Goal: Task Accomplishment & Management: Use online tool/utility

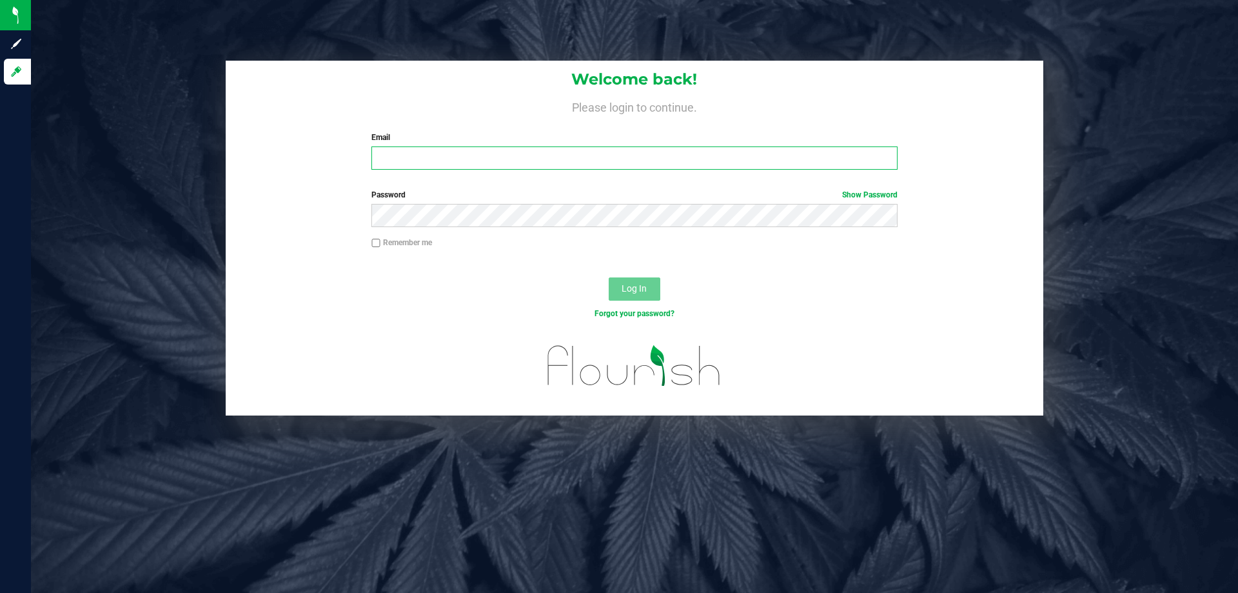
click at [484, 158] on input "Email" at bounding box center [634, 157] width 526 height 23
type input "[EMAIL_ADDRESS][DOMAIN_NAME]"
click at [609, 277] on button "Log In" at bounding box center [635, 288] width 52 height 23
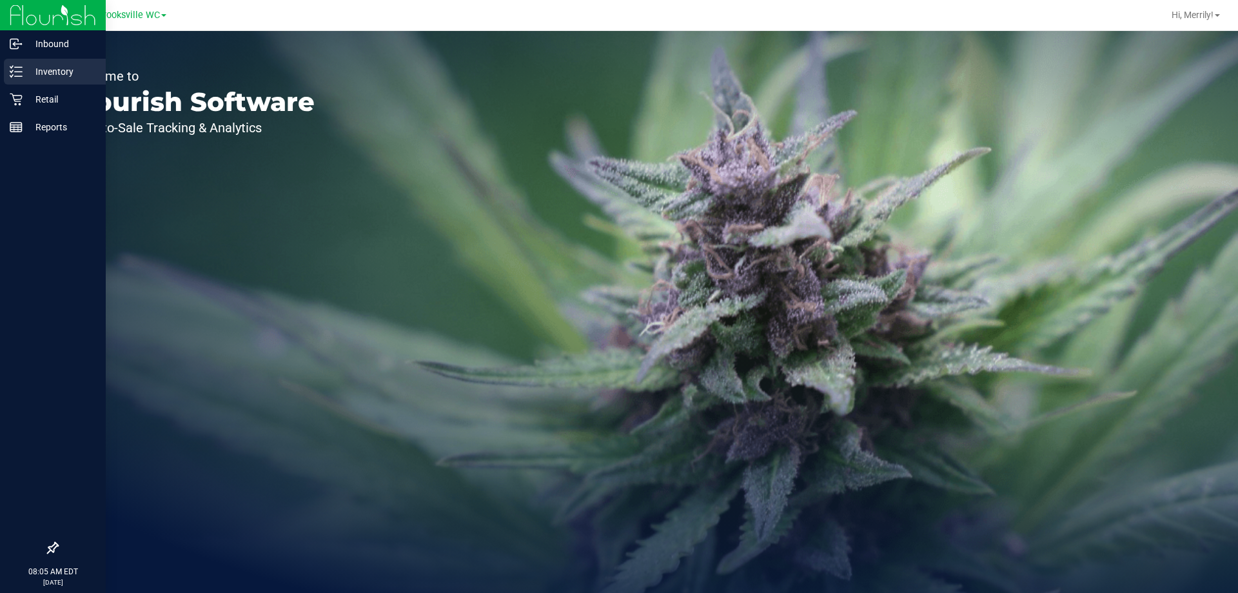
click at [17, 70] on icon at bounding box center [16, 71] width 13 height 13
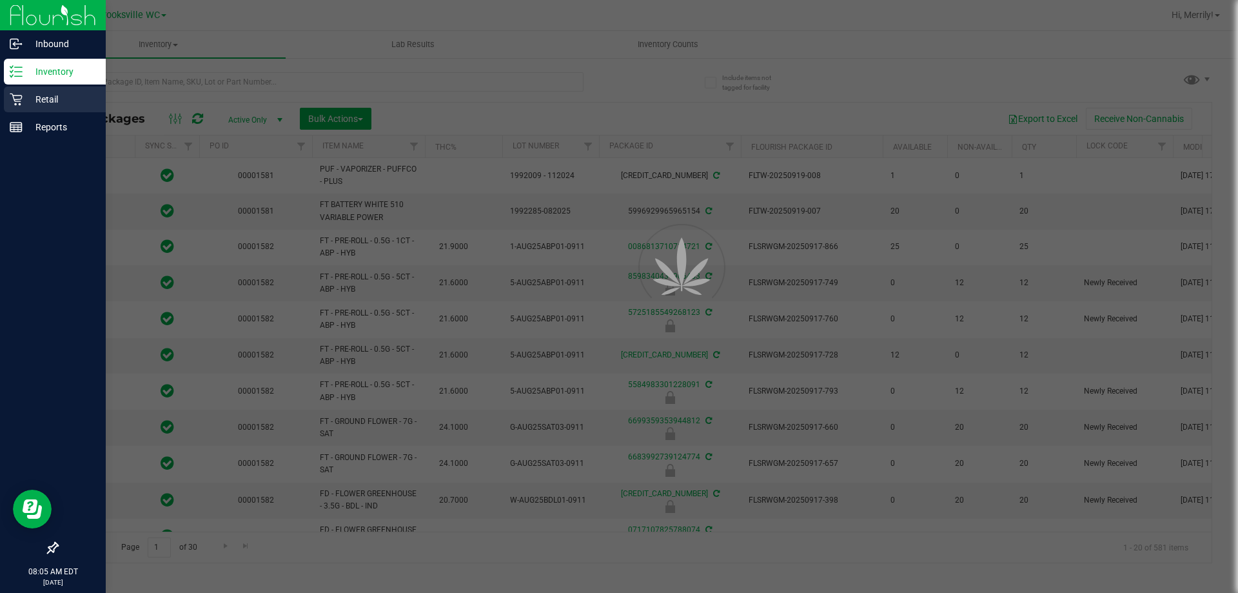
type input "[DATE]"
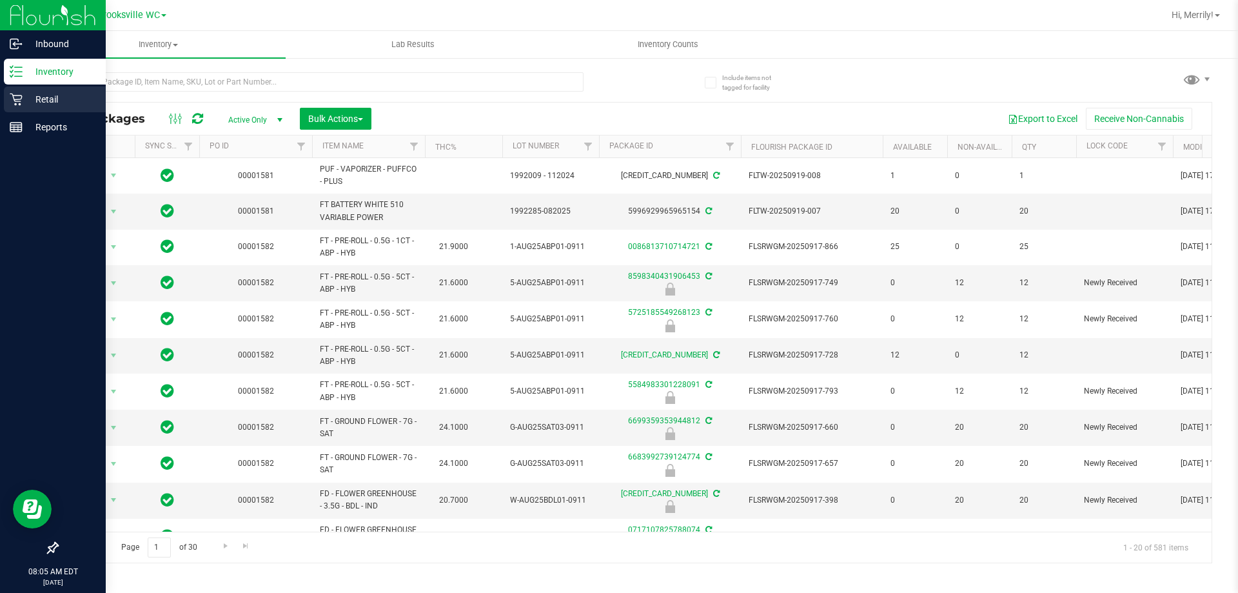
click at [5, 99] on div "Retail" at bounding box center [55, 99] width 102 height 26
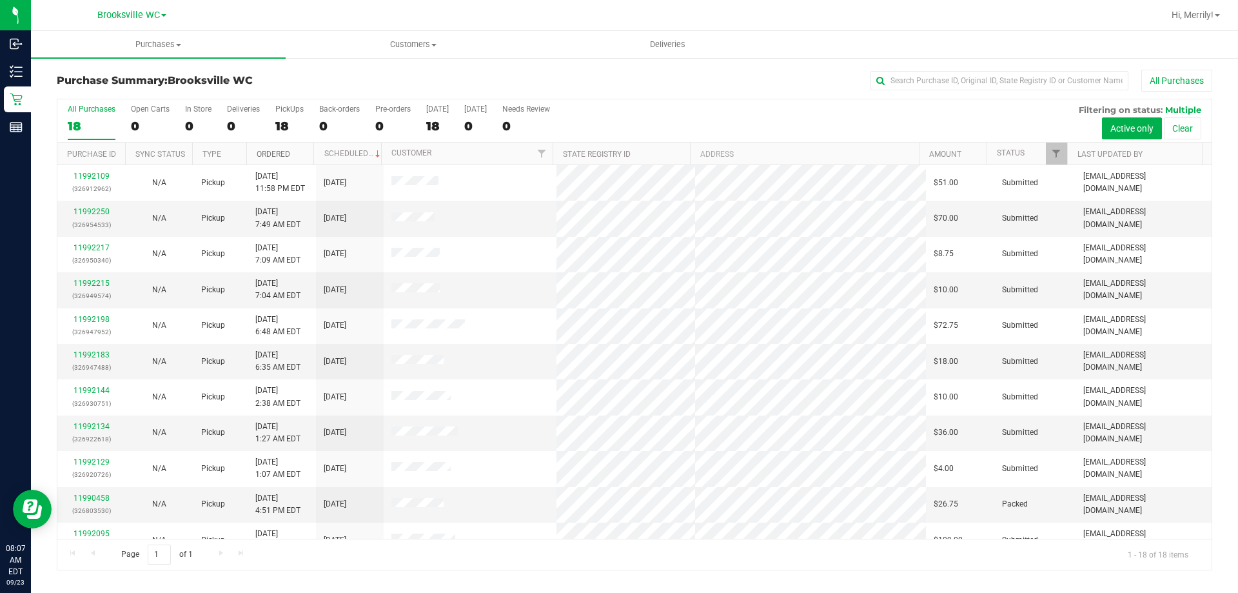
click at [277, 152] on link "Ordered" at bounding box center [274, 154] width 34 height 9
click at [87, 211] on link "11991506" at bounding box center [92, 211] width 36 height 9
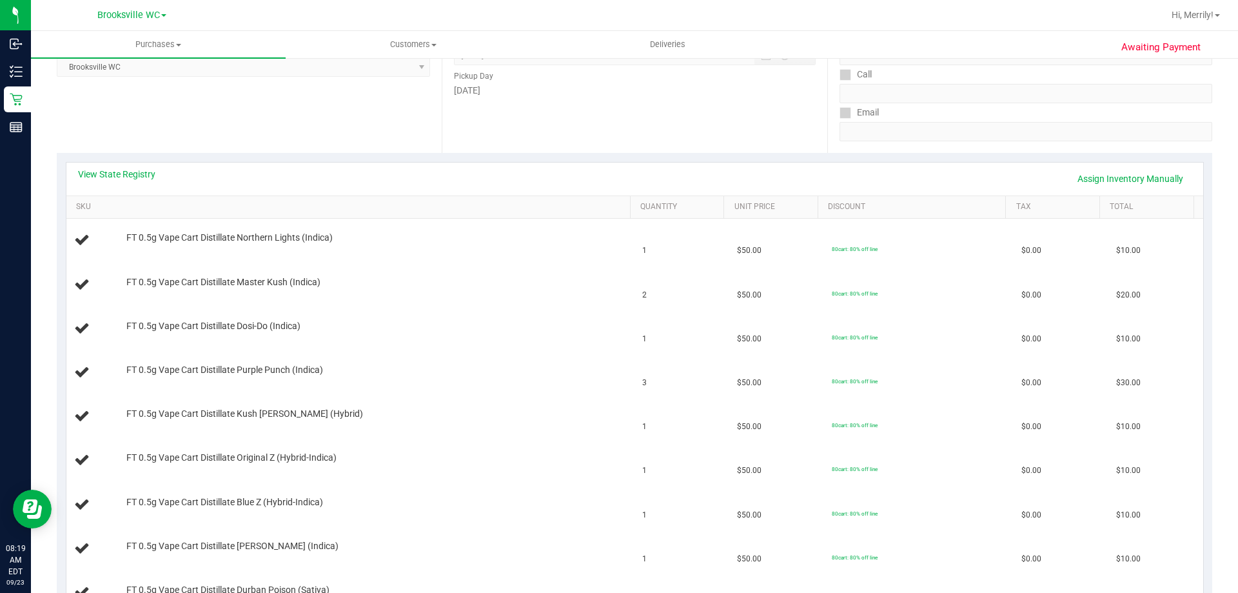
scroll to position [193, 0]
click at [131, 174] on link "View State Registry" at bounding box center [116, 175] width 77 height 13
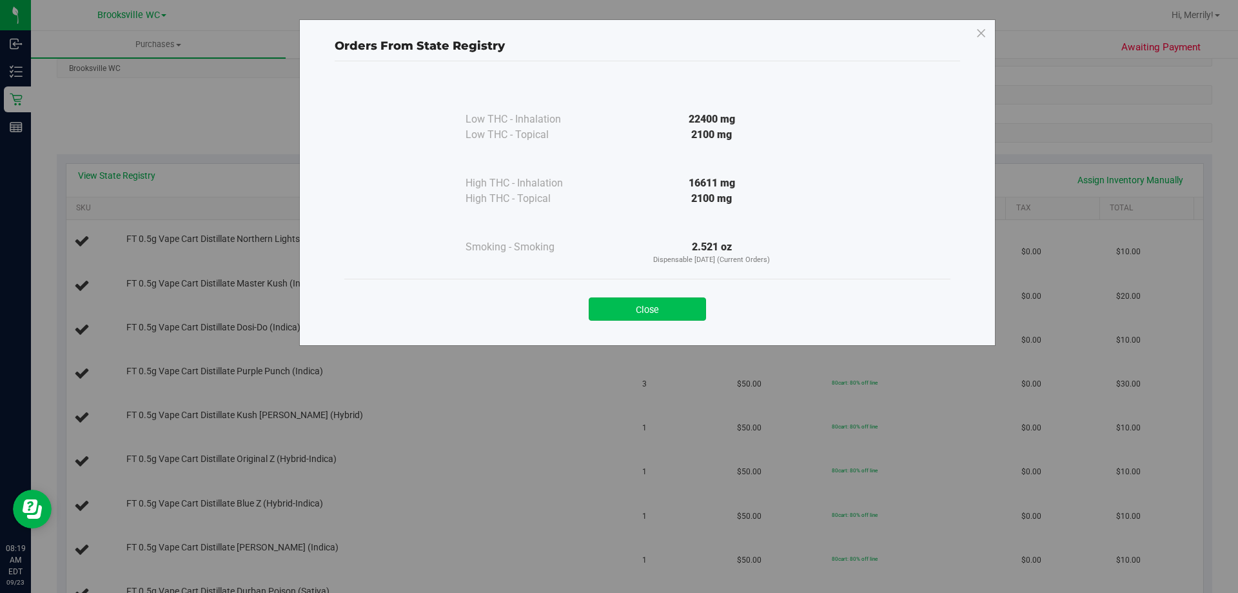
click at [641, 302] on button "Close" at bounding box center [647, 308] width 117 height 23
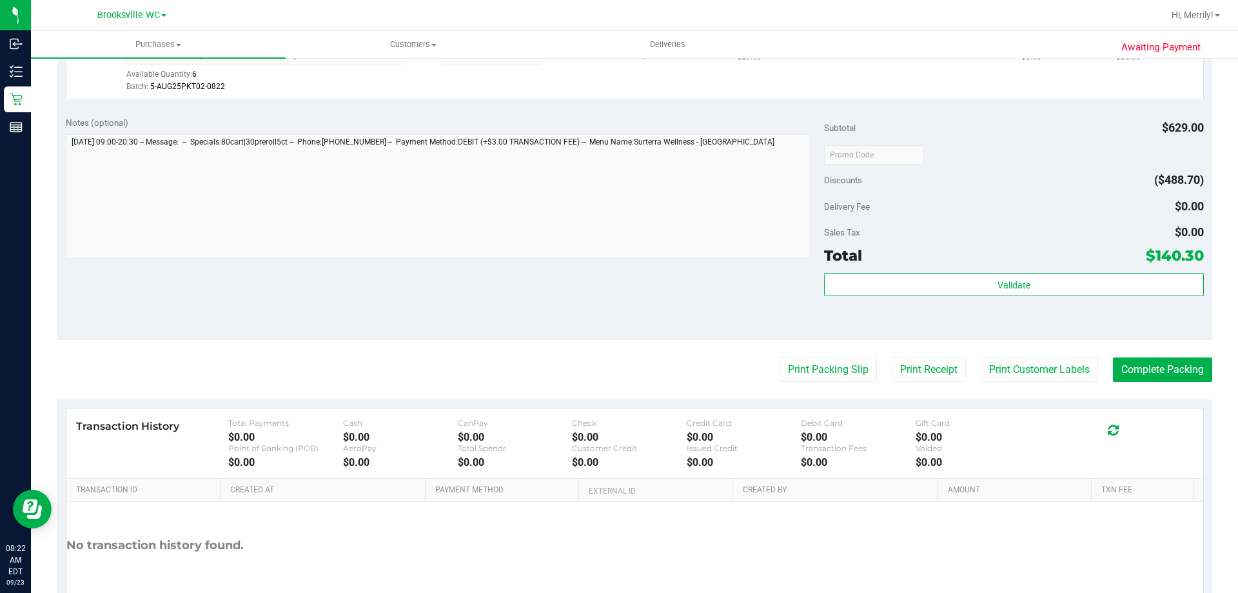
scroll to position [1096, 0]
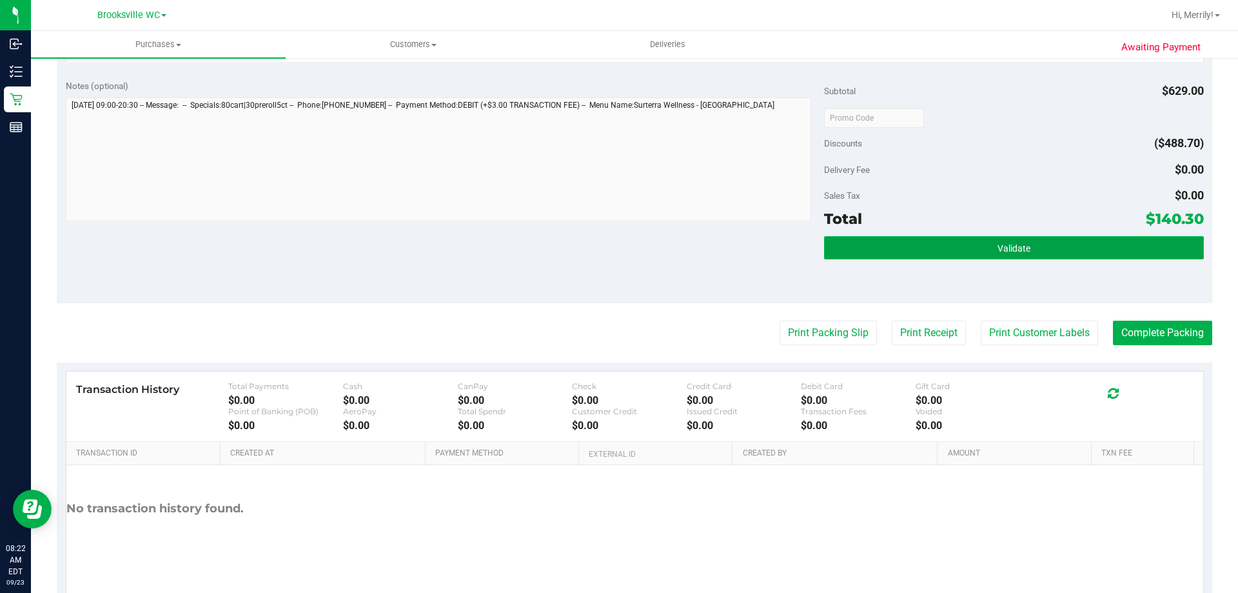
click at [998, 244] on span "Validate" at bounding box center [1014, 248] width 33 height 10
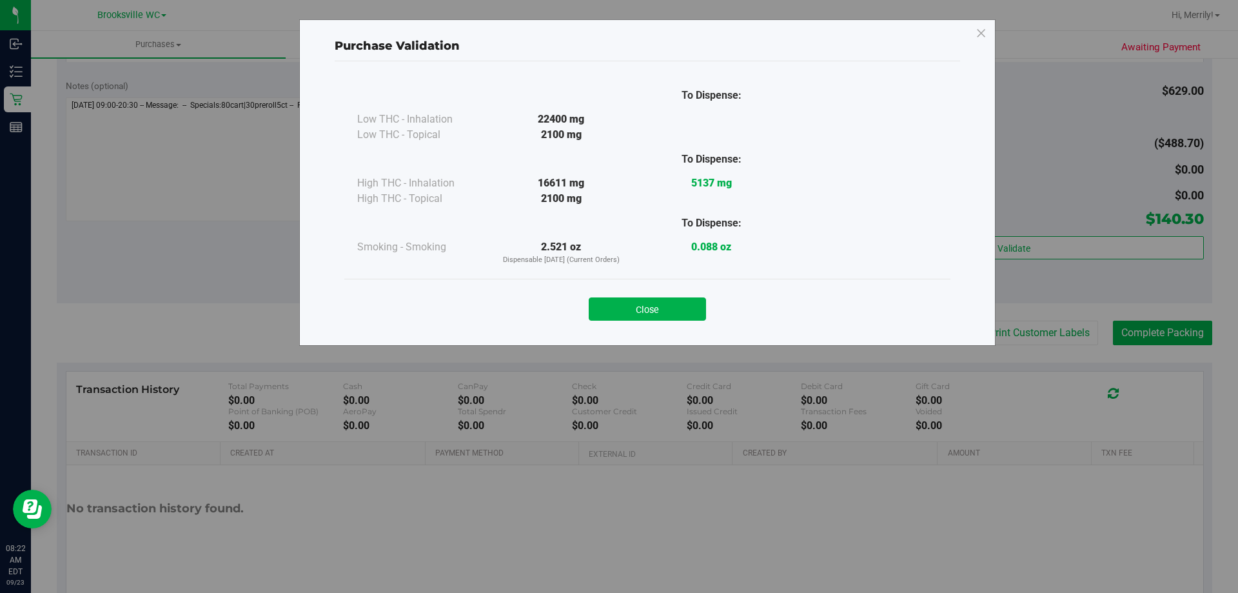
click at [665, 311] on button "Close" at bounding box center [647, 308] width 117 height 23
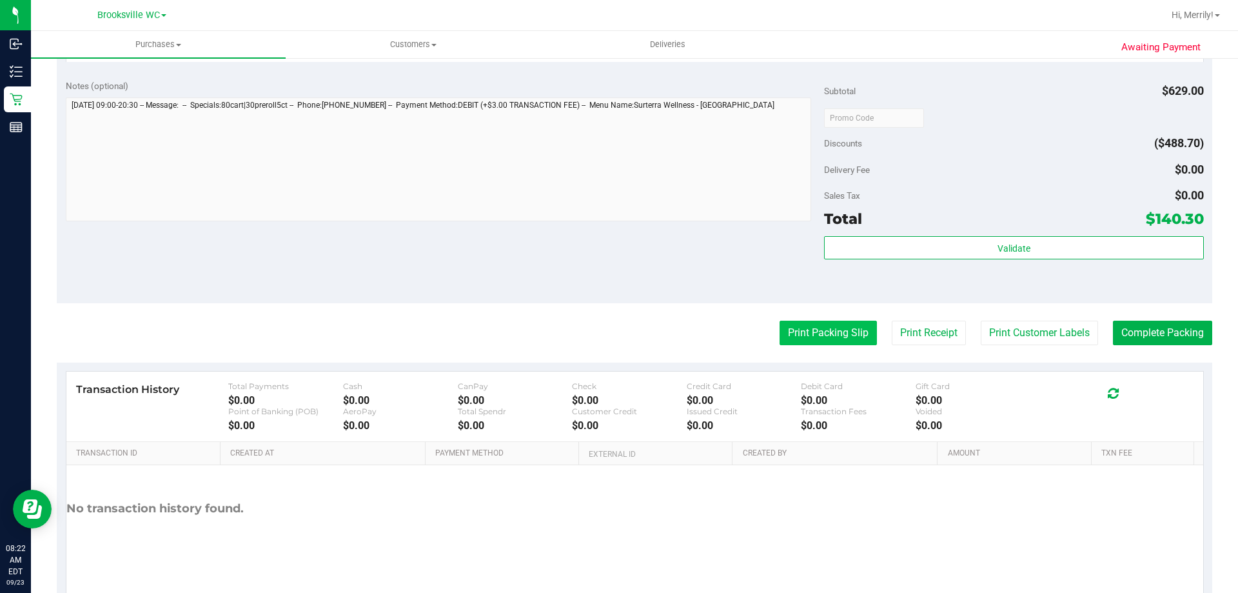
click at [827, 331] on button "Print Packing Slip" at bounding box center [828, 332] width 97 height 25
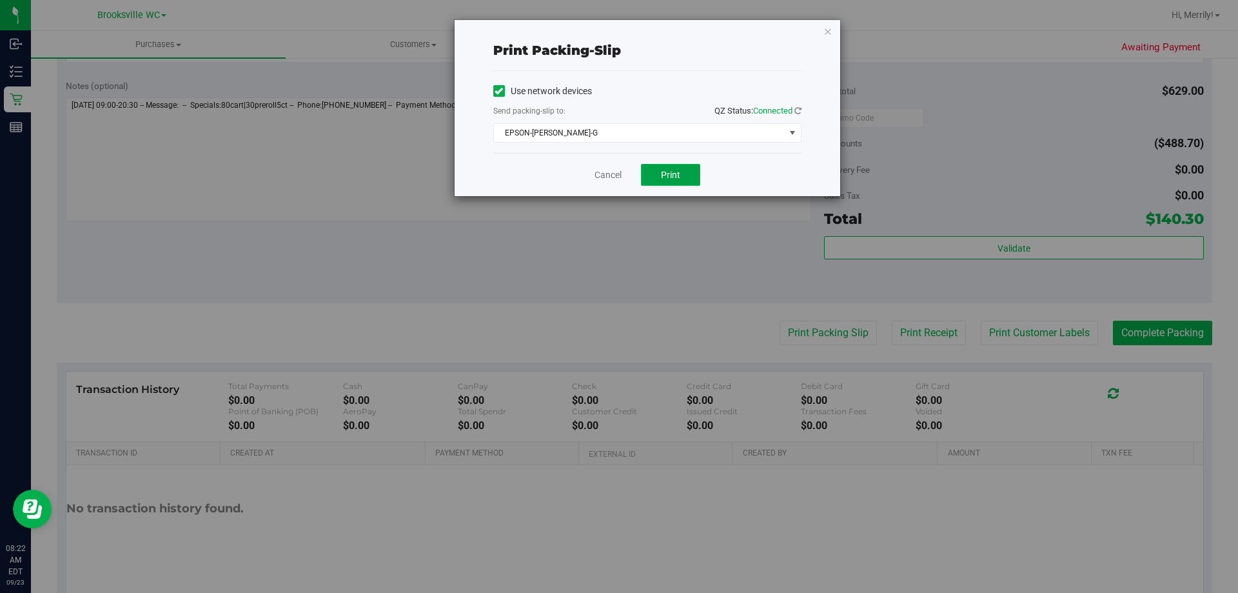
click at [684, 174] on button "Print" at bounding box center [670, 175] width 59 height 22
click at [609, 177] on link "Cancel" at bounding box center [608, 175] width 27 height 14
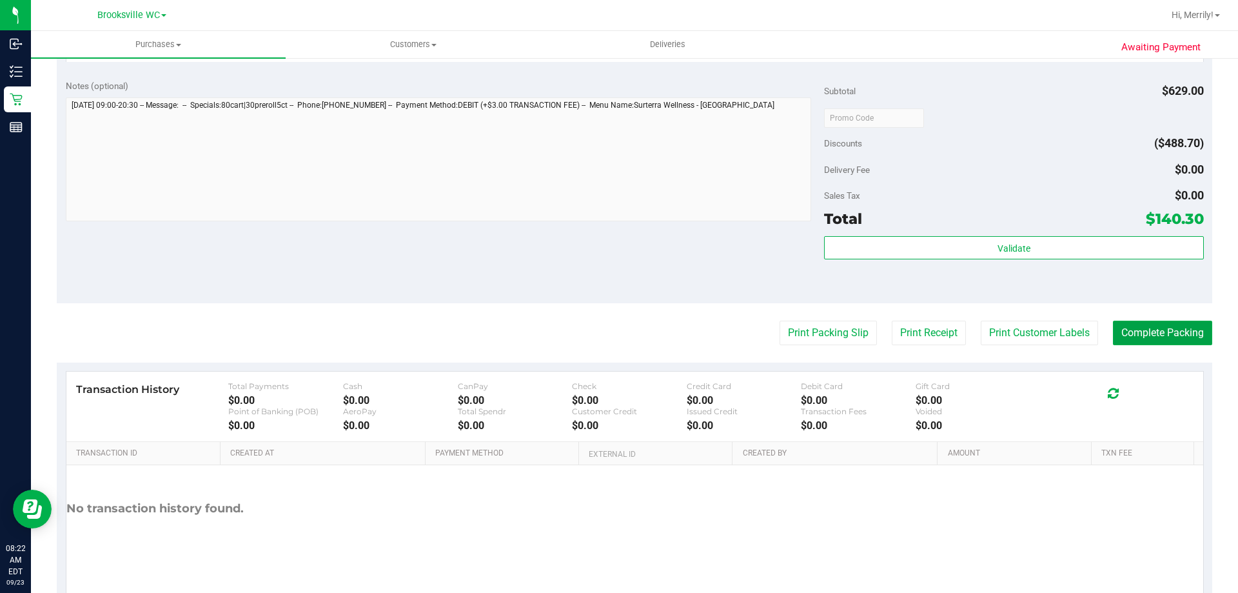
drag, startPoint x: 1151, startPoint y: 336, endPoint x: 1198, endPoint y: 278, distance: 74.3
click at [1150, 331] on button "Complete Packing" at bounding box center [1162, 332] width 99 height 25
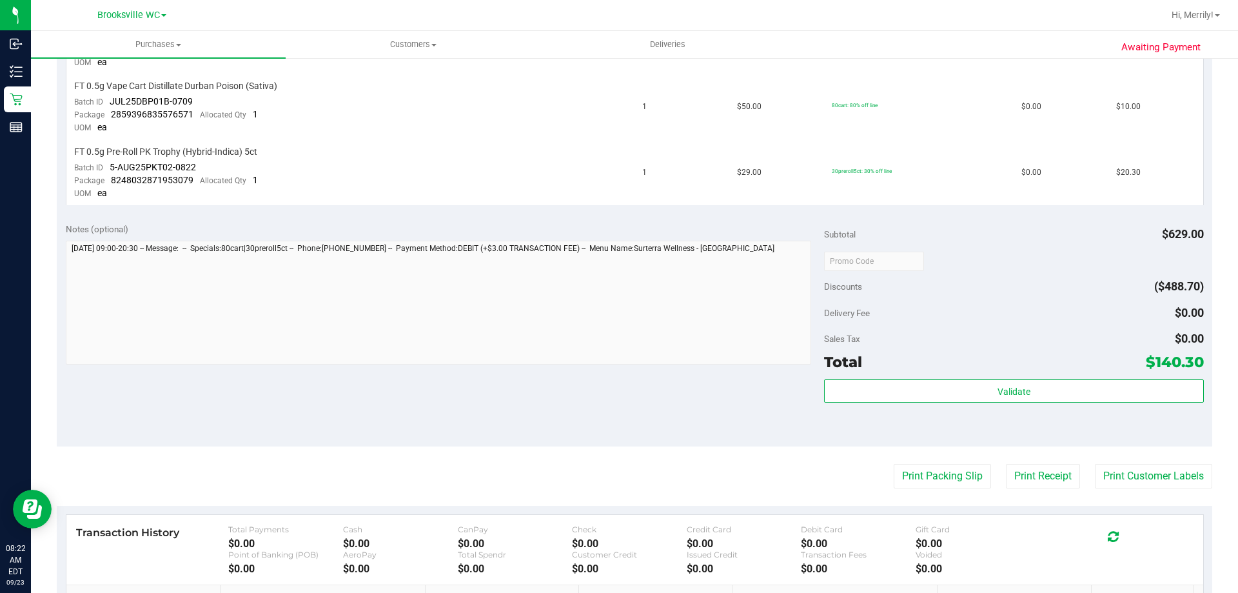
scroll to position [645, 0]
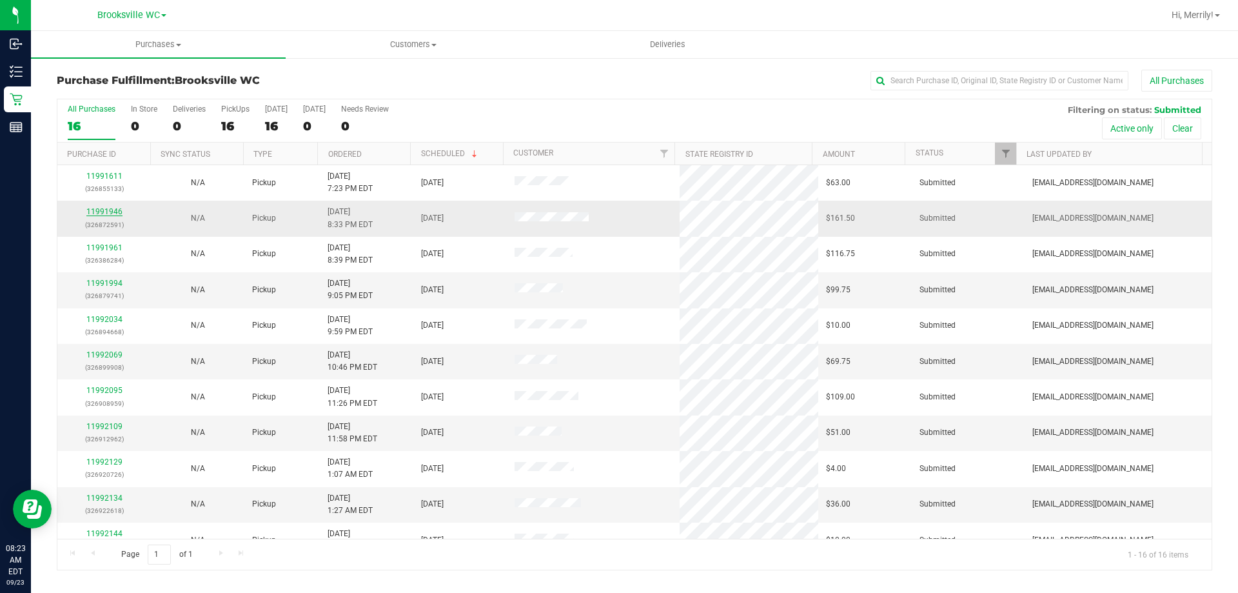
click at [101, 213] on link "11991946" at bounding box center [104, 211] width 36 height 9
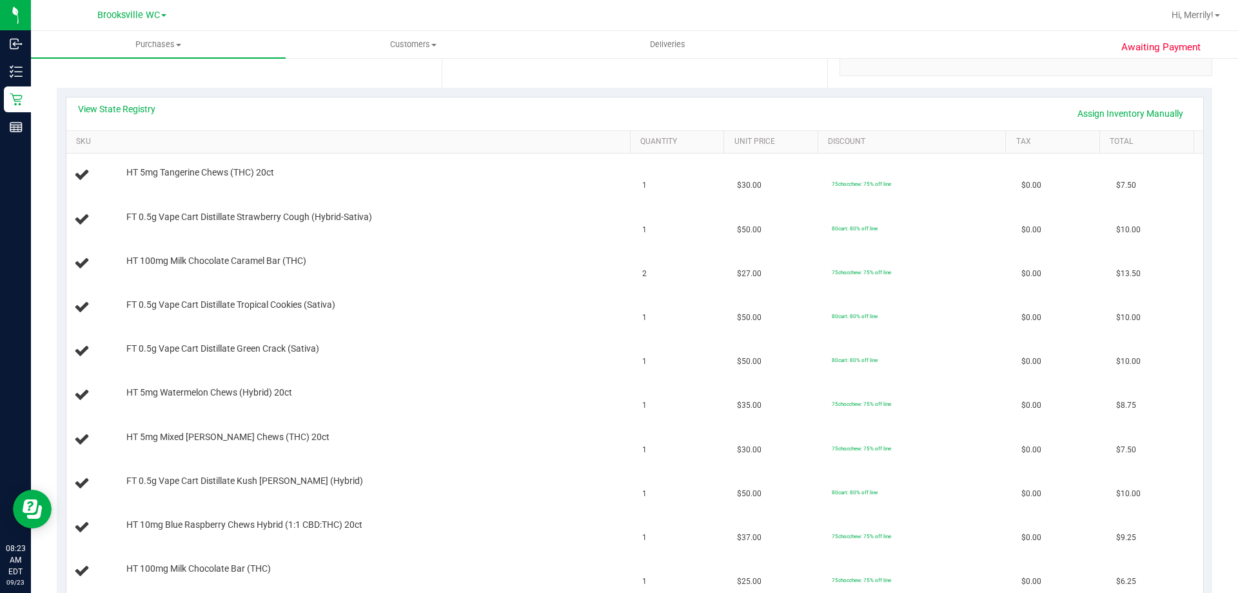
scroll to position [193, 0]
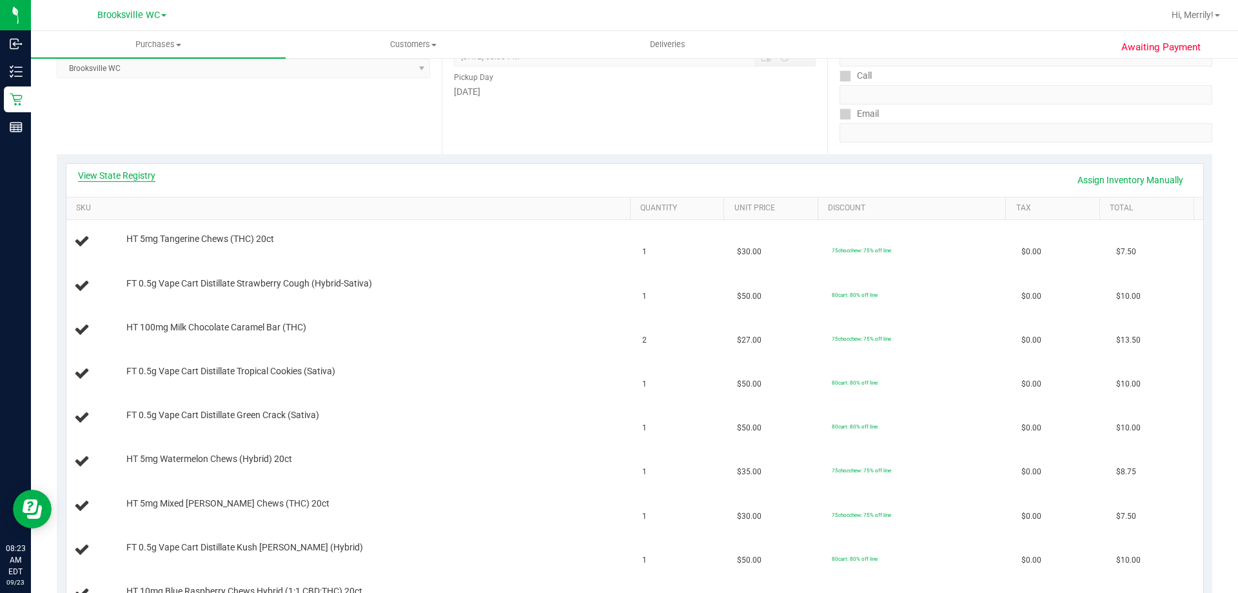
click at [117, 177] on link "View State Registry" at bounding box center [116, 175] width 77 height 13
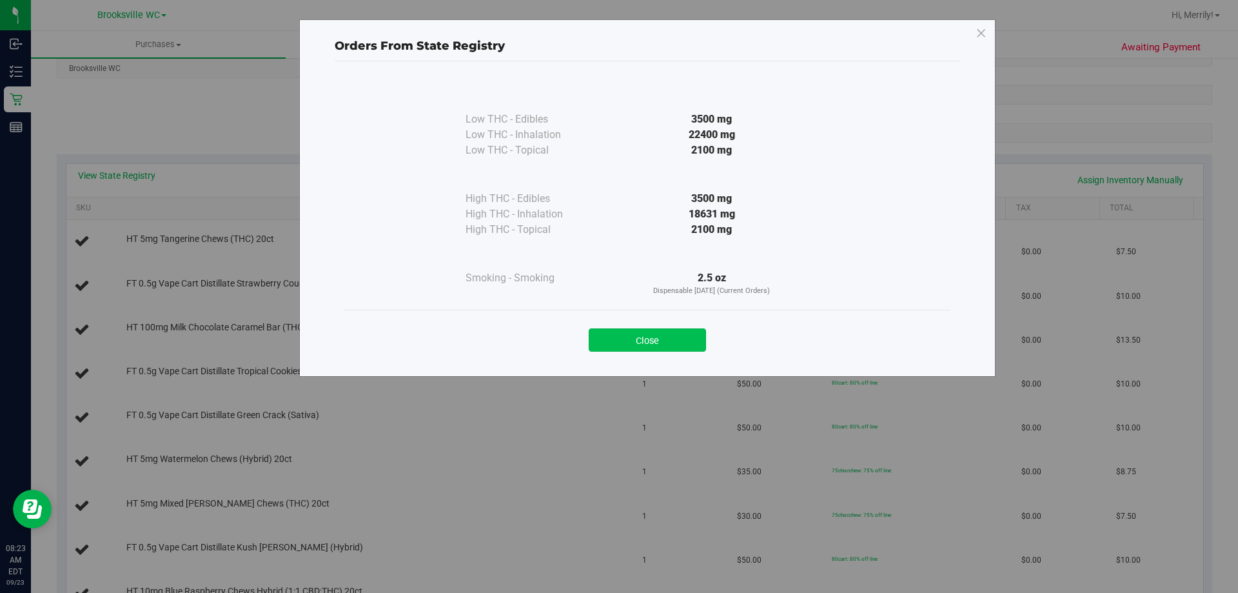
click at [629, 338] on button "Close" at bounding box center [647, 339] width 117 height 23
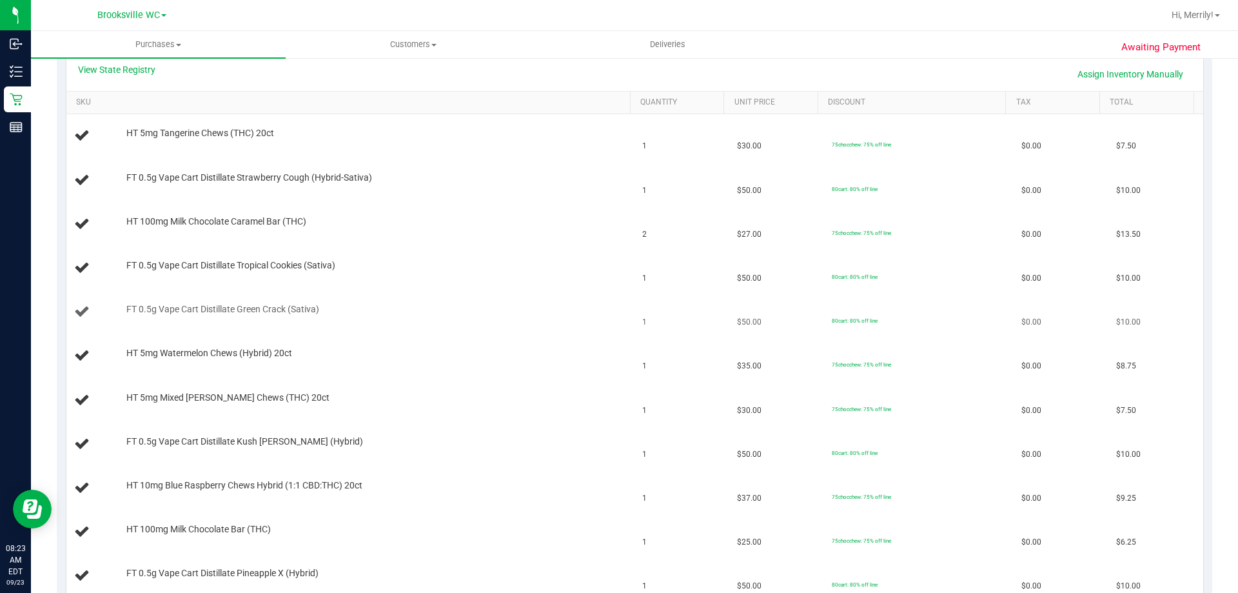
scroll to position [322, 0]
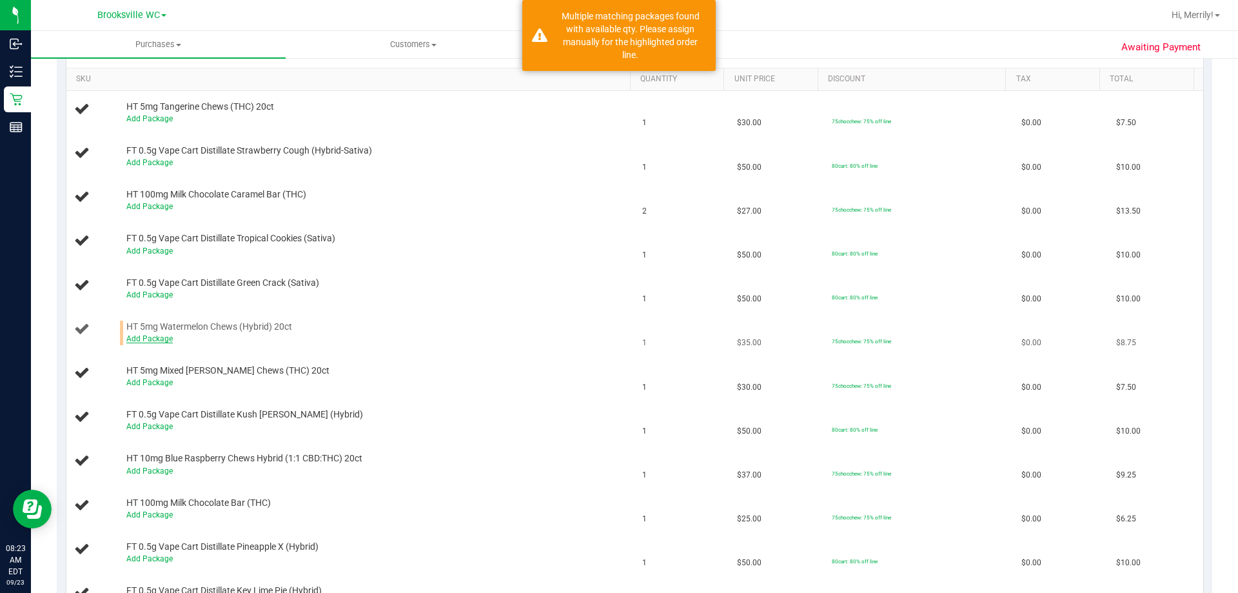
click at [143, 336] on link "Add Package" at bounding box center [149, 338] width 46 height 9
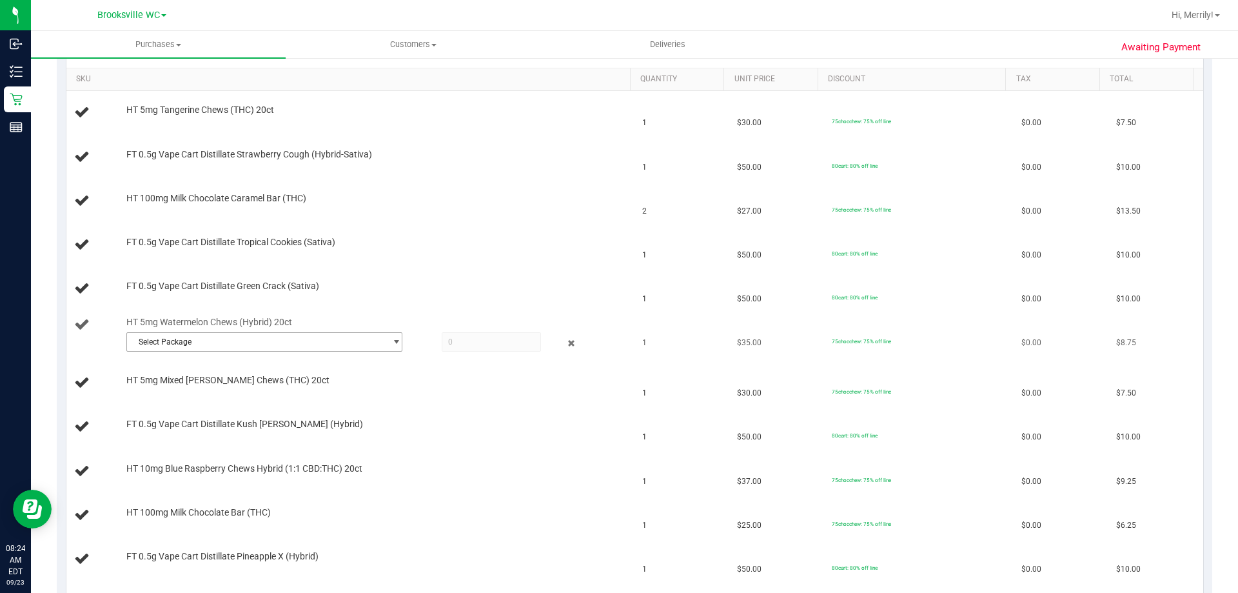
click at [385, 339] on span "select" at bounding box center [393, 342] width 16 height 18
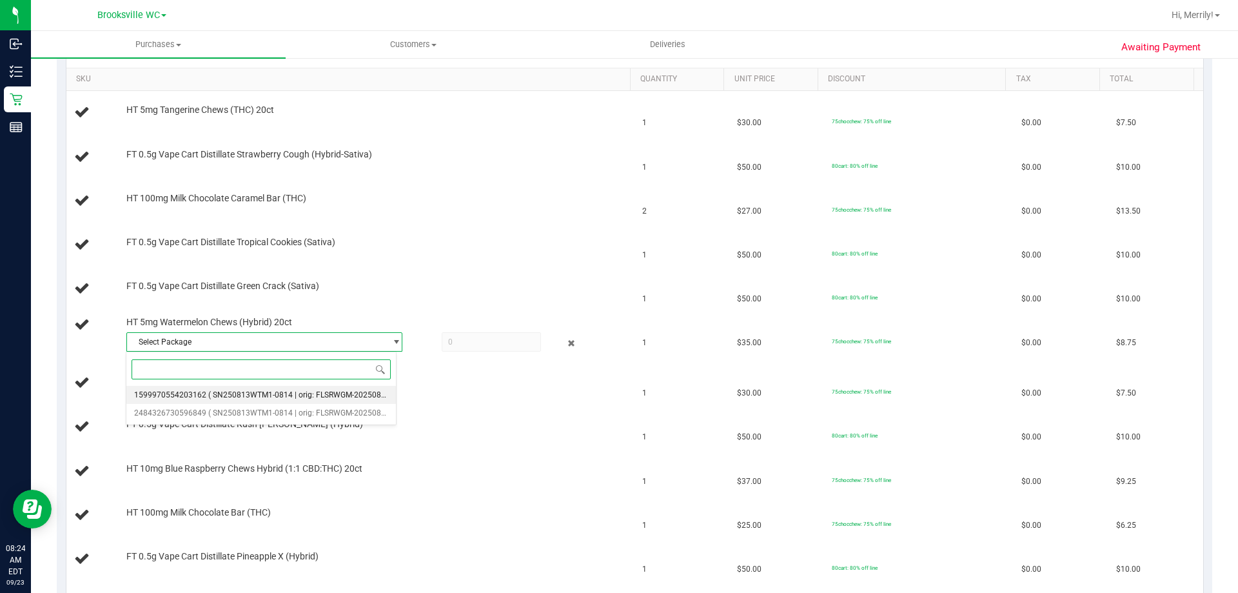
click at [243, 393] on span "( SN250813WTM1-0814 | orig: FLSRWGM-20250820-442 )" at bounding box center [309, 394] width 202 height 9
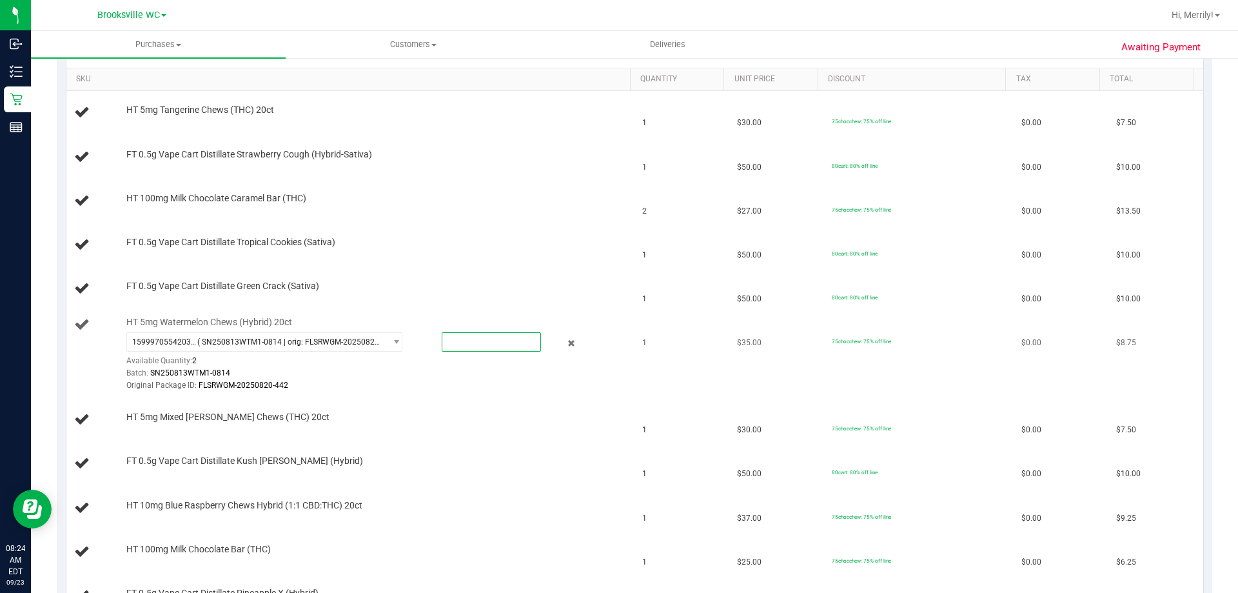
click at [465, 342] on span at bounding box center [491, 341] width 99 height 19
type input "1"
type input "1.0000"
click at [473, 411] on div "HT 5mg Mixed [PERSON_NAME] Chews (THC) 20ct" at bounding box center [372, 417] width 504 height 13
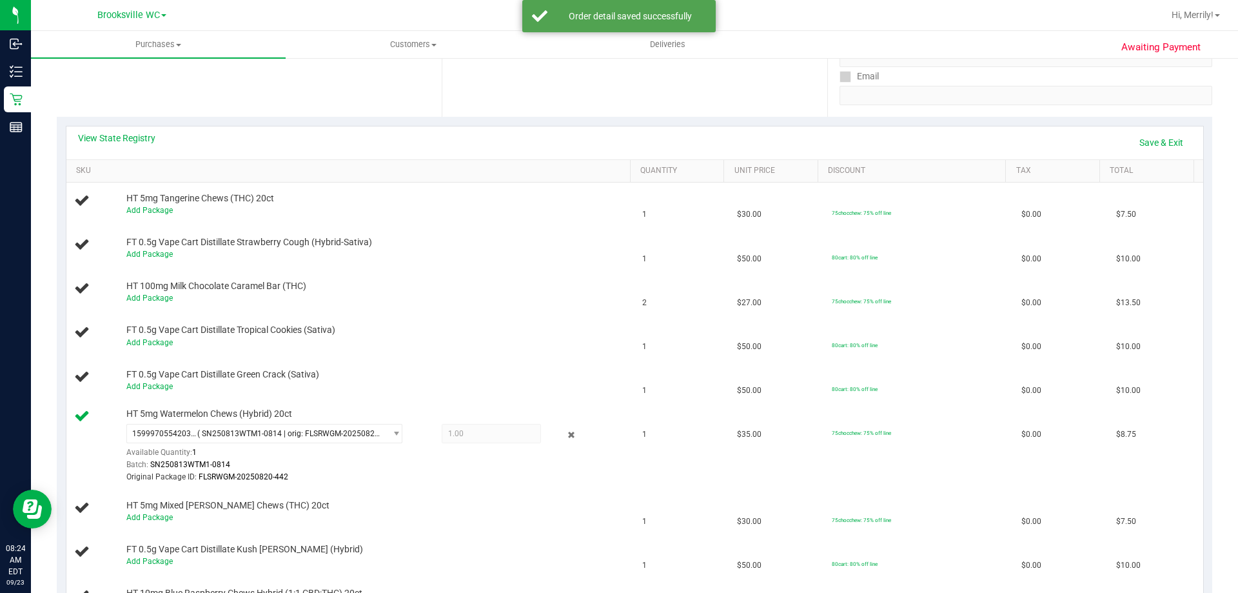
scroll to position [64, 0]
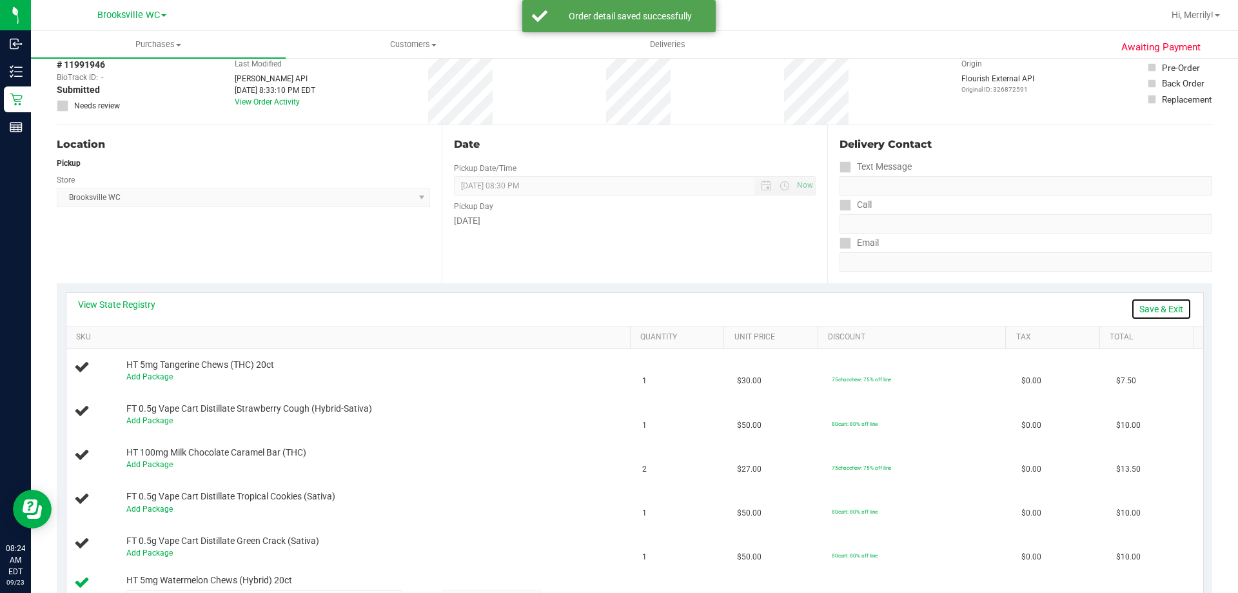
click at [1147, 307] on link "Save & Exit" at bounding box center [1161, 309] width 61 height 22
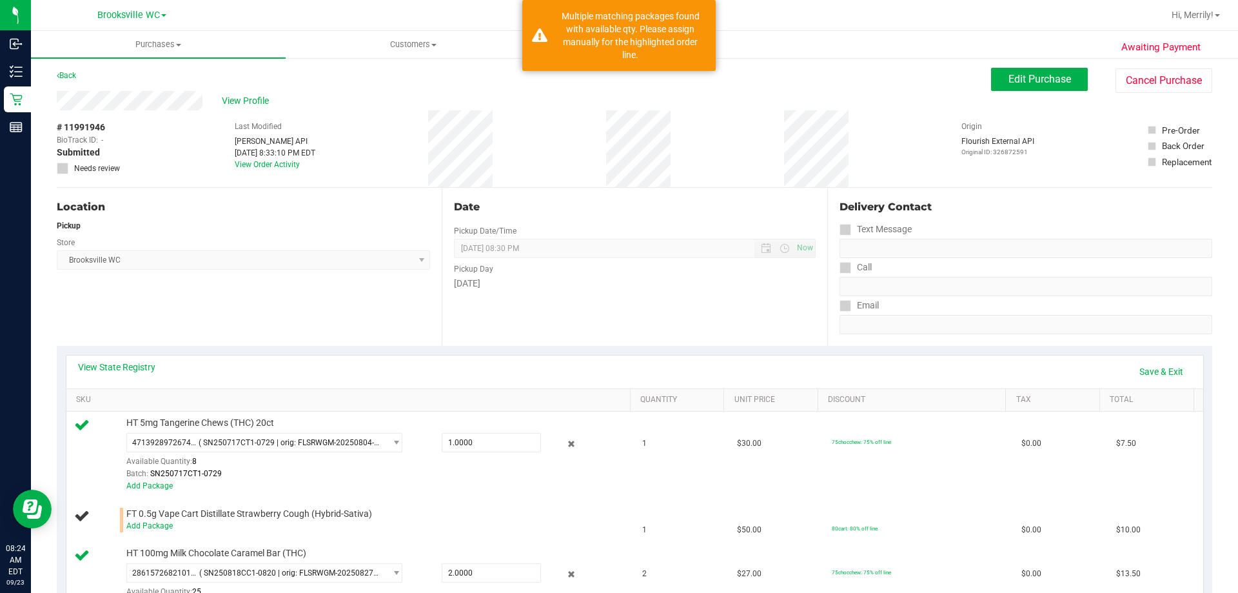
scroll to position [0, 0]
click at [1149, 374] on link "Save & Exit" at bounding box center [1161, 373] width 61 height 22
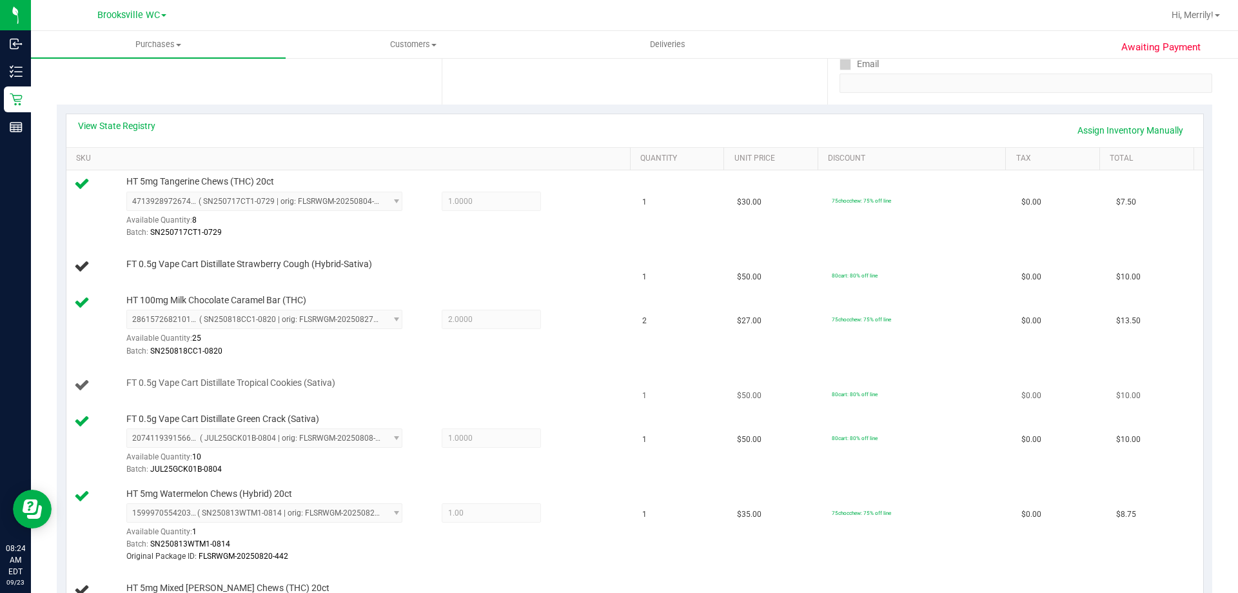
scroll to position [258, 0]
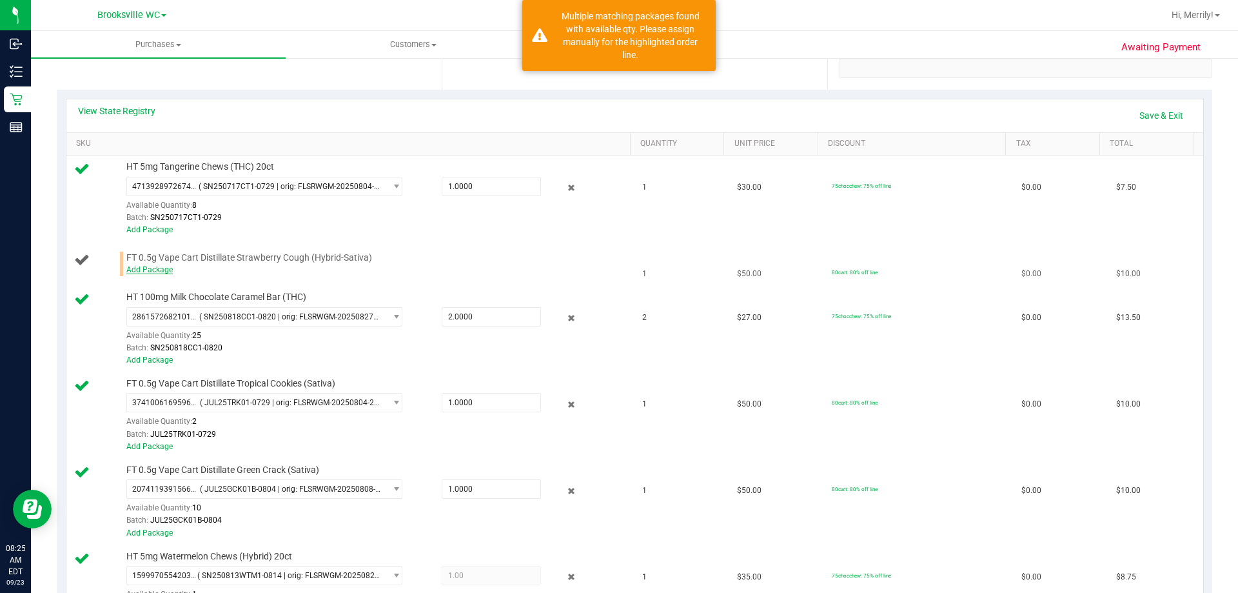
drag, startPoint x: 146, startPoint y: 262, endPoint x: 144, endPoint y: 271, distance: 8.6
click at [146, 264] on div "FT 0.5g Vape Cart Distillate Strawberry Cough (Hybrid-Sativa) Add Package" at bounding box center [372, 263] width 504 height 25
click at [144, 271] on link "Add Package" at bounding box center [149, 269] width 46 height 9
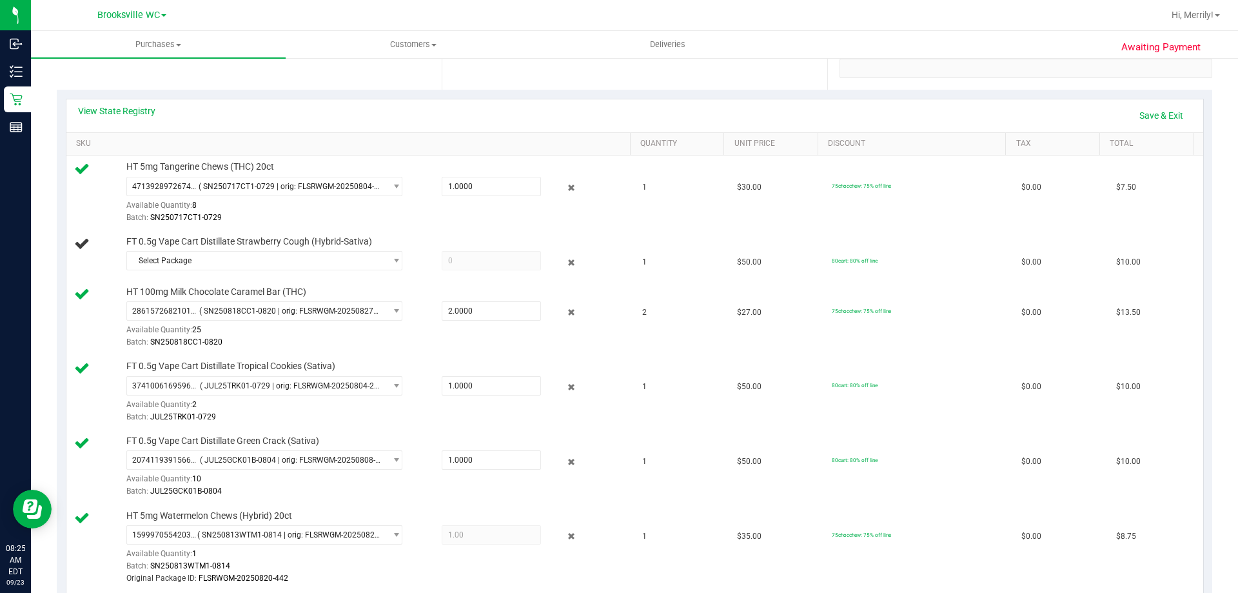
click at [390, 271] on div "Select Package 1735544541103893 8505286517117954" at bounding box center [375, 262] width 498 height 23
click at [368, 261] on span "Select Package" at bounding box center [256, 260] width 259 height 18
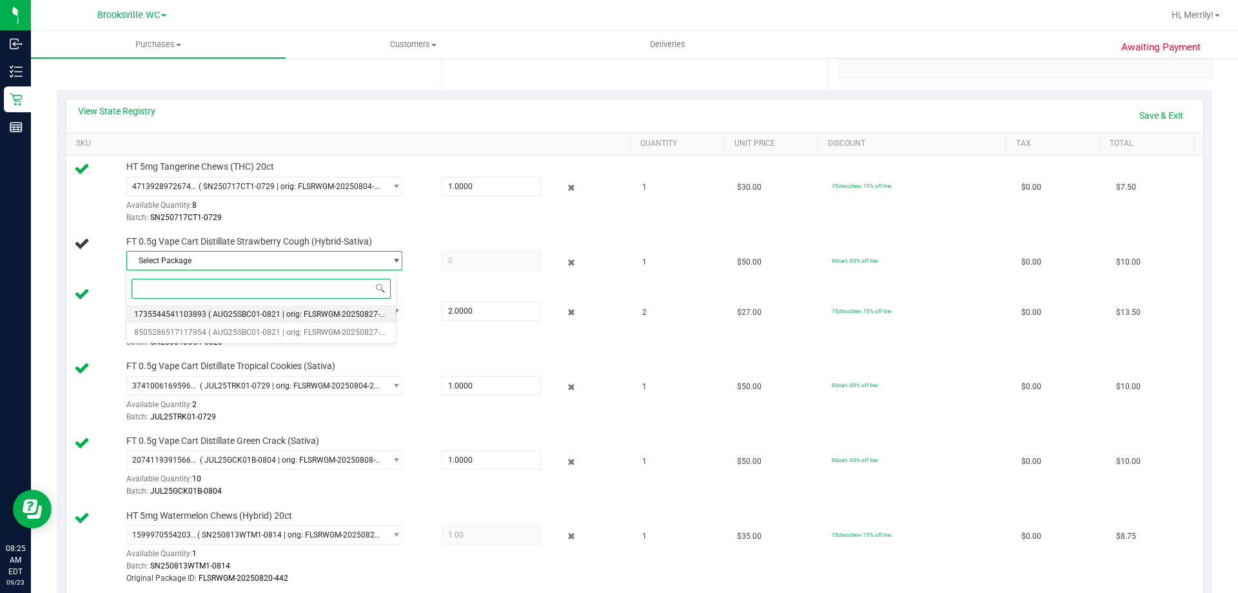
click at [295, 313] on span "( AUG25SBC01-0821 | orig: FLSRWGM-20250827-1582 )" at bounding box center [305, 314] width 194 height 9
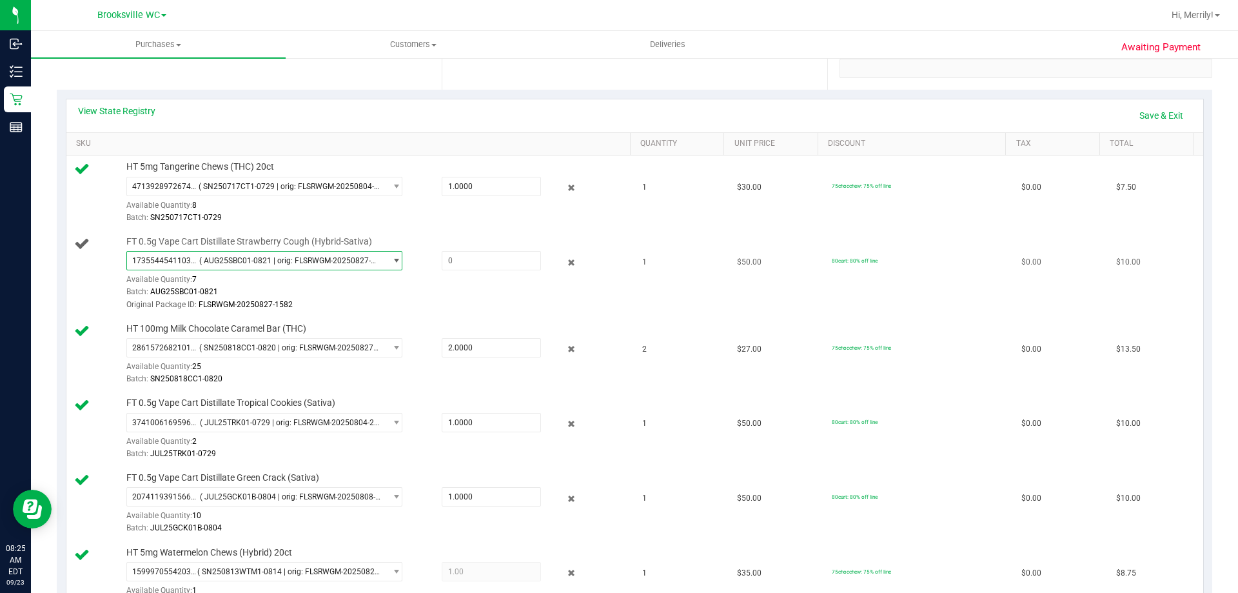
click at [353, 260] on span "( AUG25SBC01-0821 | orig: FLSRWGM-20250827-1582 )" at bounding box center [289, 260] width 181 height 9
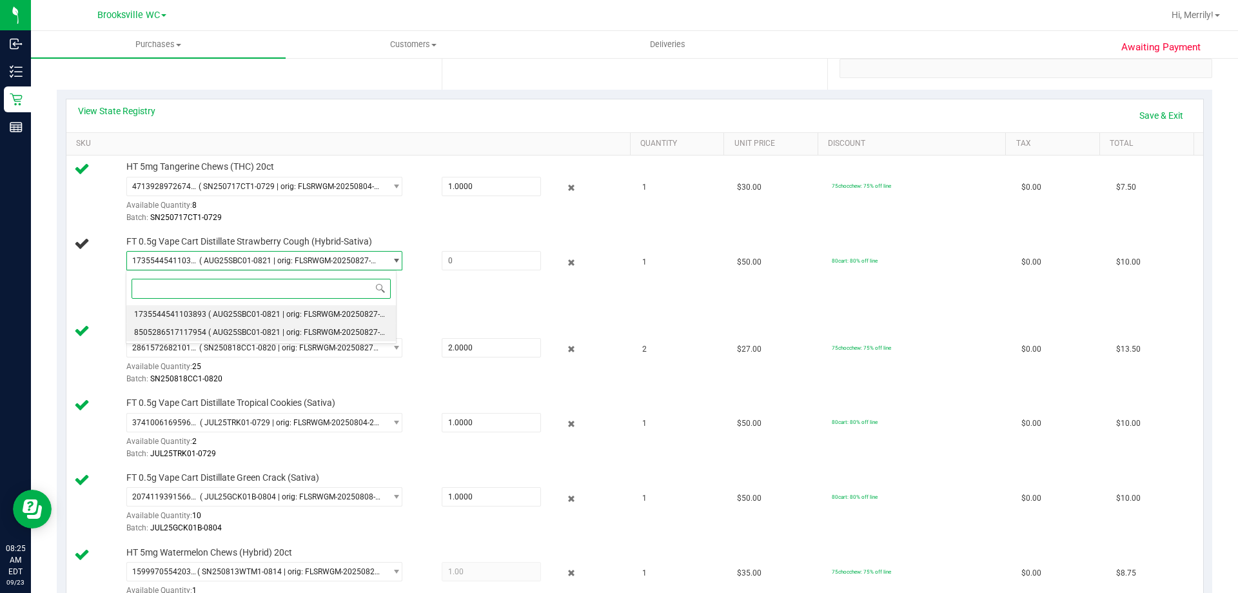
click at [297, 328] on span "( AUG25SBC01-0821 | orig: FLSRWGM-20250827-1593 )" at bounding box center [305, 332] width 194 height 9
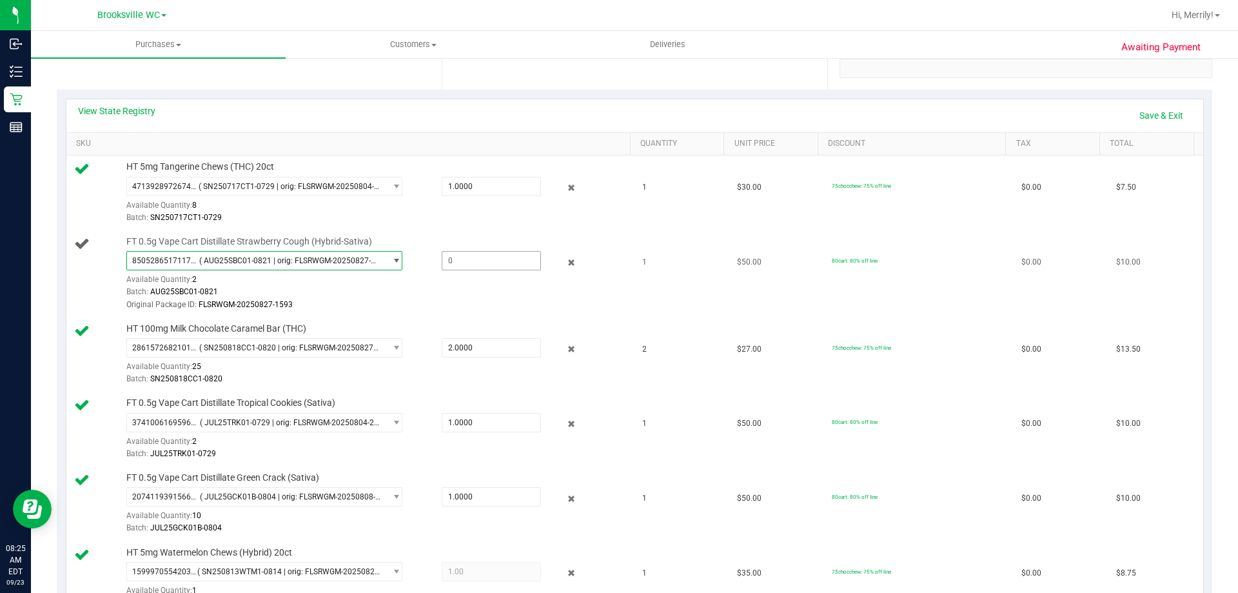
click at [484, 263] on span at bounding box center [491, 260] width 99 height 19
type input "1"
type input "1.0000"
click at [447, 294] on div "Batch: AUG25SBC01-0821" at bounding box center [375, 292] width 498 height 12
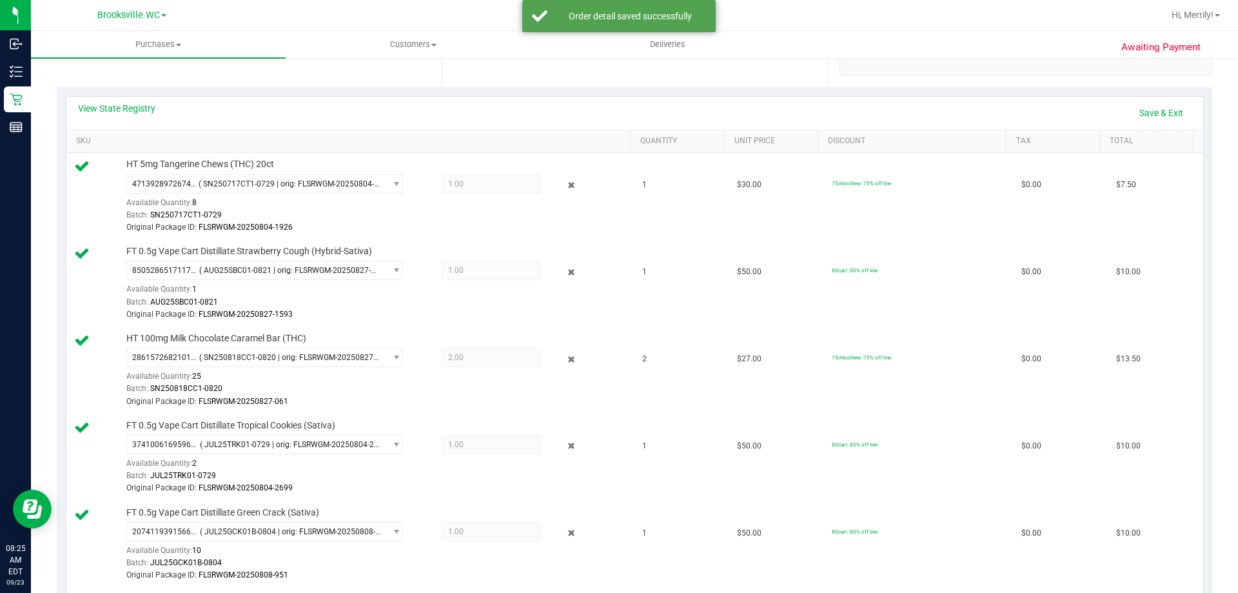
scroll to position [129, 0]
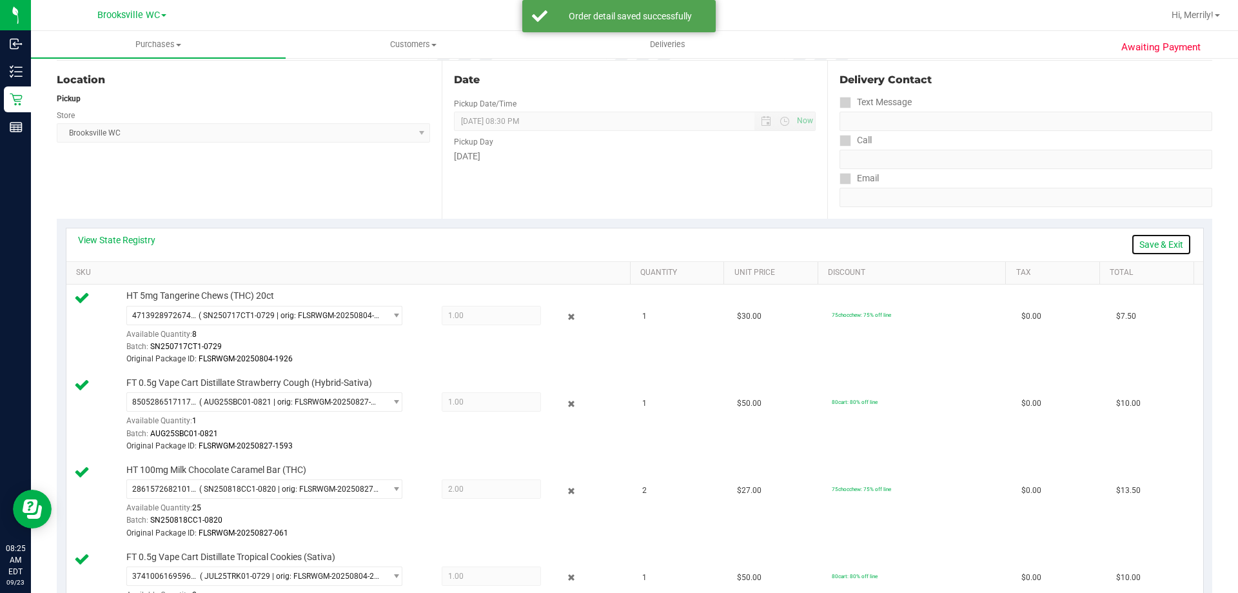
click at [1149, 241] on link "Save & Exit" at bounding box center [1161, 244] width 61 height 22
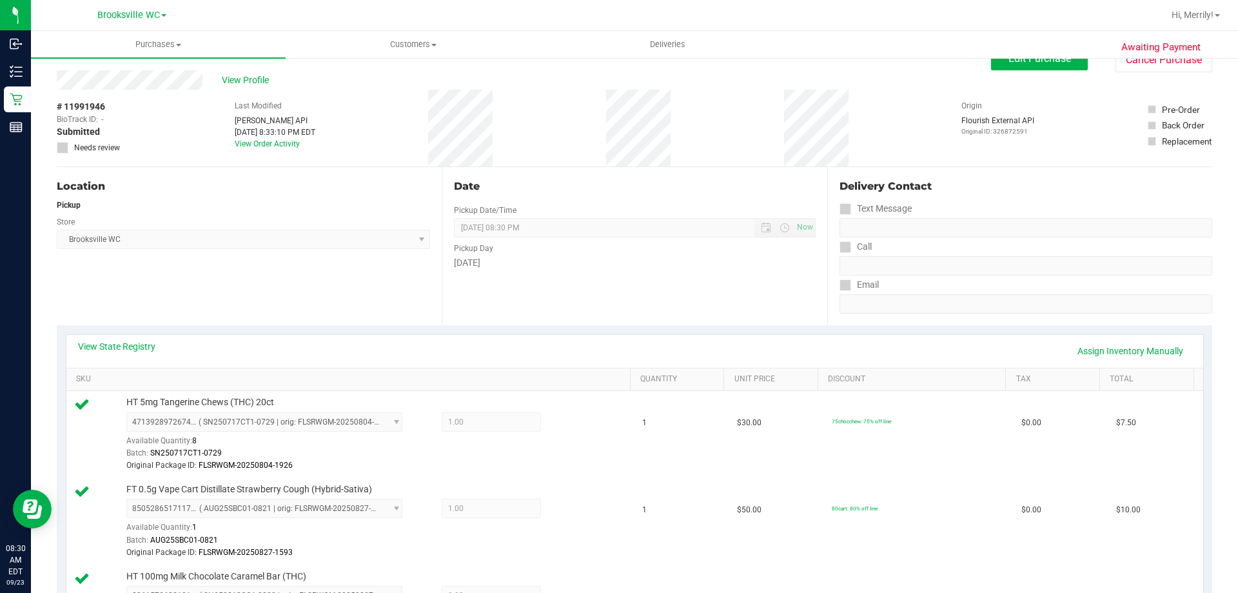
scroll to position [0, 0]
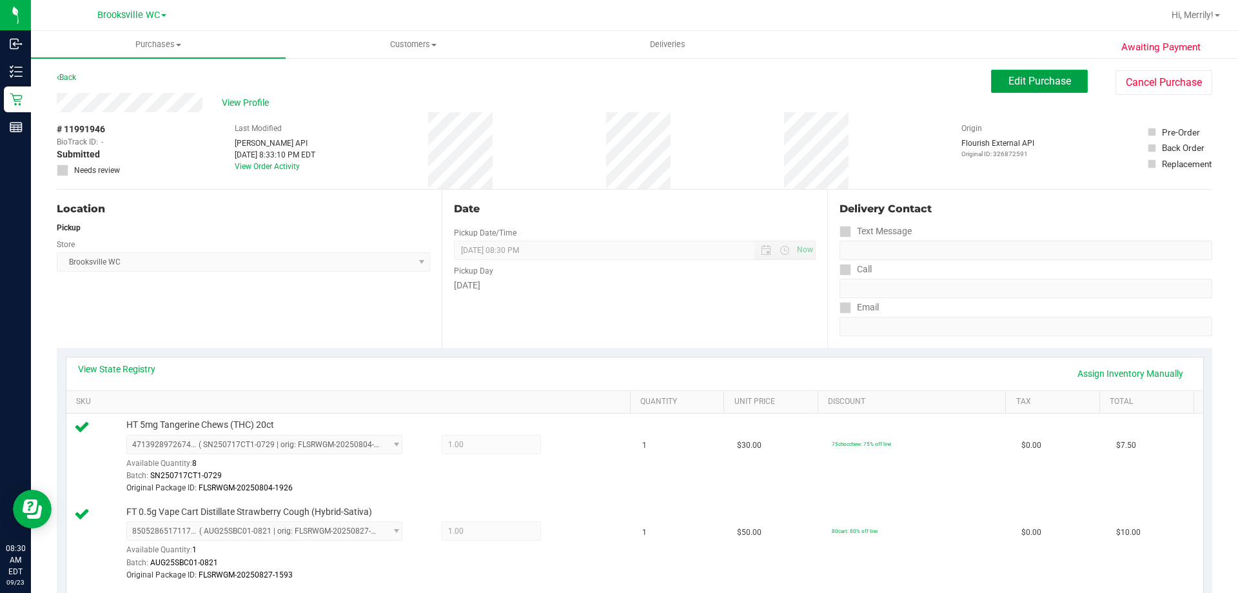
click at [1014, 82] on span "Edit Purchase" at bounding box center [1040, 81] width 63 height 12
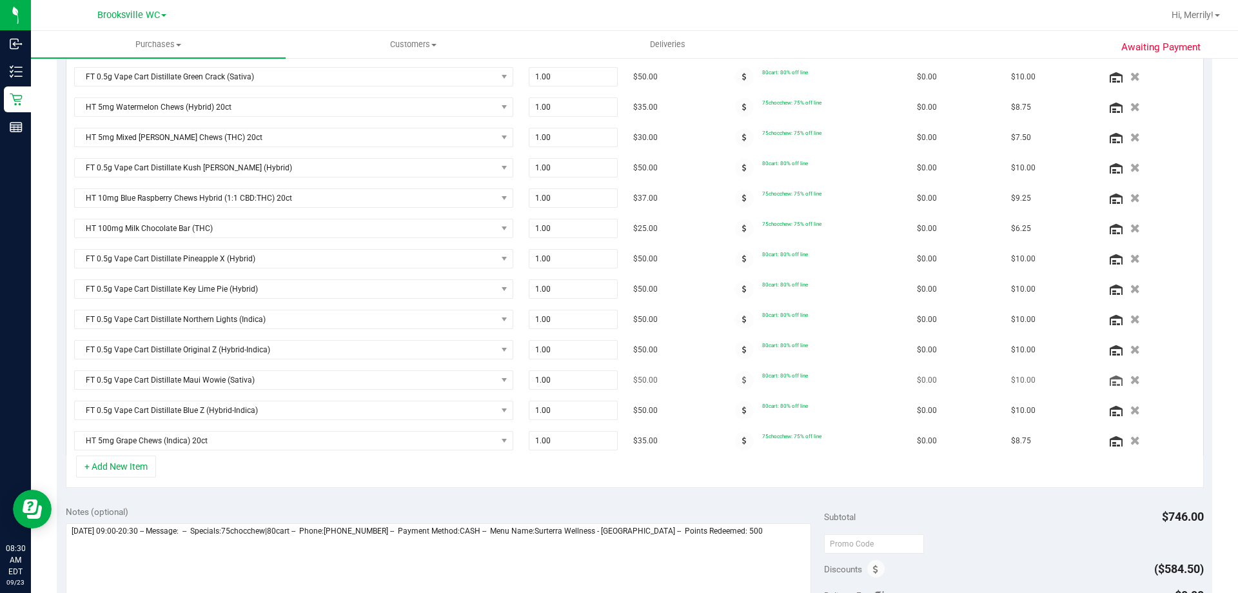
scroll to position [645, 0]
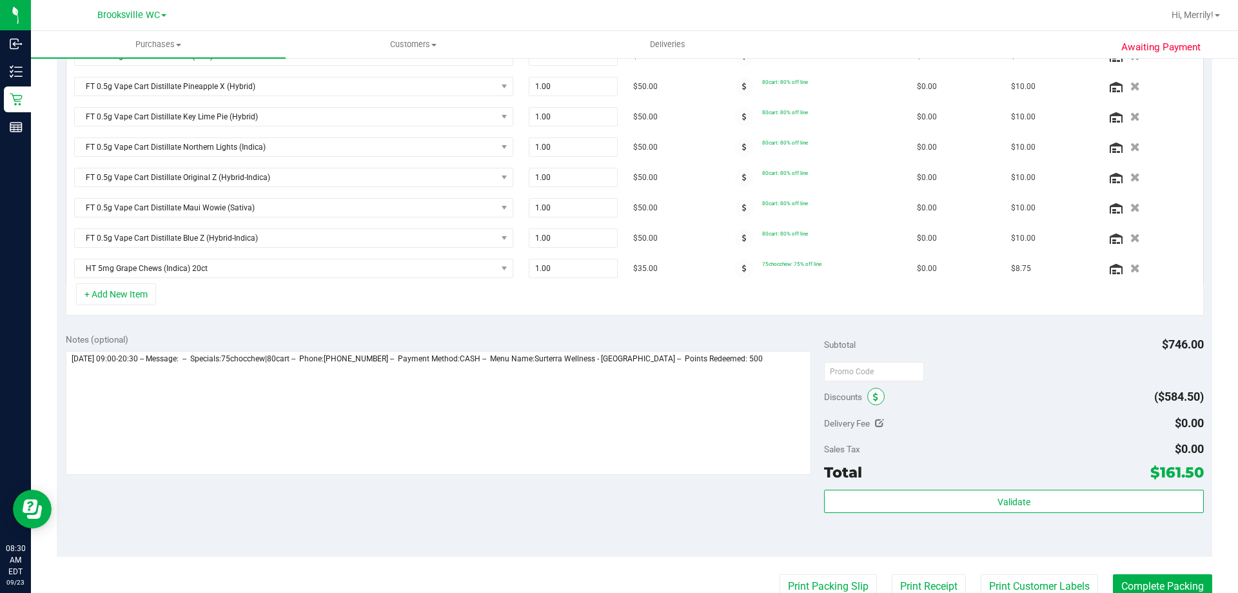
click at [874, 395] on span at bounding box center [875, 396] width 17 height 17
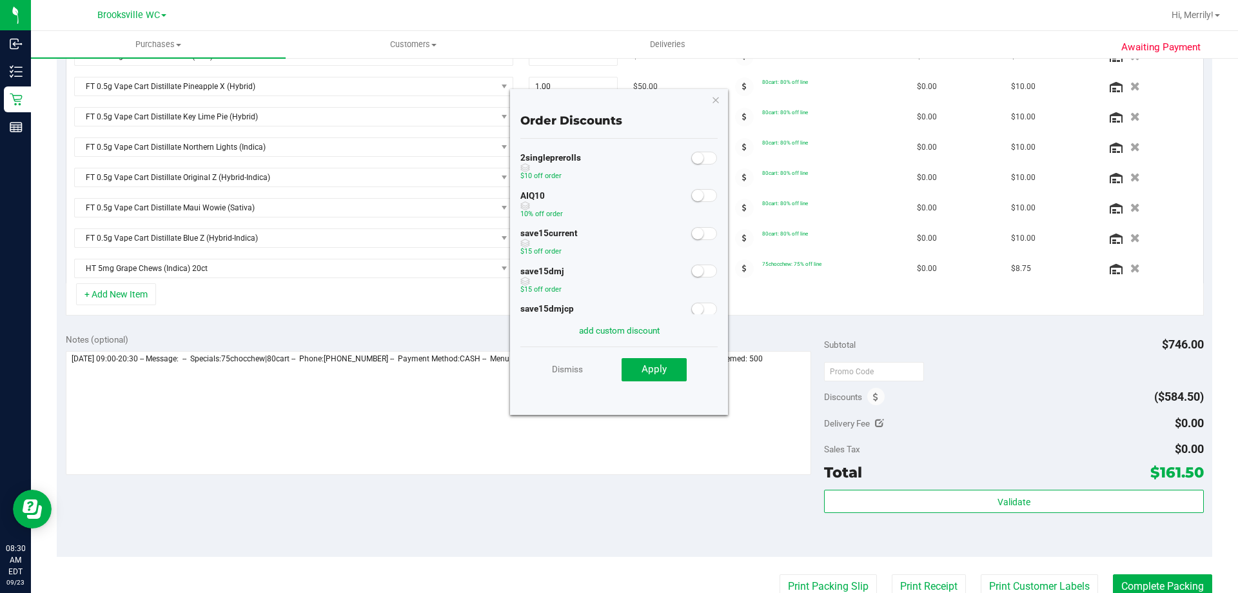
click at [704, 193] on span at bounding box center [704, 195] width 26 height 13
click at [661, 377] on button "Apply" at bounding box center [654, 369] width 65 height 23
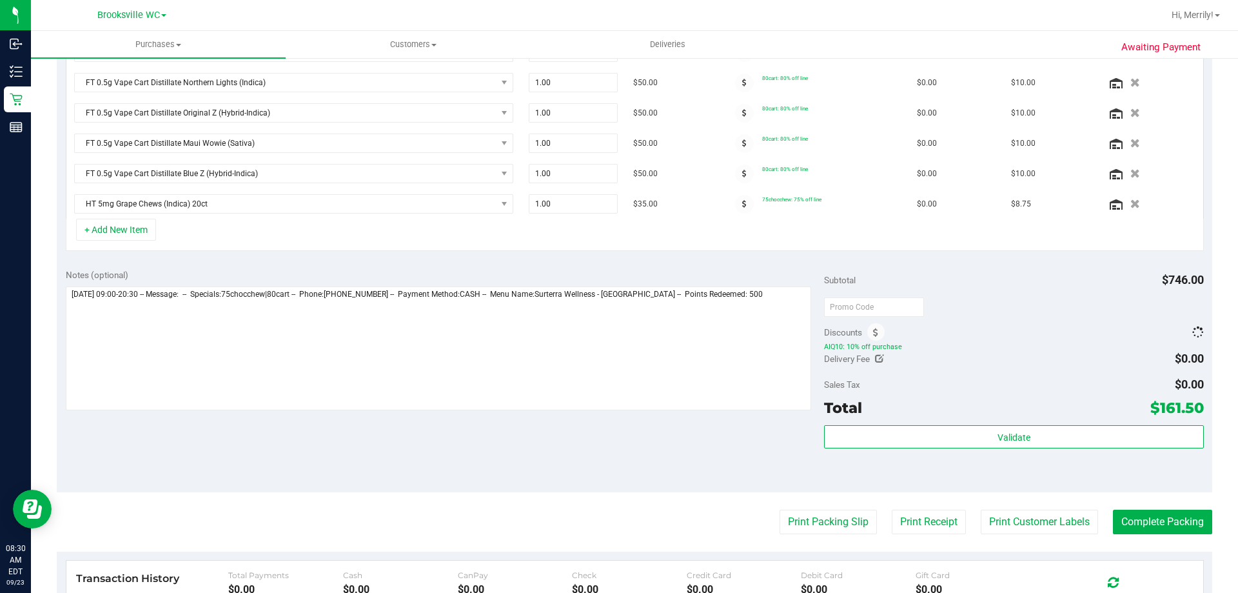
scroll to position [689, 0]
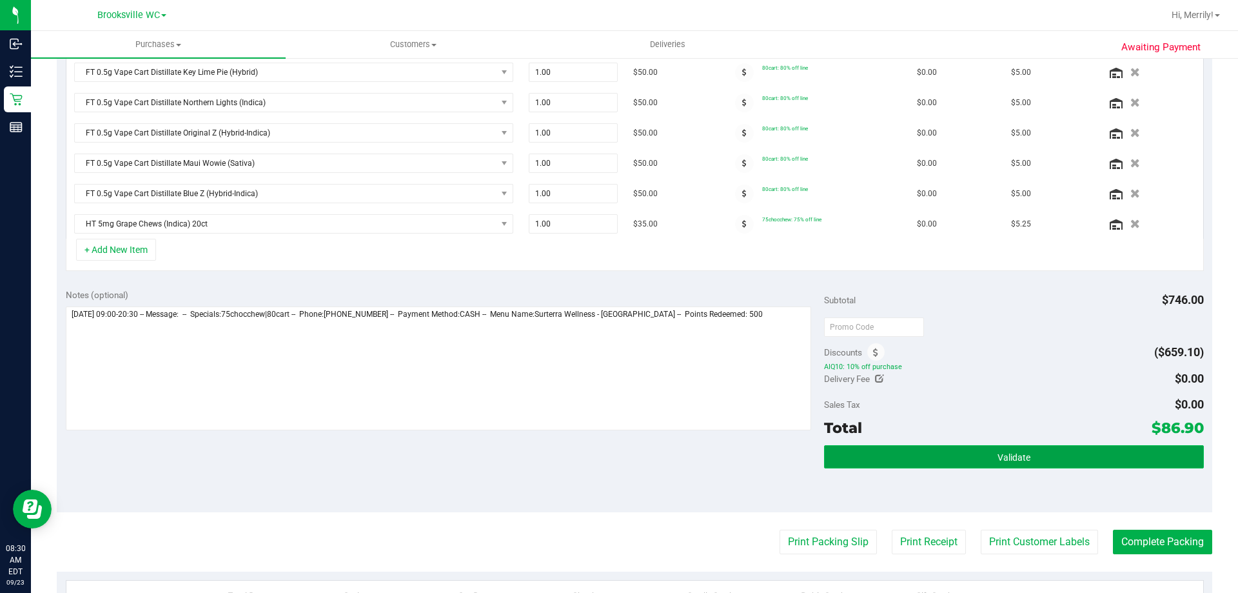
click at [913, 455] on button "Validate" at bounding box center [1013, 456] width 379 height 23
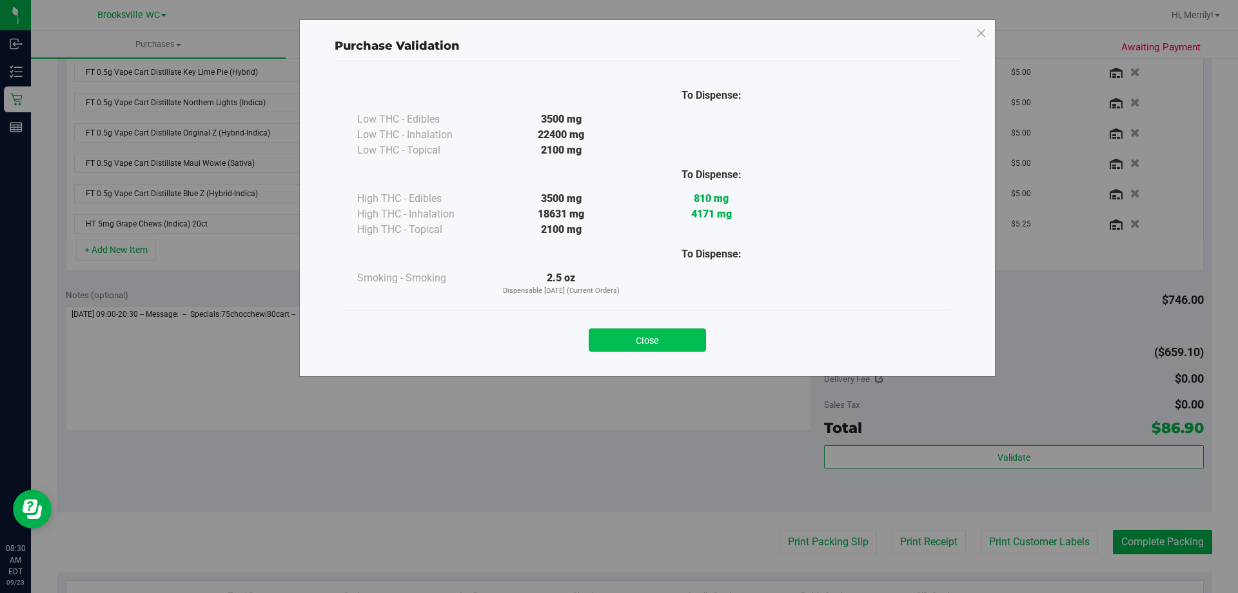
click at [671, 343] on button "Close" at bounding box center [647, 339] width 117 height 23
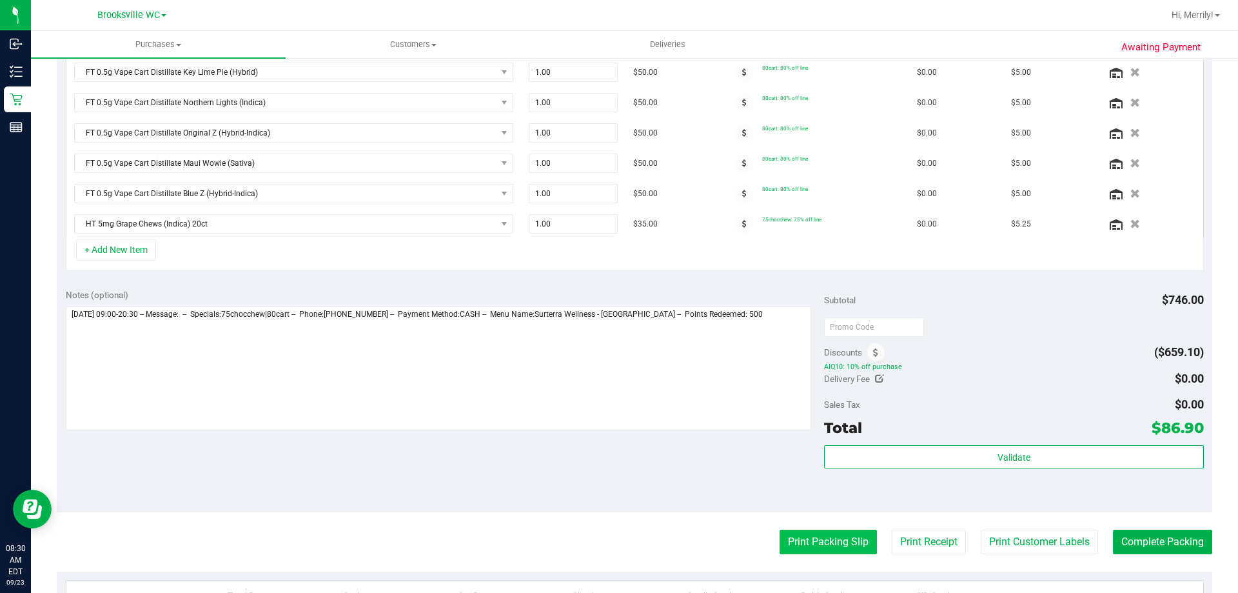
click at [801, 535] on button "Print Packing Slip" at bounding box center [828, 541] width 97 height 25
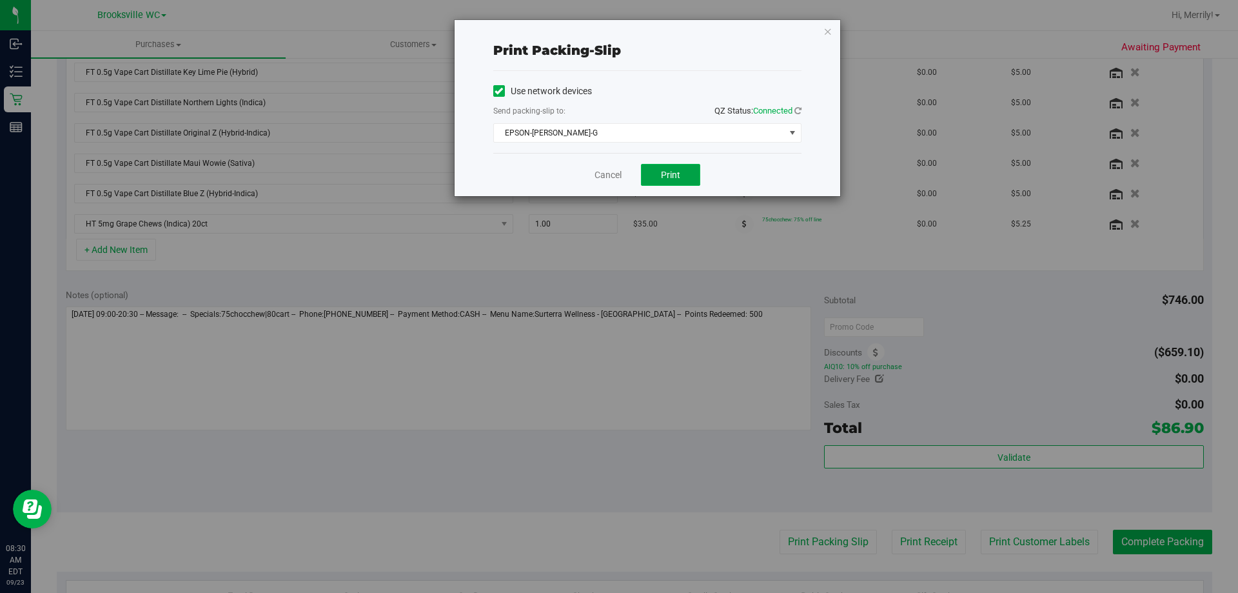
click at [680, 175] on button "Print" at bounding box center [670, 175] width 59 height 22
click at [611, 174] on link "Cancel" at bounding box center [608, 175] width 27 height 14
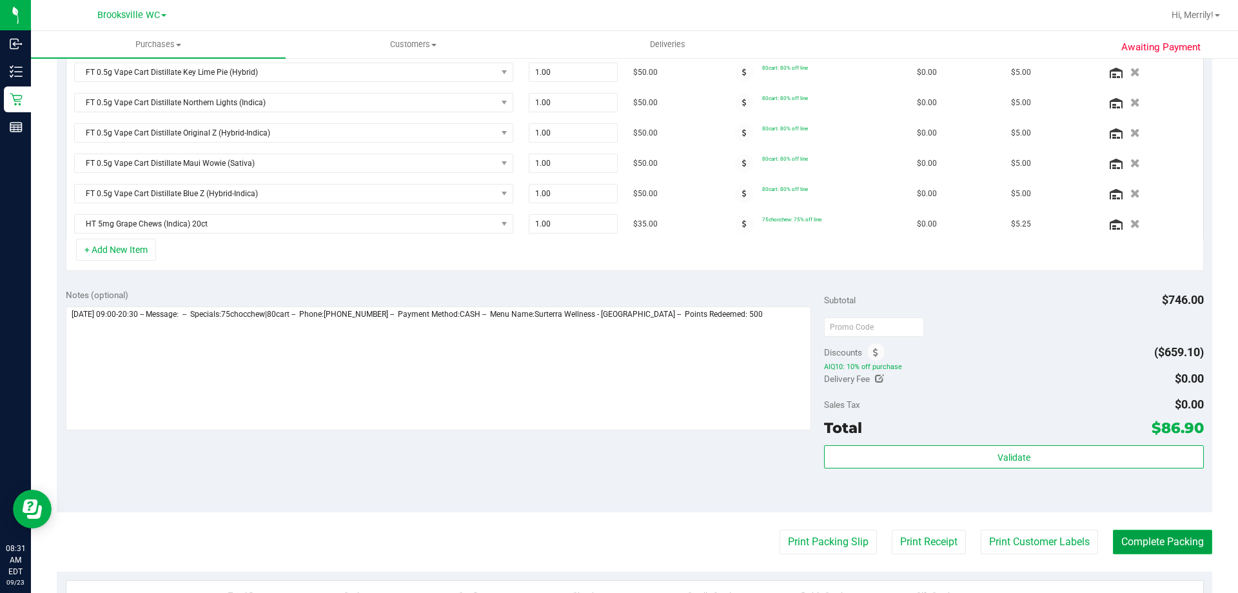
click at [1166, 537] on button "Complete Packing" at bounding box center [1162, 541] width 99 height 25
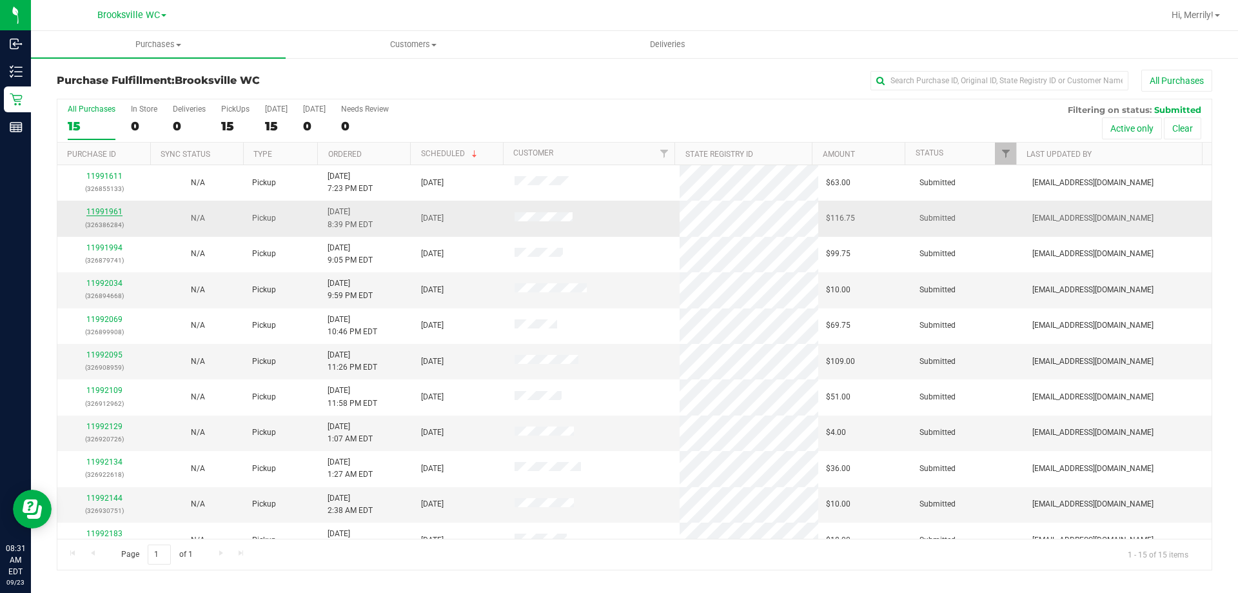
click at [104, 211] on link "11991961" at bounding box center [104, 211] width 36 height 9
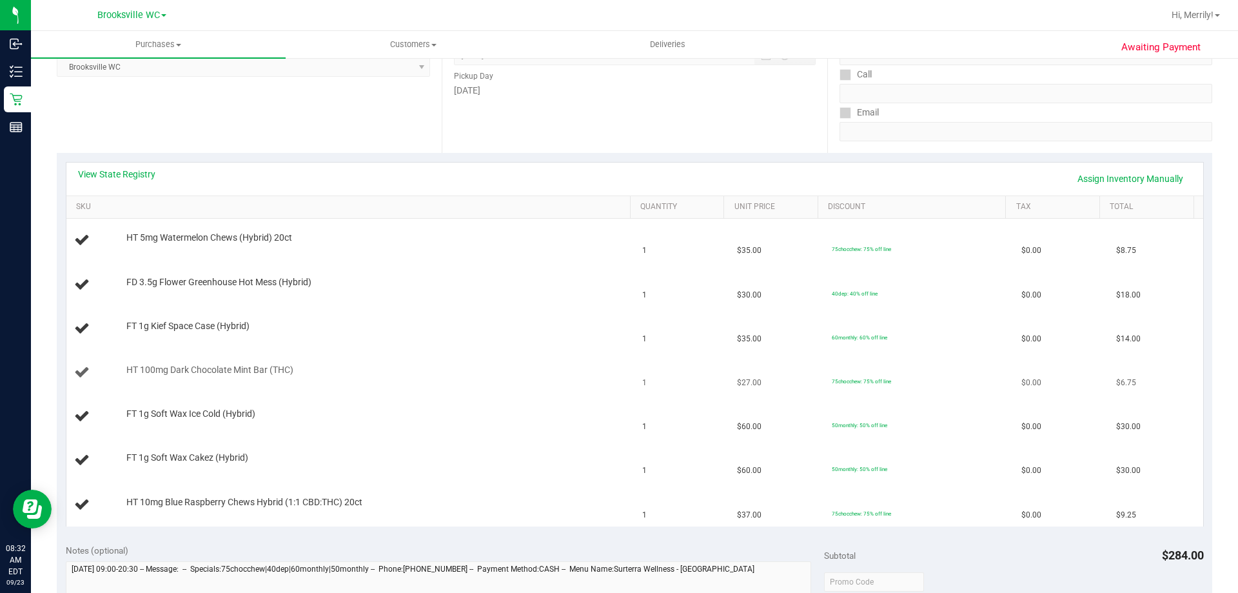
scroll to position [193, 0]
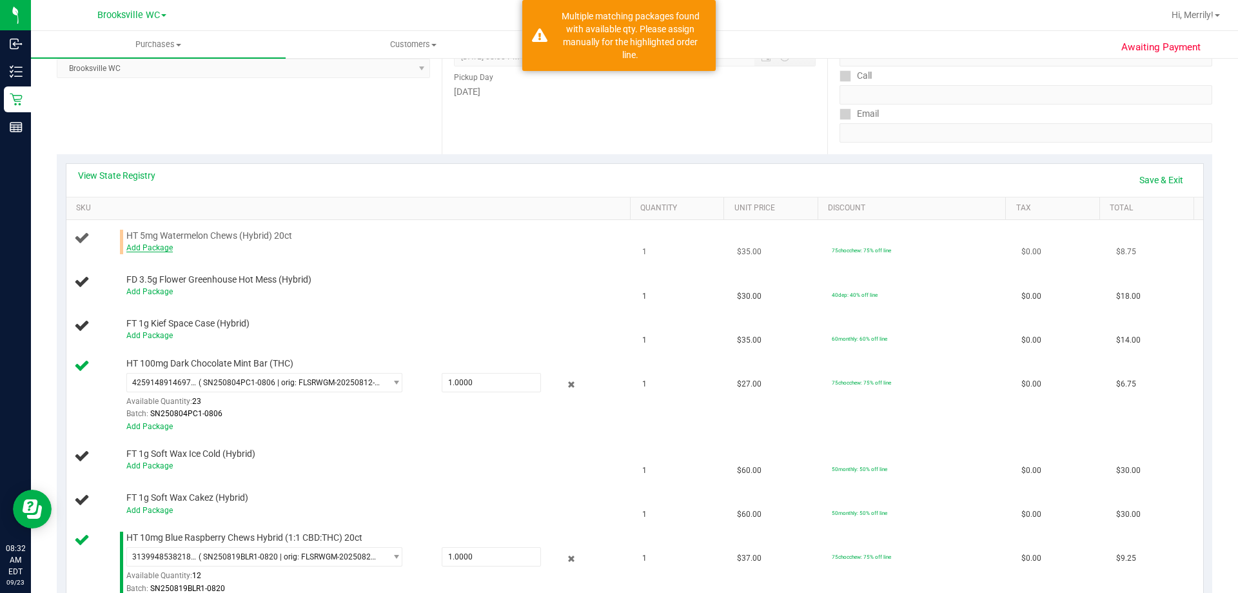
click at [154, 247] on link "Add Package" at bounding box center [149, 247] width 46 height 9
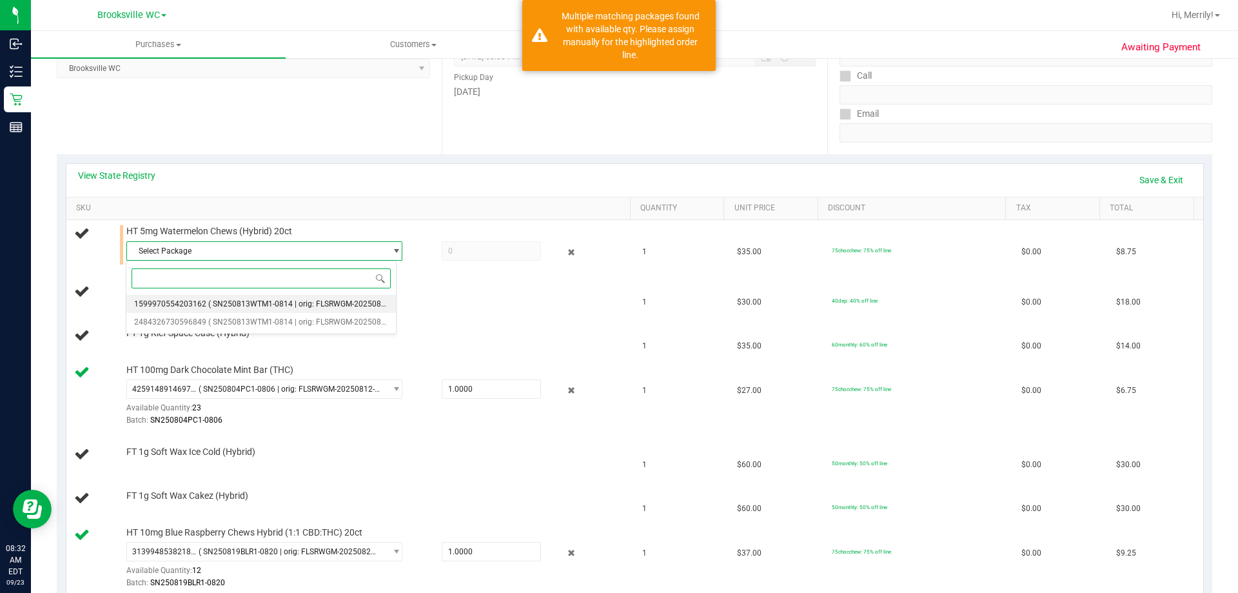
click at [306, 300] on span "( SN250813WTM1-0814 | orig: FLSRWGM-20250820-442 )" at bounding box center [309, 303] width 202 height 9
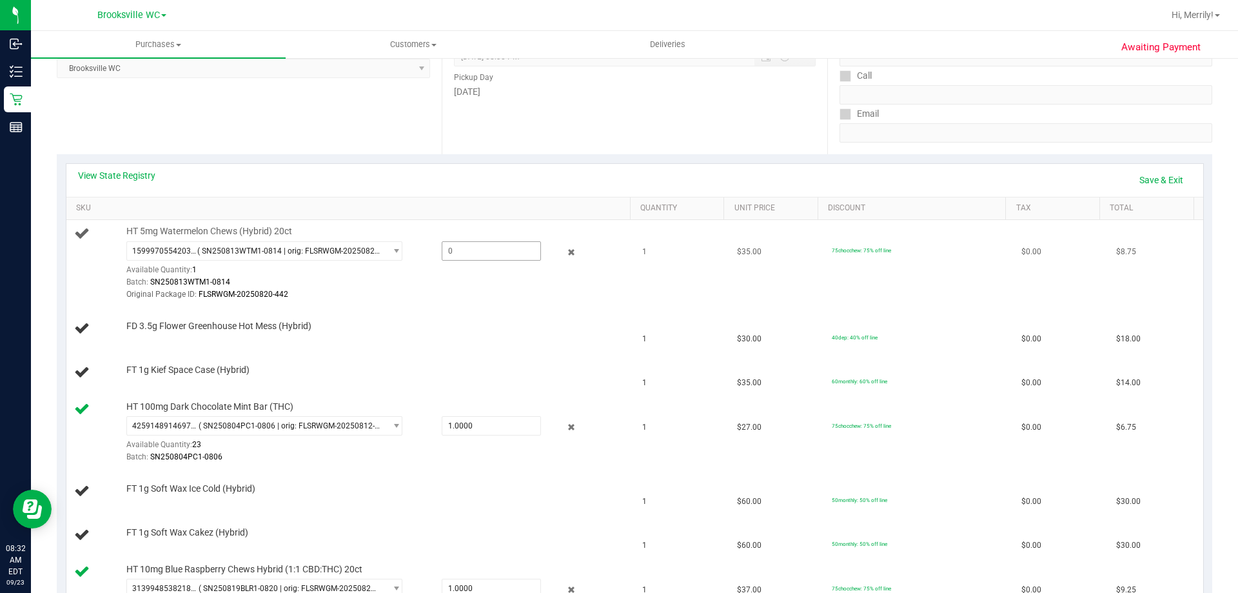
click at [466, 250] on span at bounding box center [491, 250] width 99 height 19
type input "1"
type input "1.0000"
click at [387, 309] on td "FD 3.5g Flower Greenhouse Hot Mess (Hybrid)" at bounding box center [350, 329] width 569 height 44
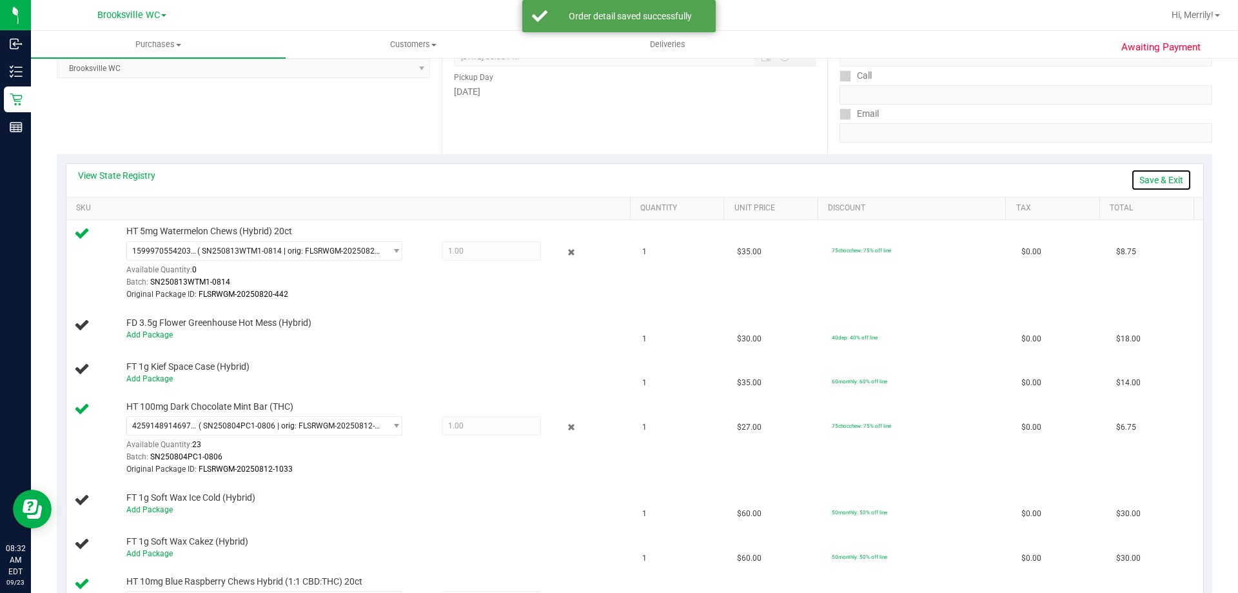
click at [1146, 178] on link "Save & Exit" at bounding box center [1161, 180] width 61 height 22
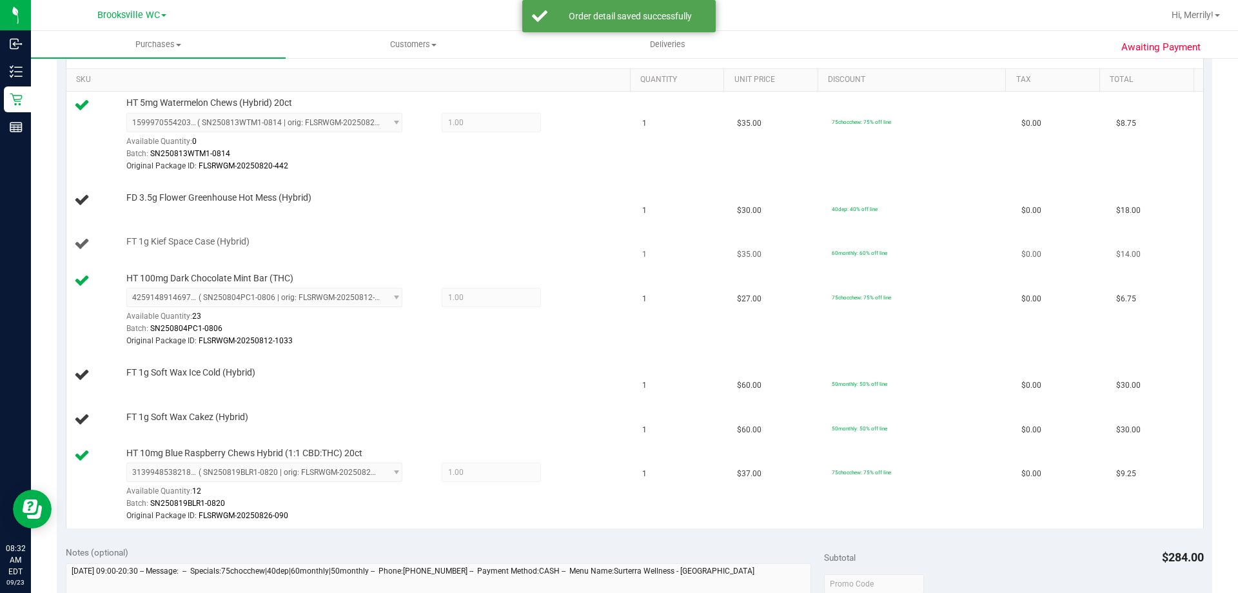
scroll to position [322, 0]
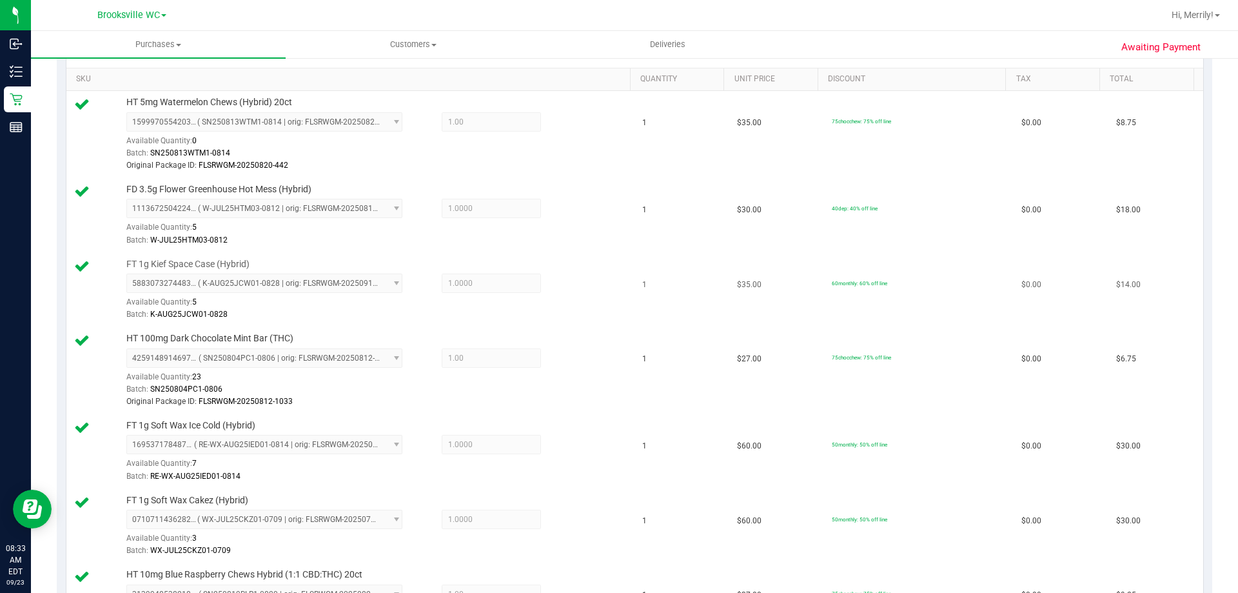
drag, startPoint x: 478, startPoint y: 429, endPoint x: 1167, endPoint y: 302, distance: 699.6
click at [1167, 302] on td "$14.00" at bounding box center [1156, 290] width 95 height 75
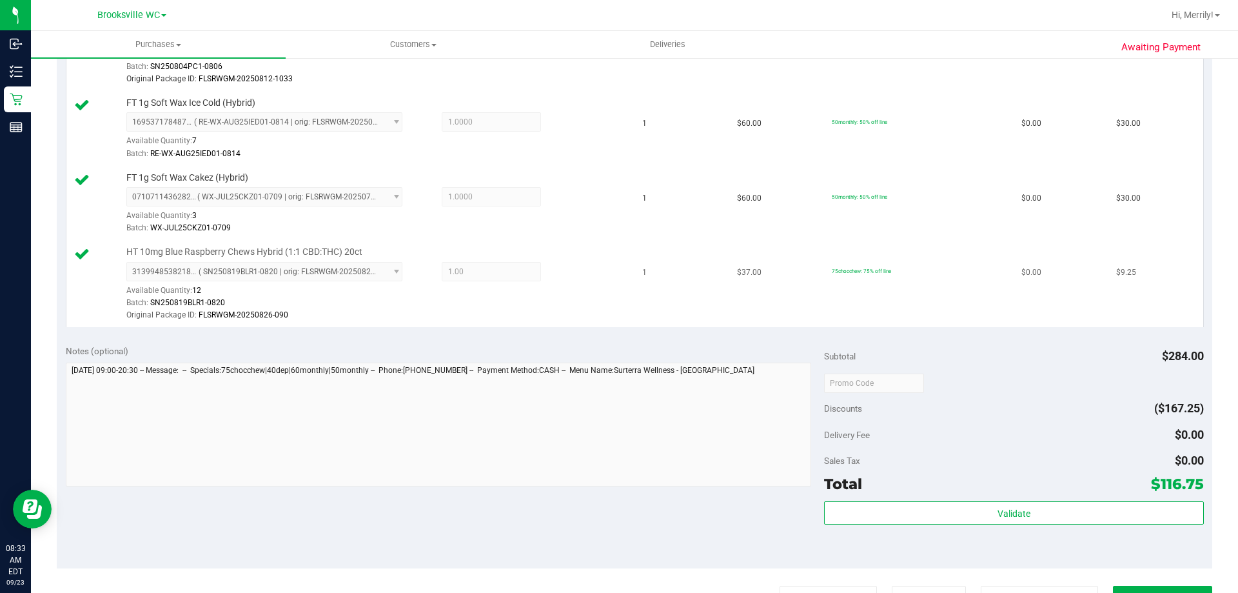
scroll to position [838, 0]
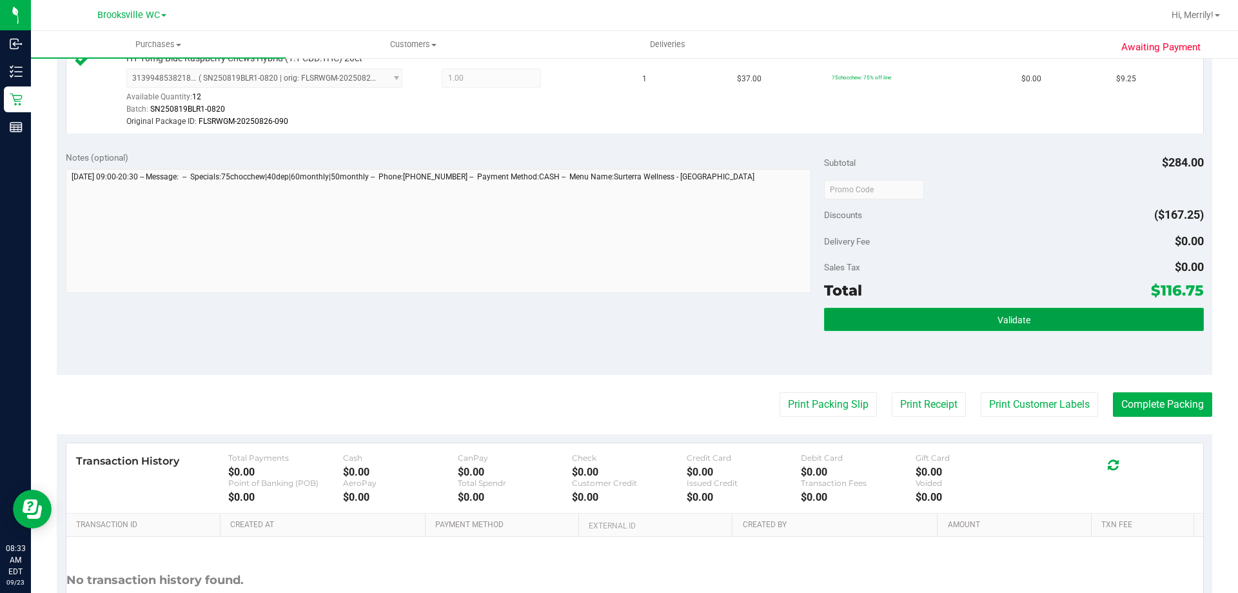
click at [1014, 317] on span "Validate" at bounding box center [1014, 320] width 33 height 10
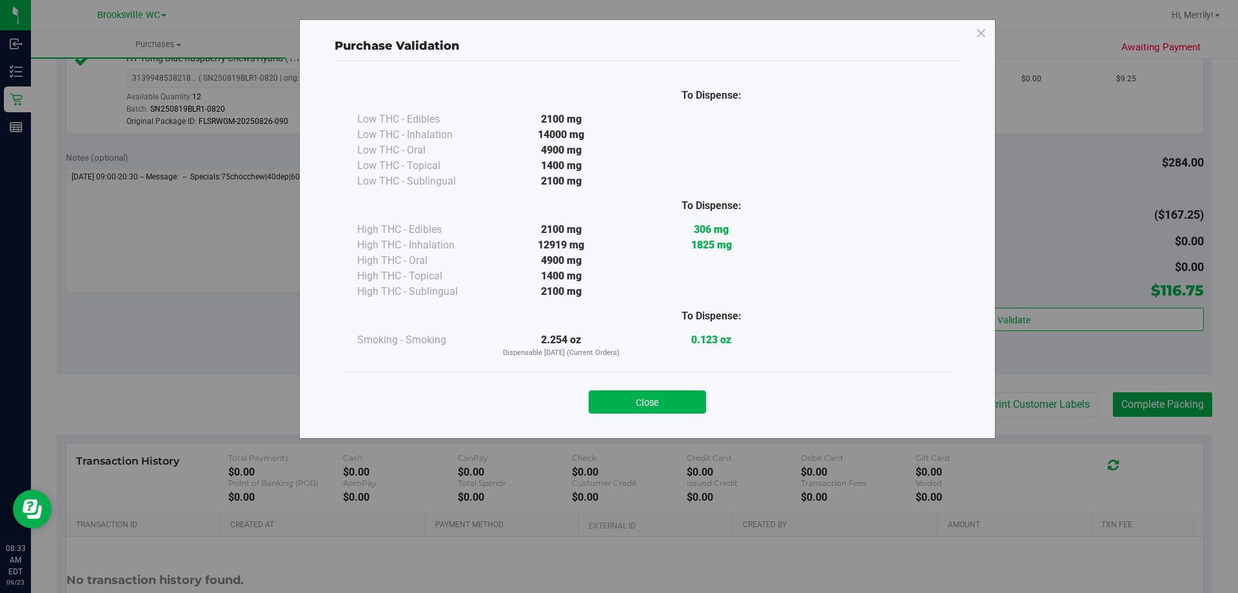
drag, startPoint x: 640, startPoint y: 400, endPoint x: 671, endPoint y: 408, distance: 32.1
click at [638, 400] on button "Close" at bounding box center [647, 401] width 117 height 23
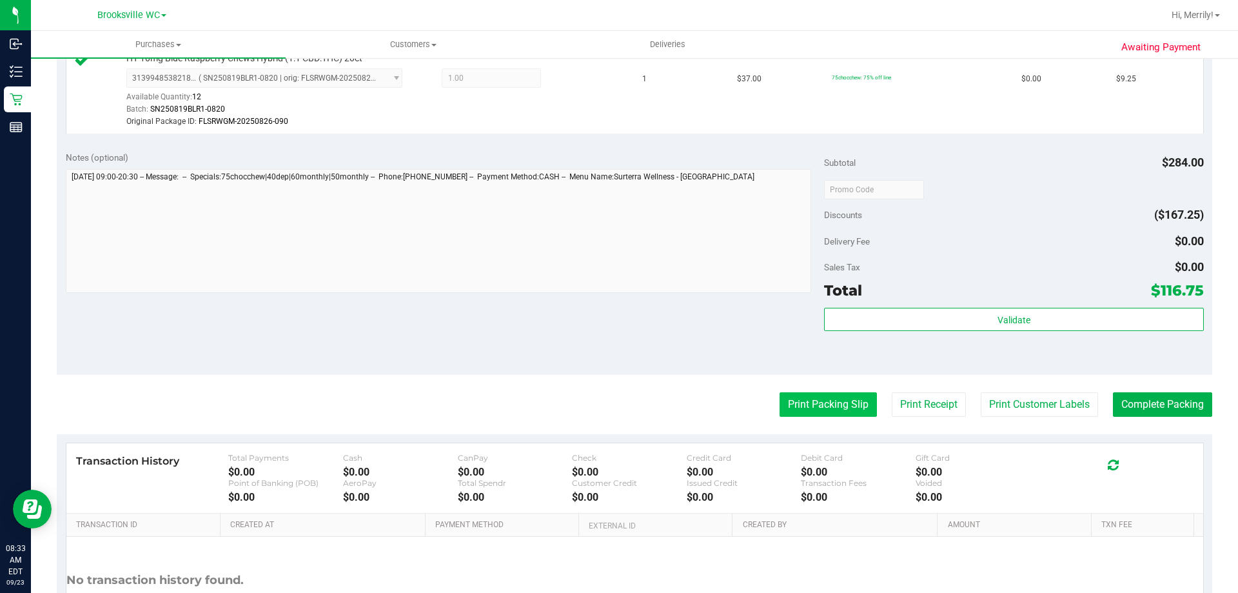
click at [799, 393] on button "Print Packing Slip" at bounding box center [828, 404] width 97 height 25
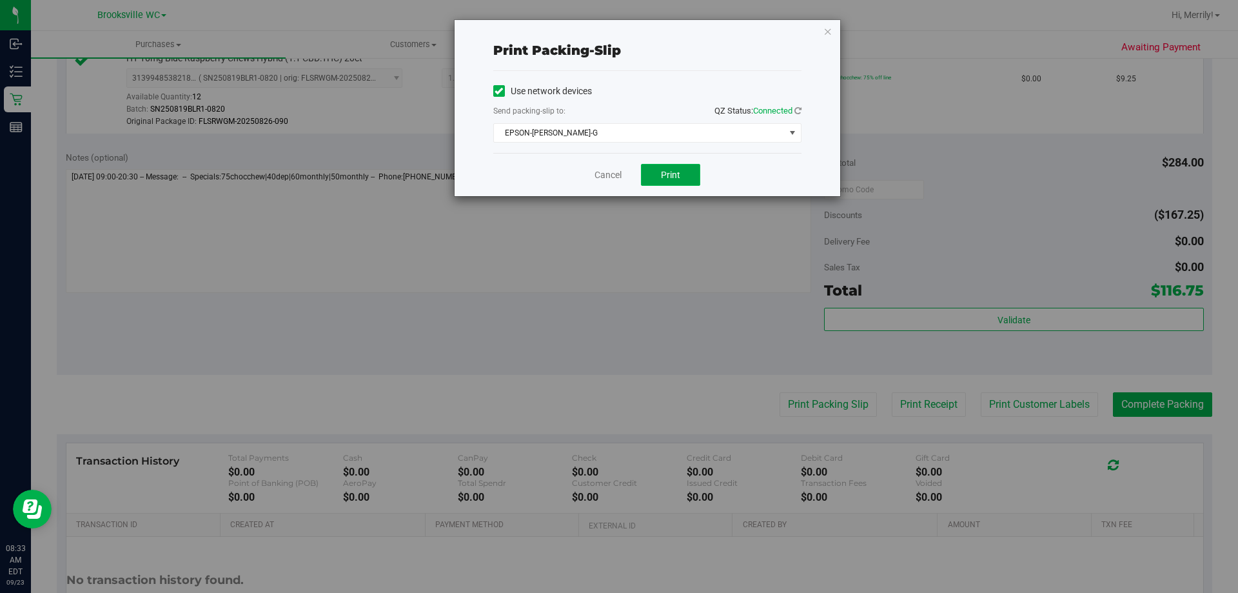
click at [667, 173] on span "Print" at bounding box center [670, 175] width 19 height 10
click at [613, 175] on link "Cancel" at bounding box center [608, 175] width 27 height 14
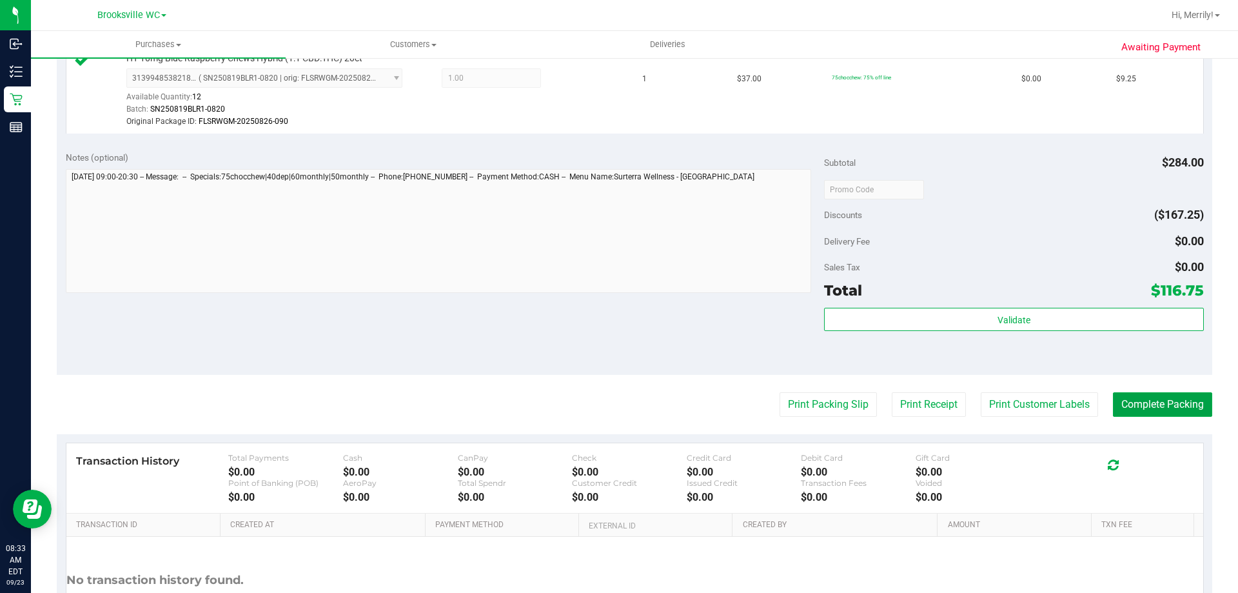
drag, startPoint x: 1172, startPoint y: 399, endPoint x: 1157, endPoint y: 269, distance: 131.1
click at [1172, 397] on button "Complete Packing" at bounding box center [1162, 404] width 99 height 25
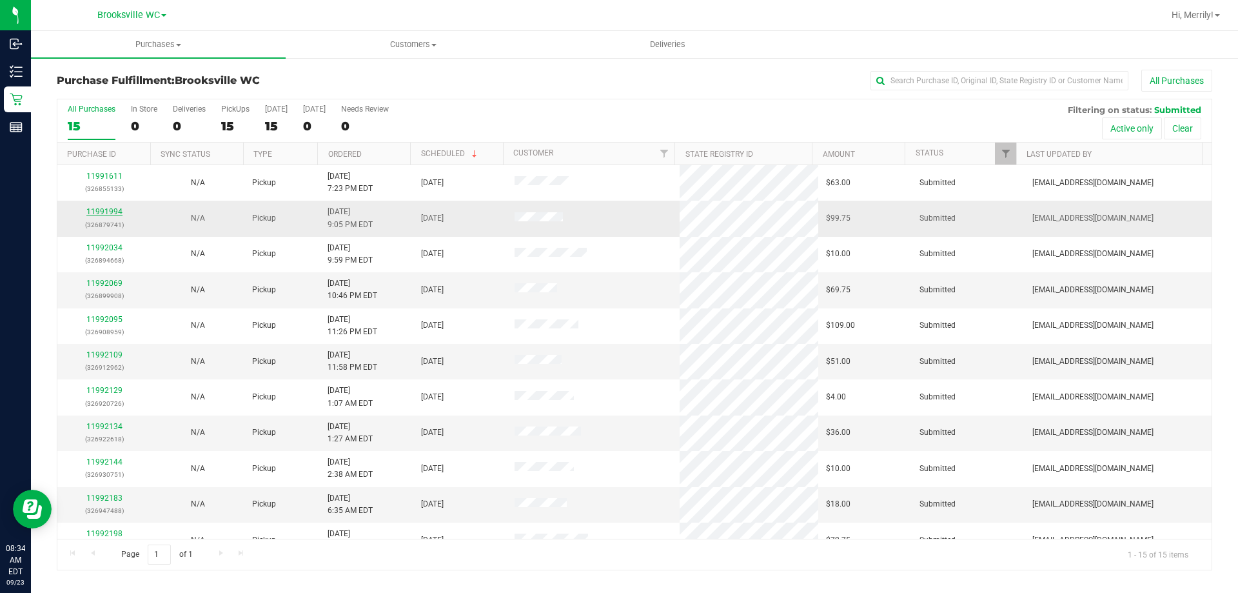
click at [109, 212] on link "11991994" at bounding box center [104, 211] width 36 height 9
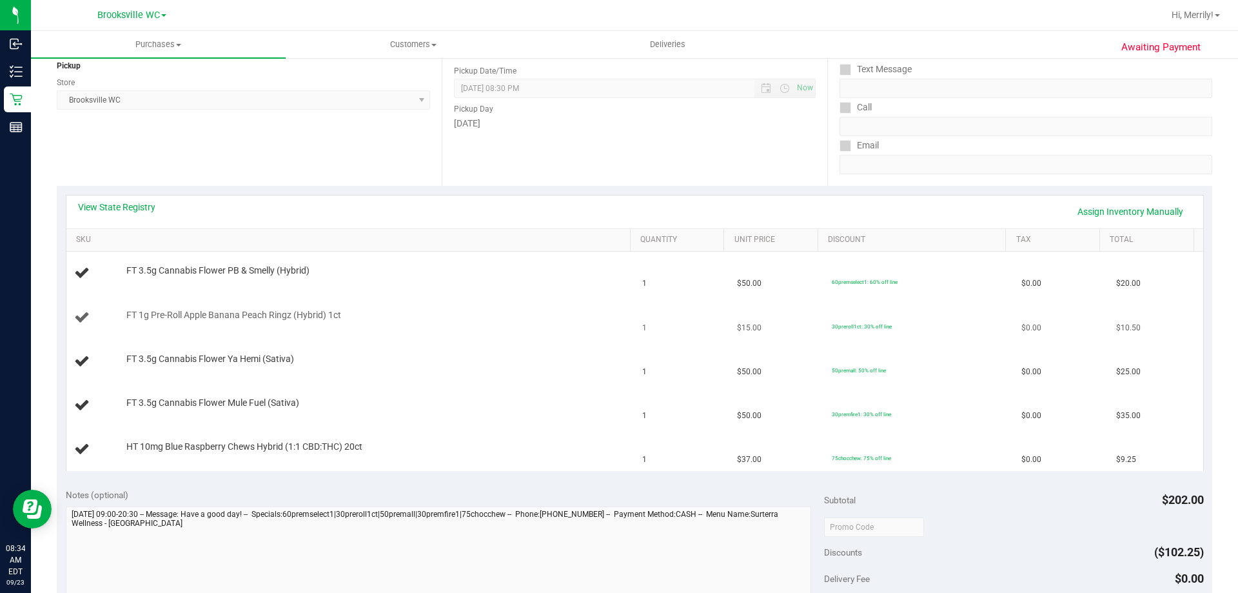
scroll to position [193, 0]
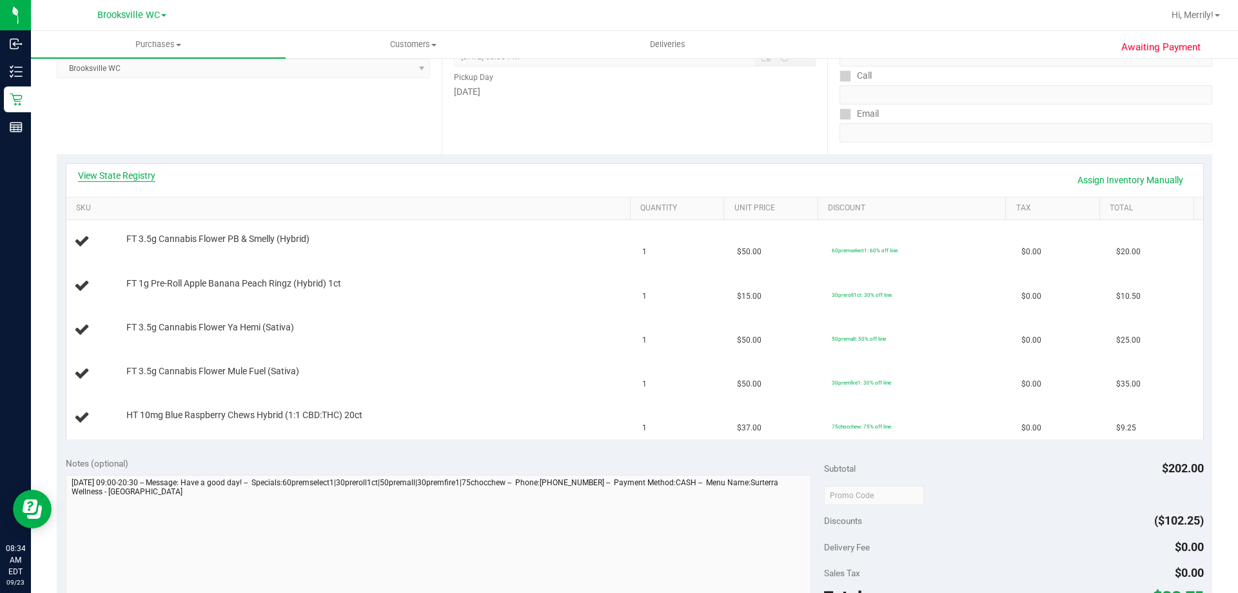
click at [122, 173] on link "View State Registry" at bounding box center [116, 175] width 77 height 13
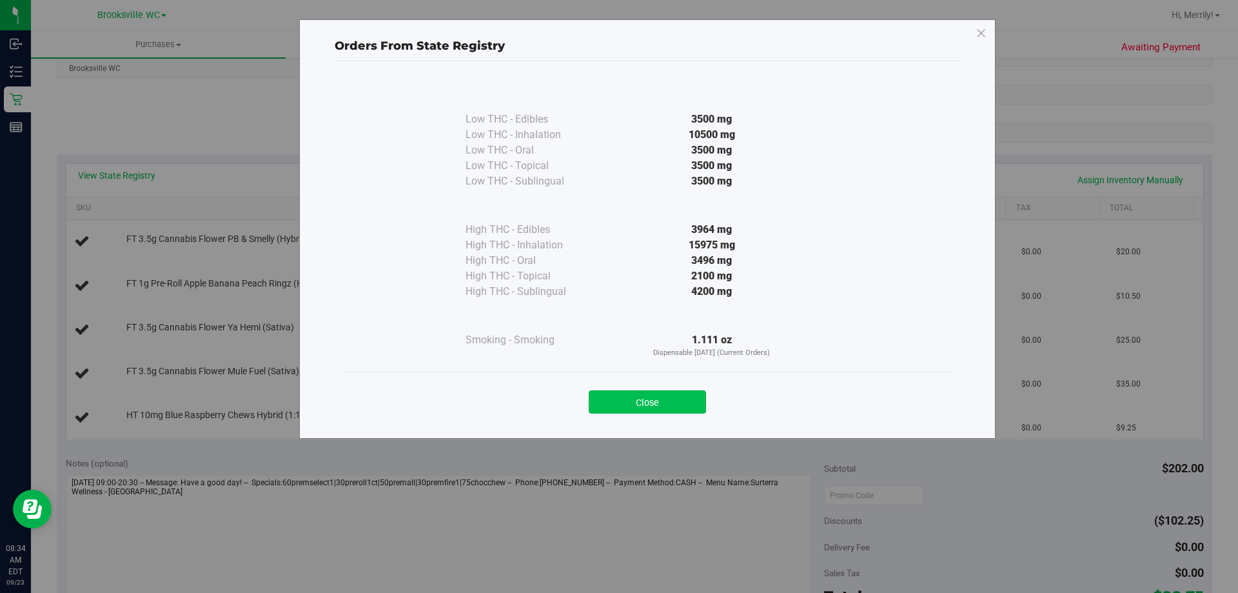
click at [648, 402] on button "Close" at bounding box center [647, 401] width 117 height 23
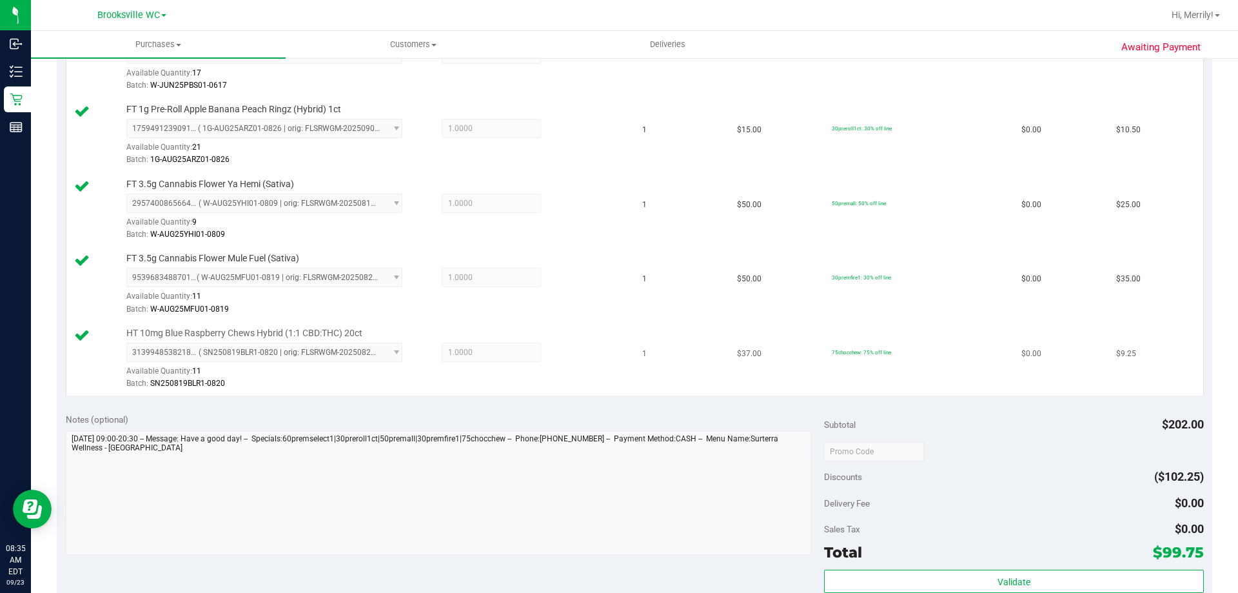
scroll to position [451, 0]
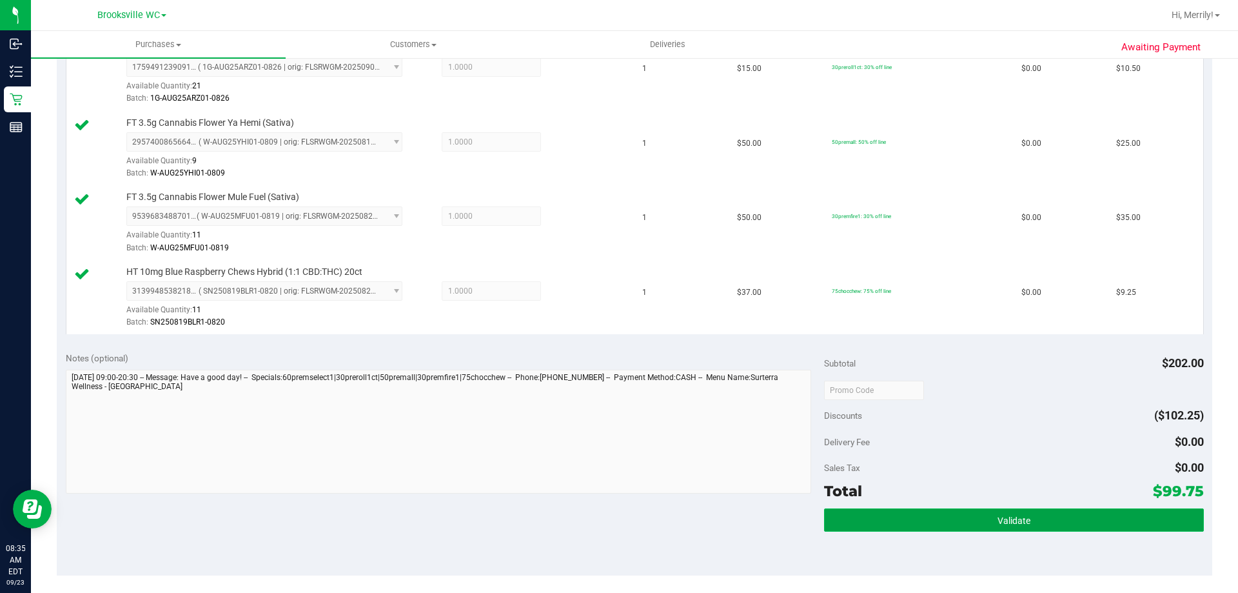
click at [958, 521] on button "Validate" at bounding box center [1013, 519] width 379 height 23
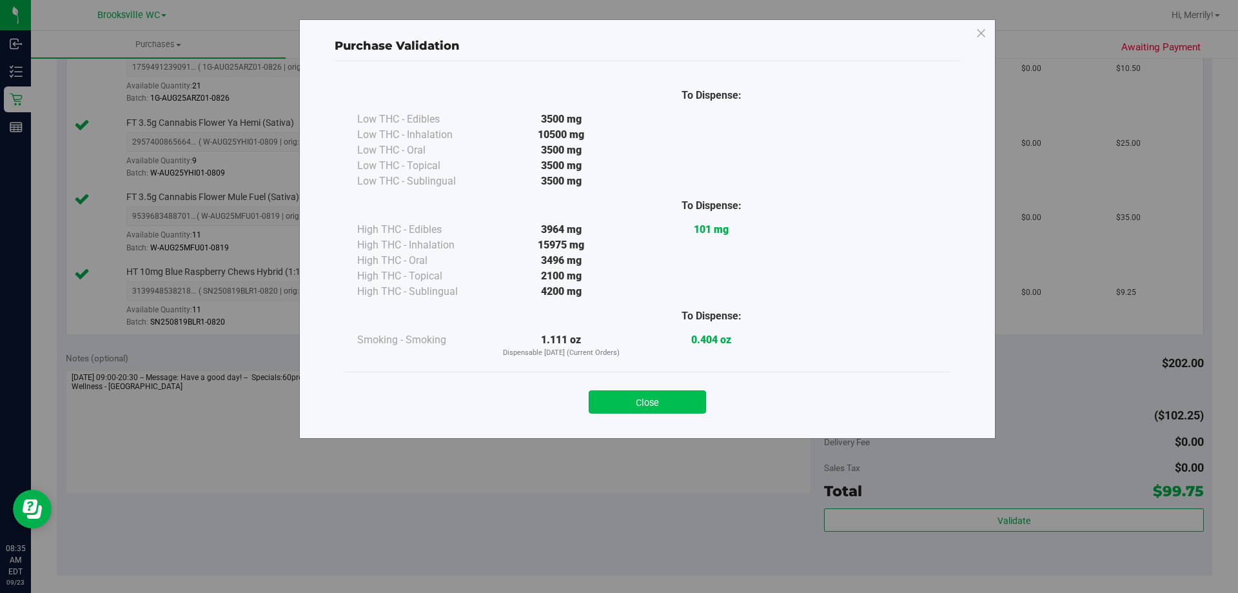
click at [651, 404] on button "Close" at bounding box center [647, 401] width 117 height 23
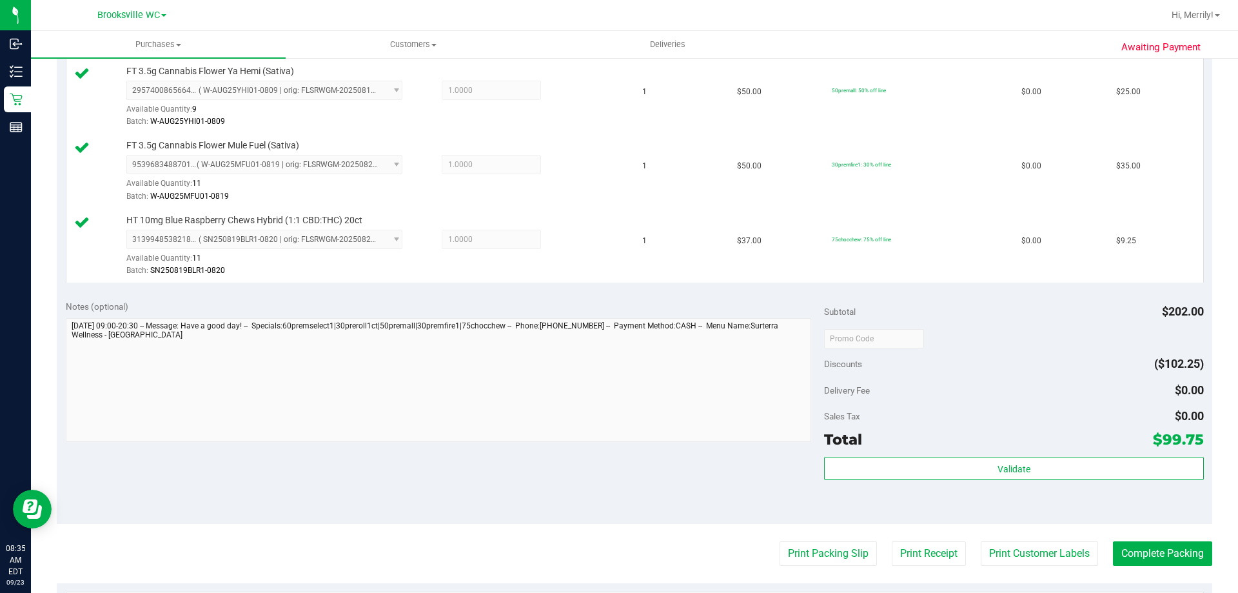
scroll to position [645, 0]
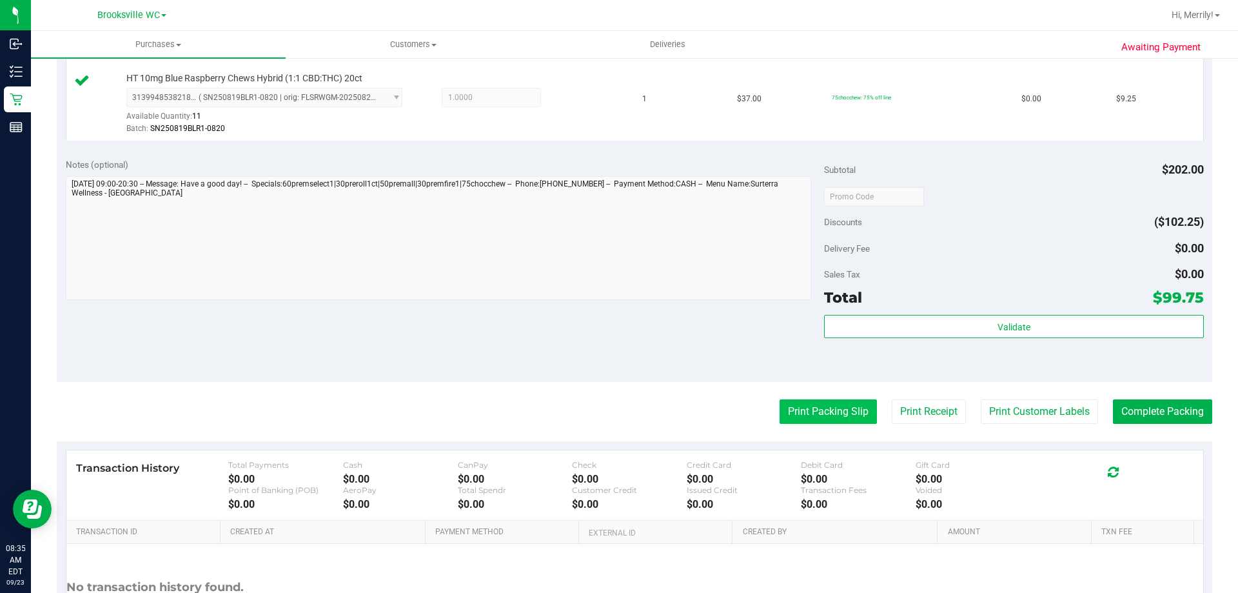
click at [825, 404] on button "Print Packing Slip" at bounding box center [828, 411] width 97 height 25
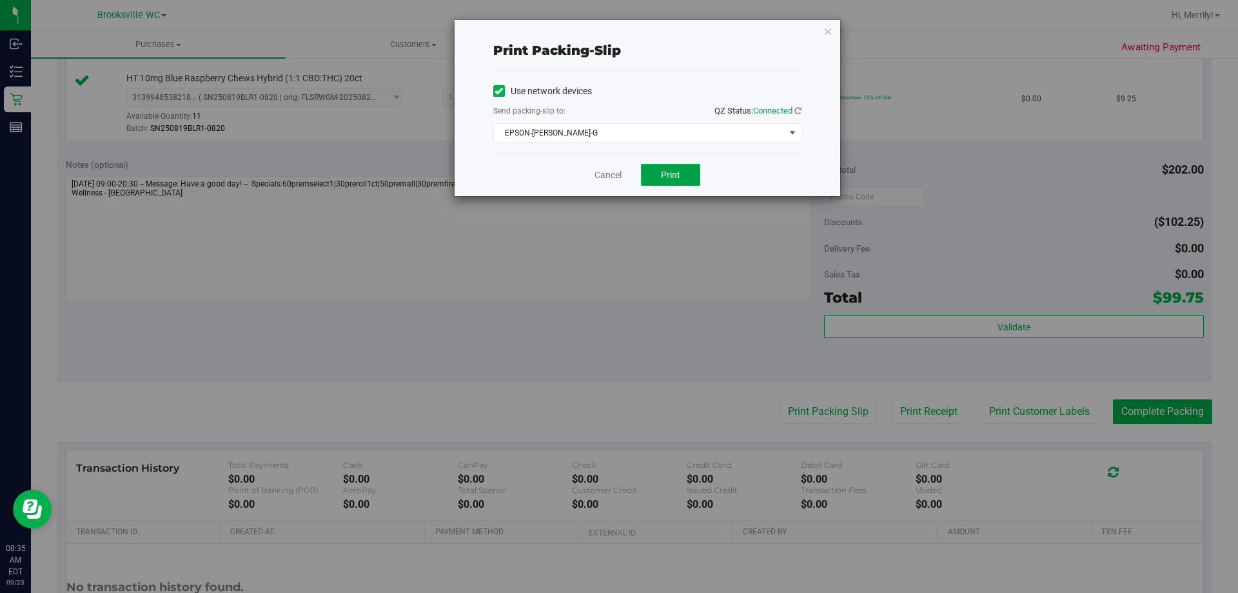
click at [665, 175] on span "Print" at bounding box center [670, 175] width 19 height 10
click at [606, 176] on link "Cancel" at bounding box center [608, 175] width 27 height 14
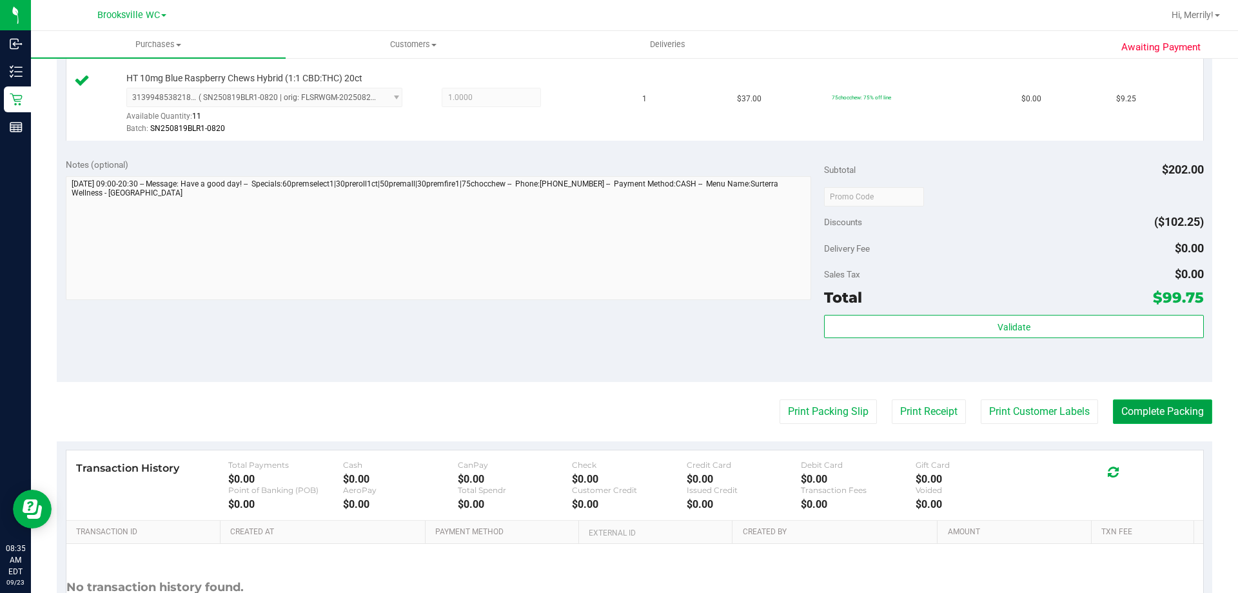
click at [1158, 410] on button "Complete Packing" at bounding box center [1162, 411] width 99 height 25
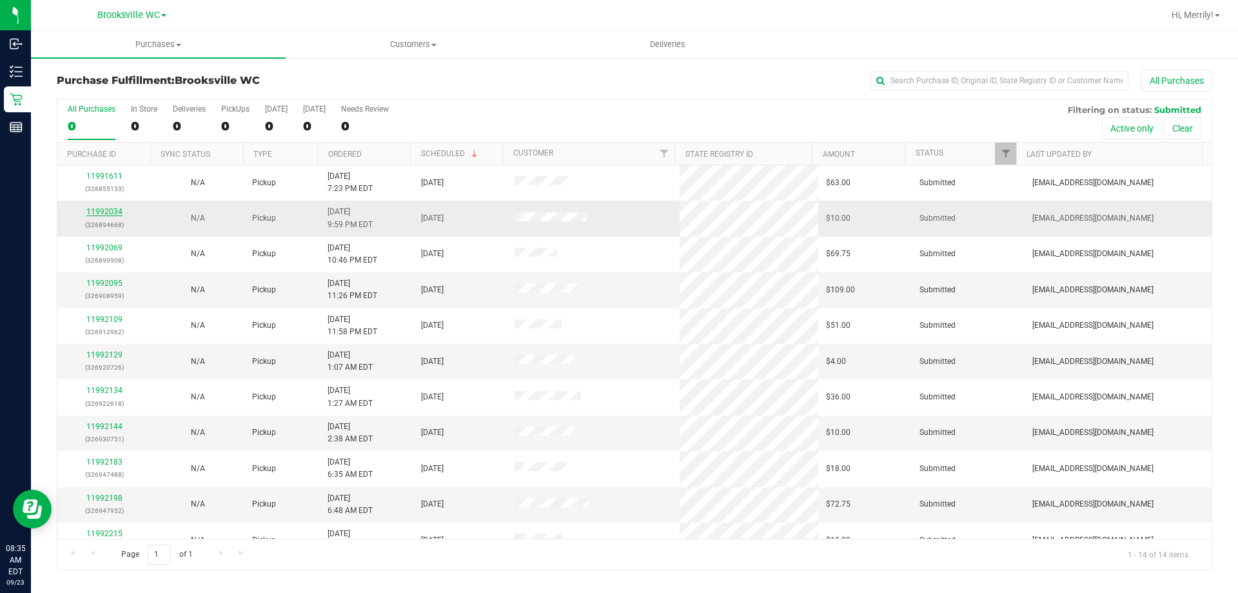
click at [104, 210] on link "11992034" at bounding box center [104, 211] width 36 height 9
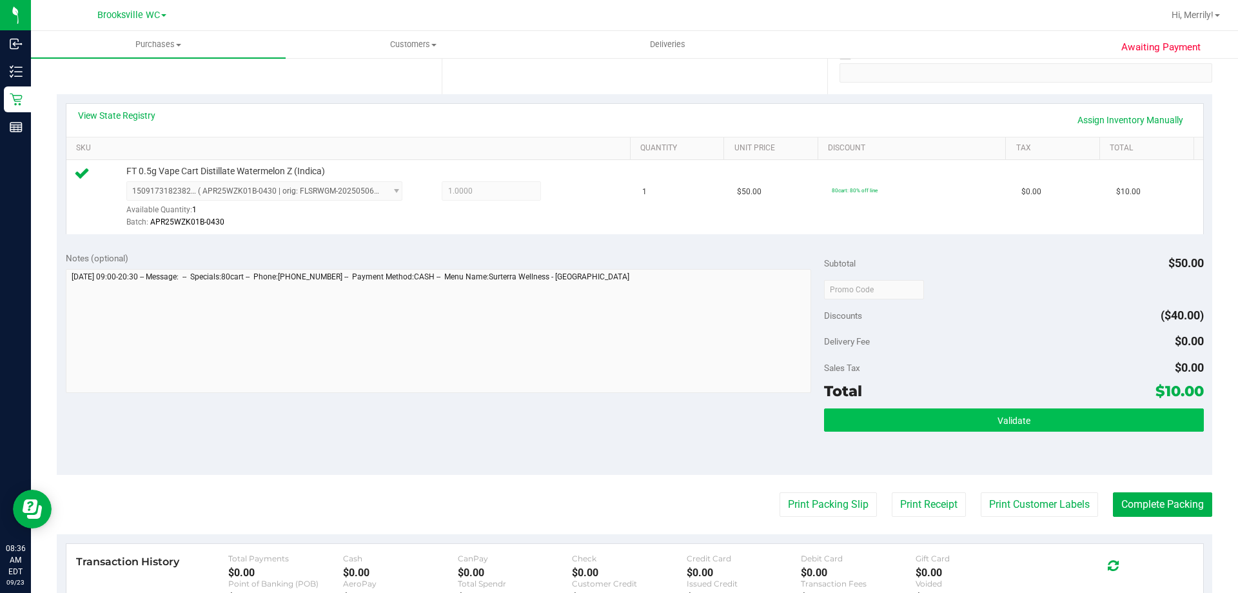
scroll to position [258, 0]
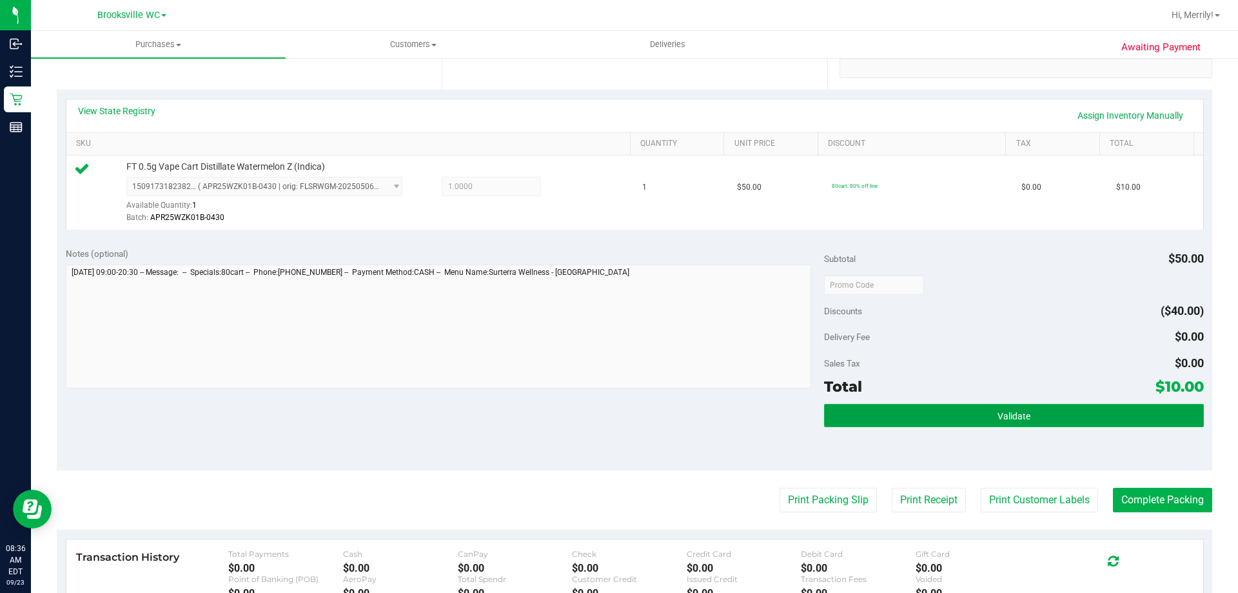
click at [998, 416] on span "Validate" at bounding box center [1014, 416] width 33 height 10
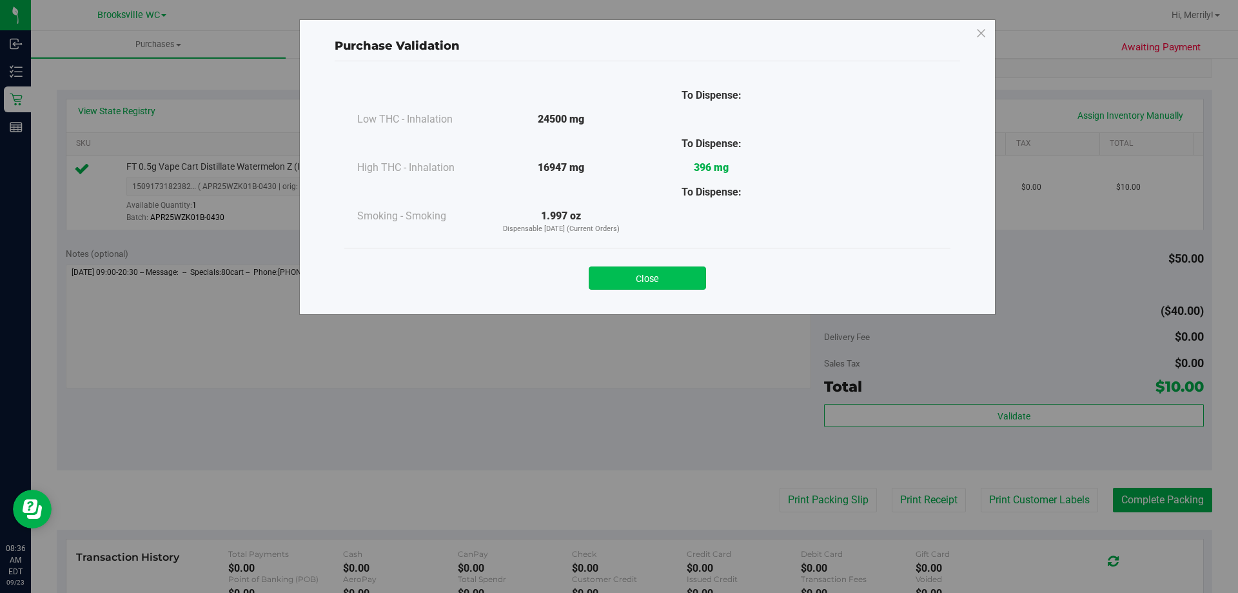
click at [662, 273] on button "Close" at bounding box center [647, 277] width 117 height 23
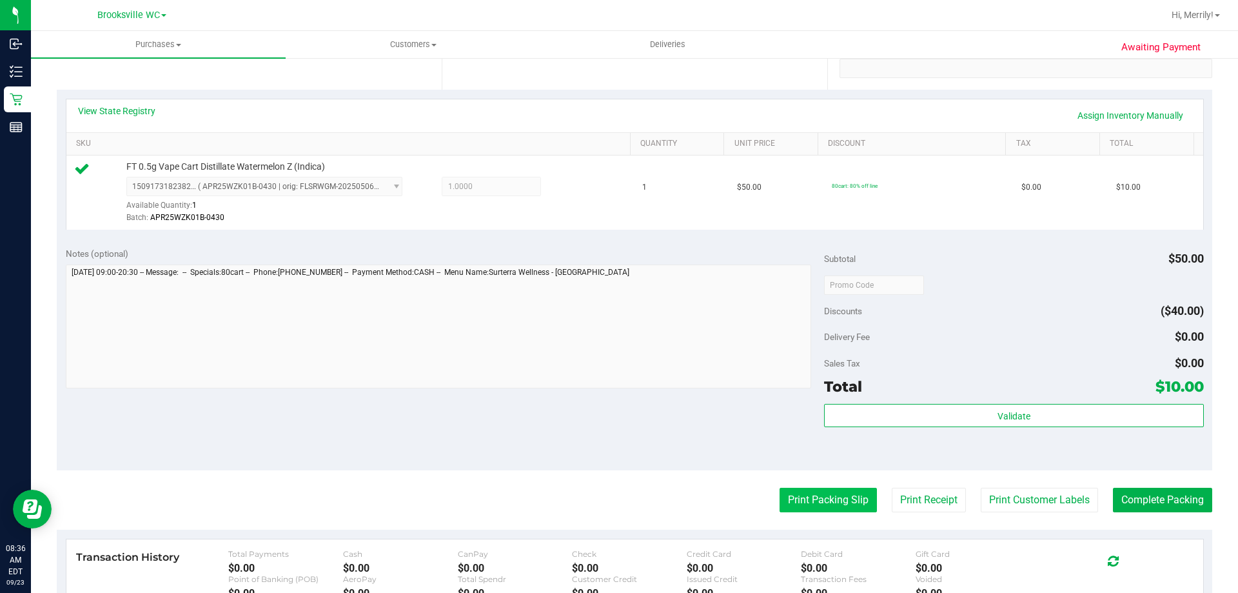
click at [813, 495] on button "Print Packing Slip" at bounding box center [828, 500] width 97 height 25
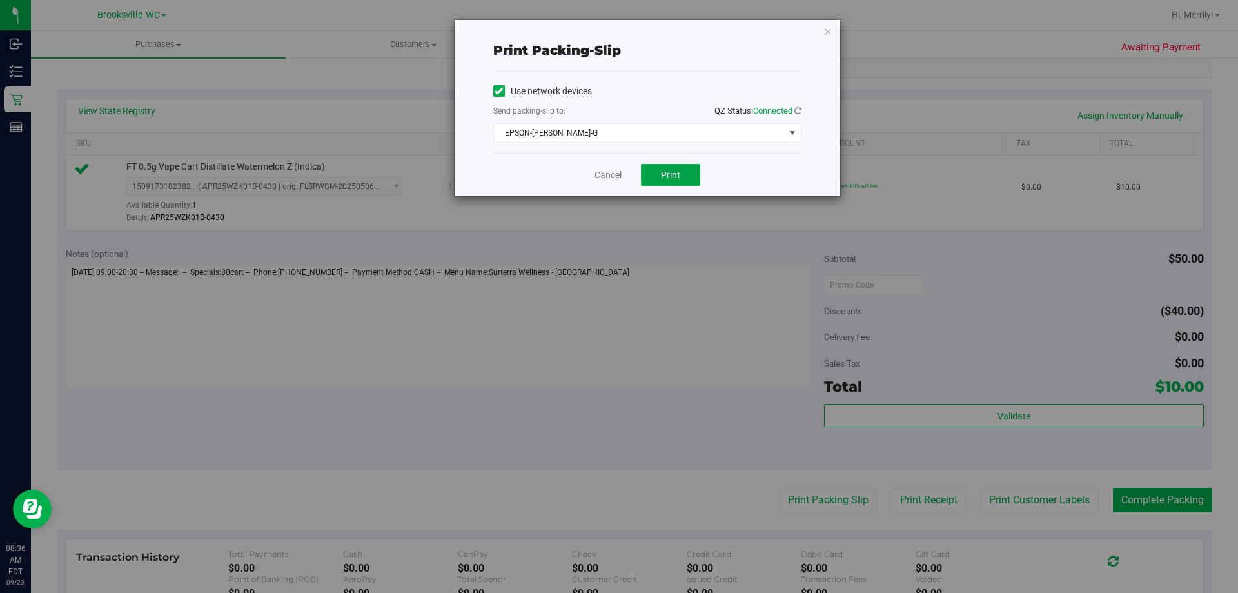
click at [676, 180] on button "Print" at bounding box center [670, 175] width 59 height 22
click at [606, 170] on link "Cancel" at bounding box center [608, 175] width 27 height 14
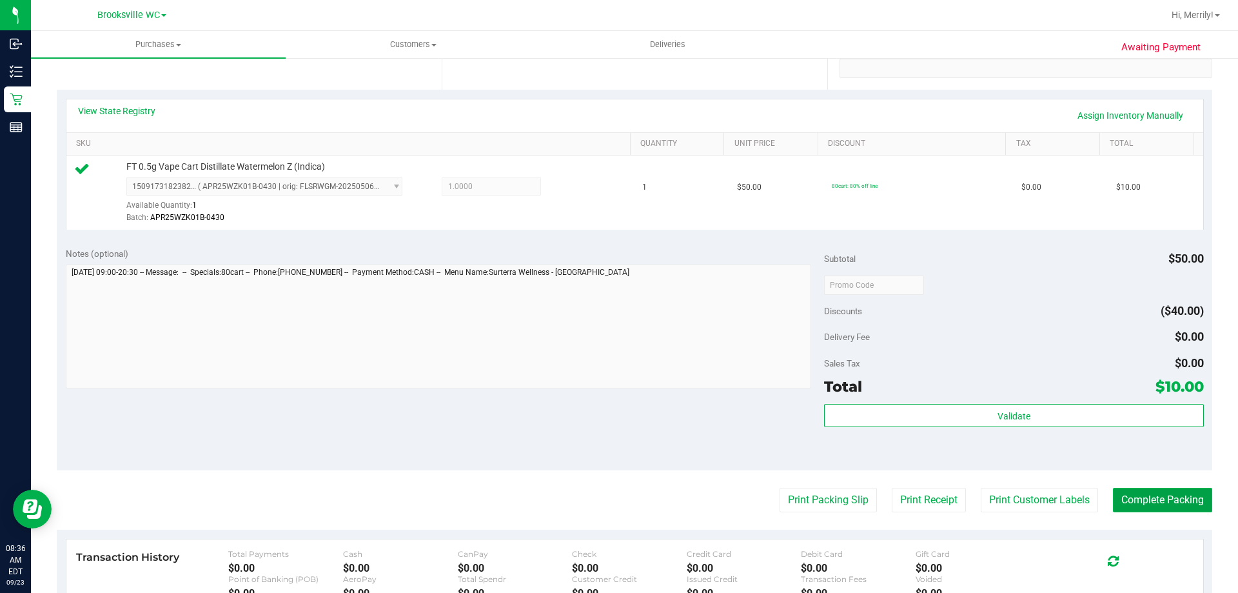
click at [1155, 495] on button "Complete Packing" at bounding box center [1162, 500] width 99 height 25
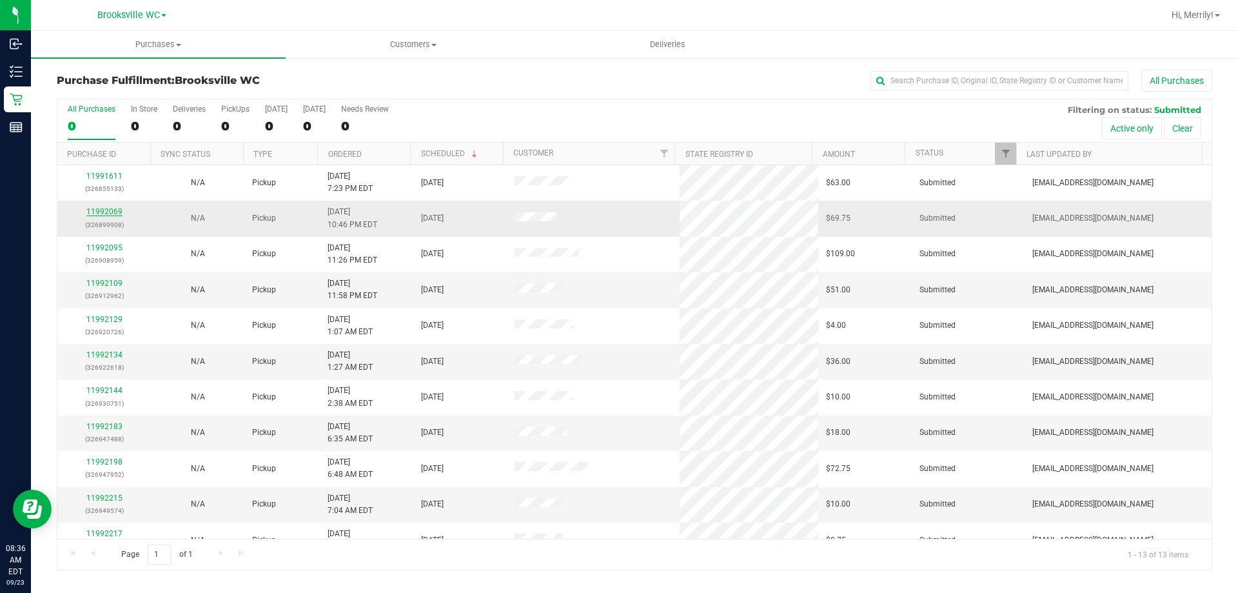
click at [110, 215] on link "11992069" at bounding box center [104, 211] width 36 height 9
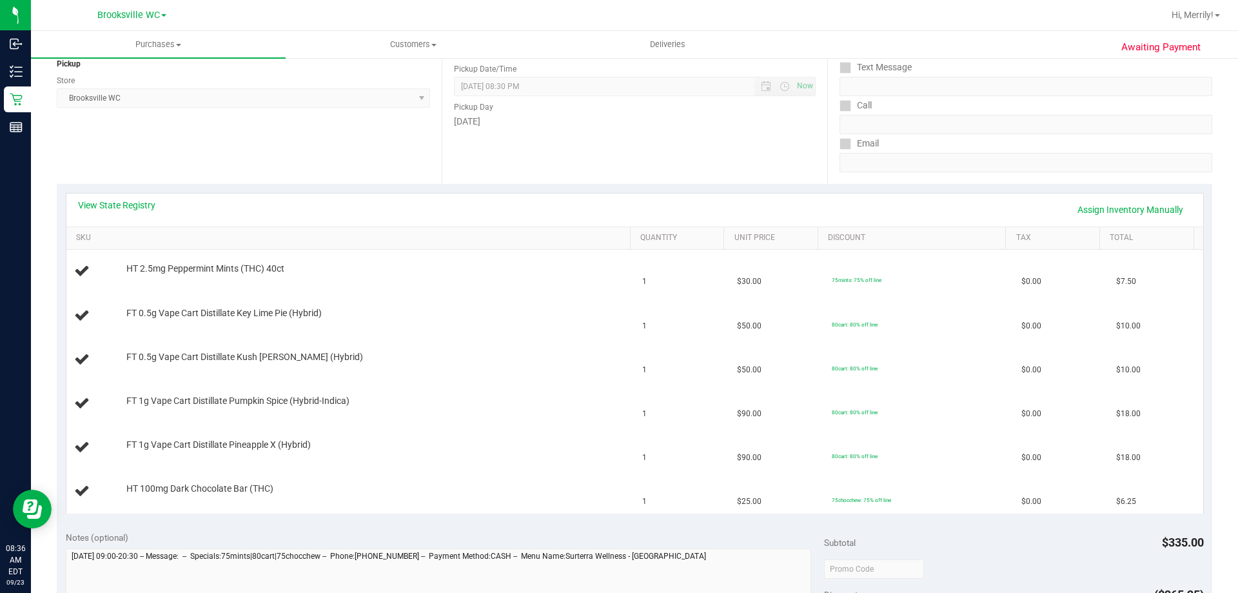
scroll to position [193, 0]
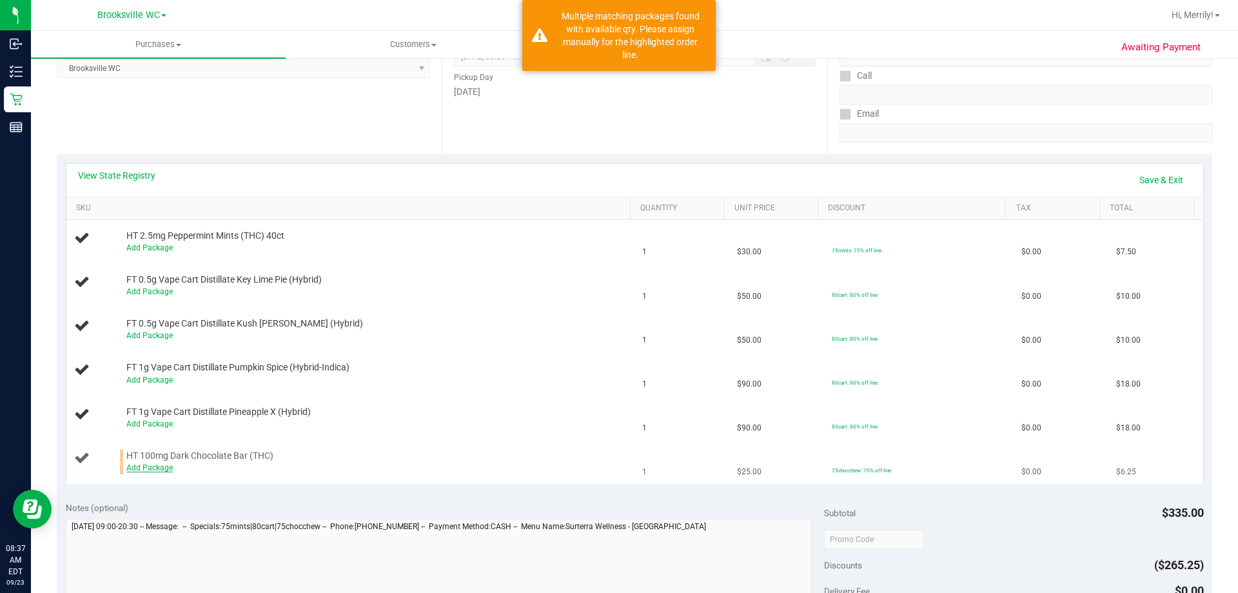
click at [140, 471] on link "Add Package" at bounding box center [149, 467] width 46 height 9
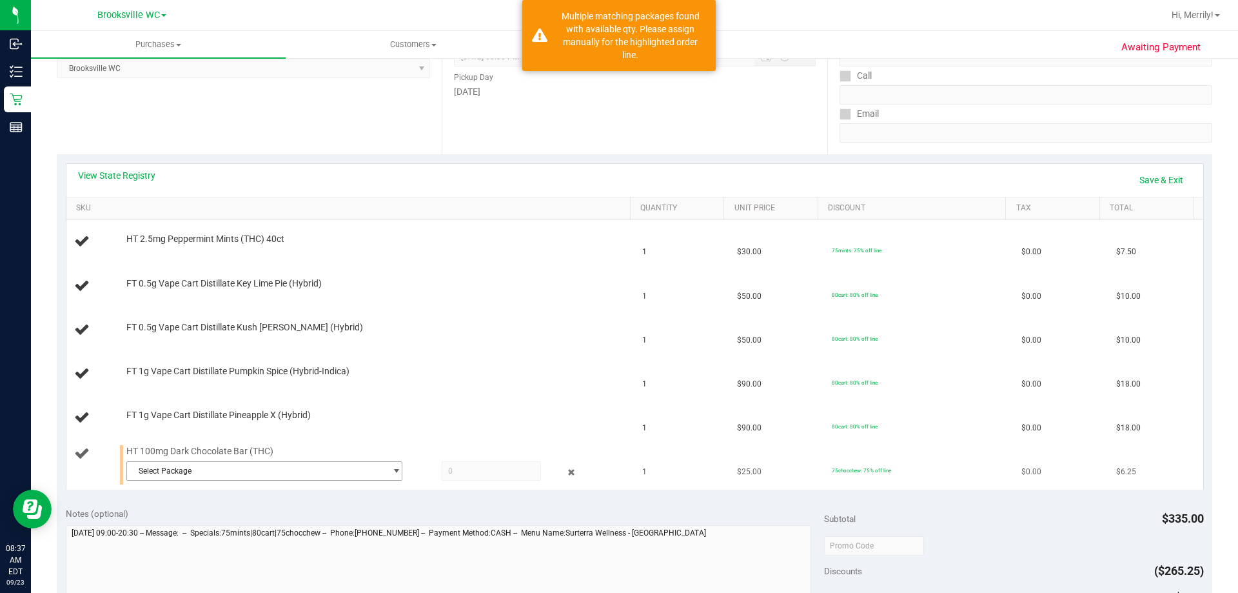
click at [201, 471] on span "Select Package" at bounding box center [256, 471] width 259 height 18
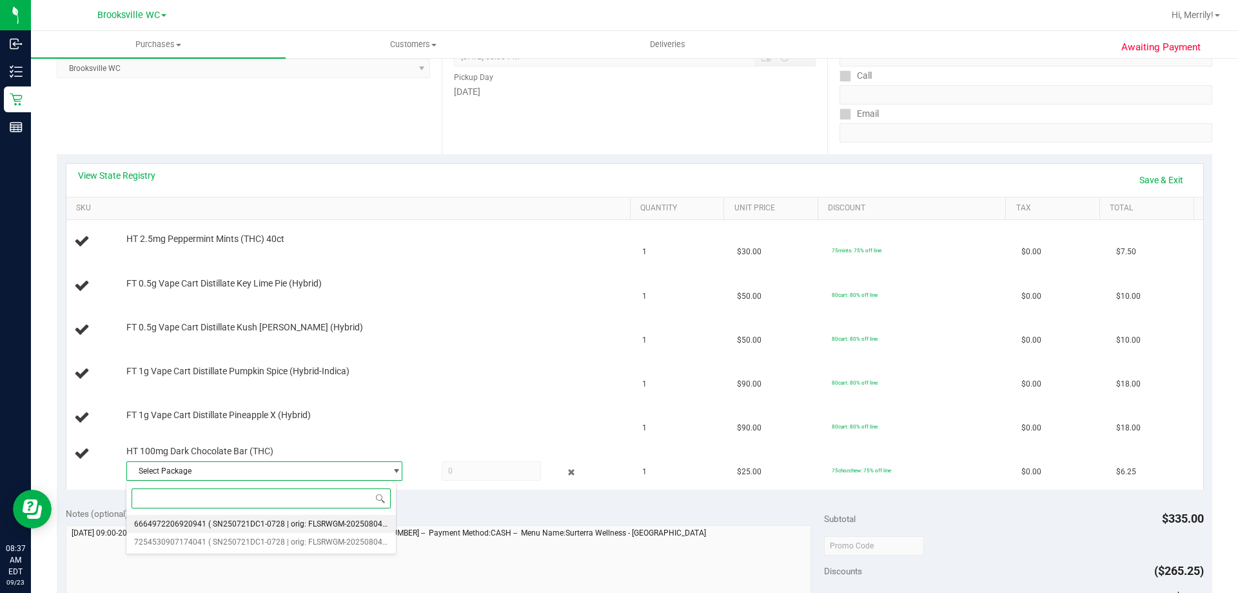
click at [215, 524] on span "( SN250721DC1-0728 | orig: FLSRWGM-20250804-1495 )" at bounding box center [307, 523] width 199 height 9
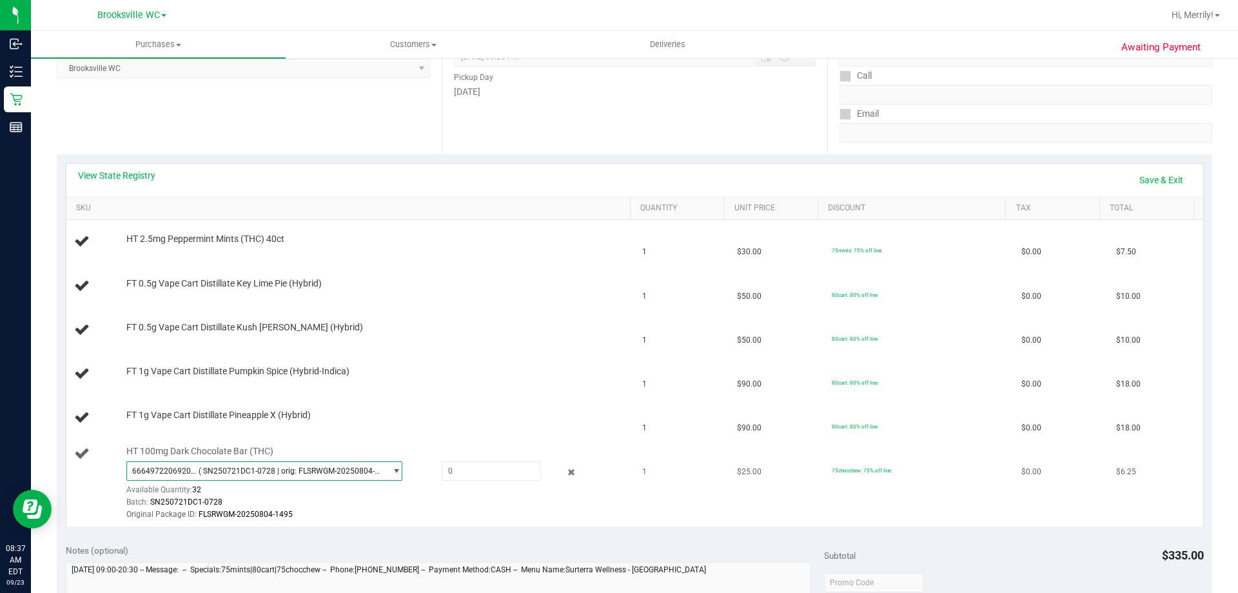
click at [278, 469] on span "( SN250721DC1-0728 | orig: FLSRWGM-20250804-1495 )" at bounding box center [290, 470] width 182 height 9
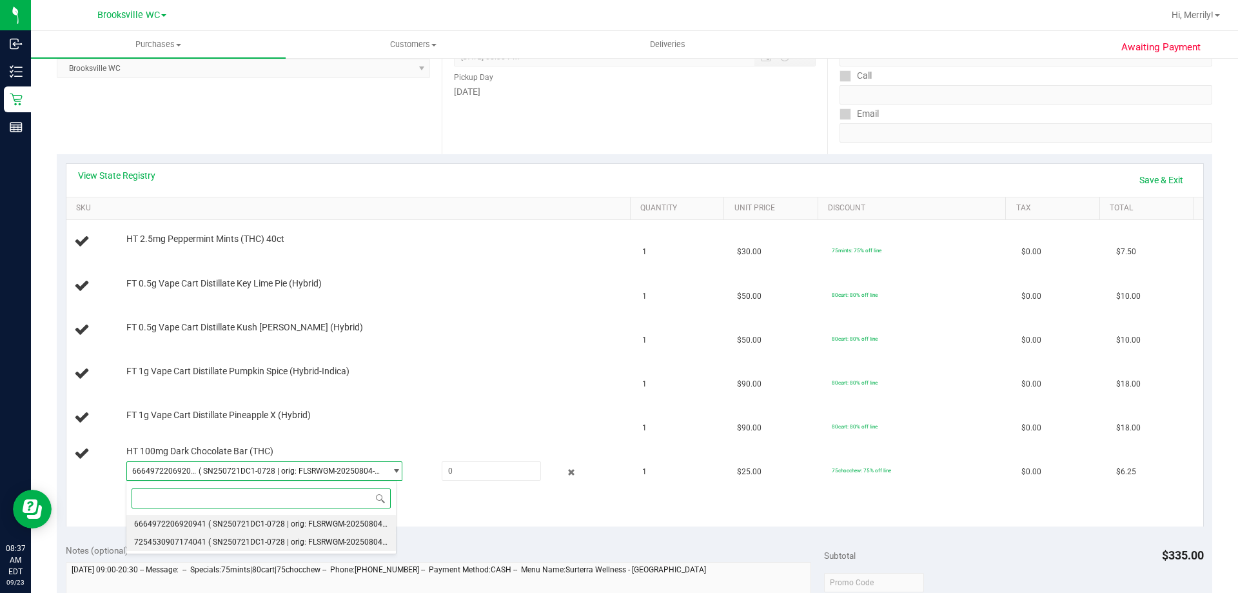
click at [253, 535] on li "7254530907174041 ( SN250721DC1-0728 | orig: FLSRWGM-20250804-1480 )" at bounding box center [261, 542] width 270 height 18
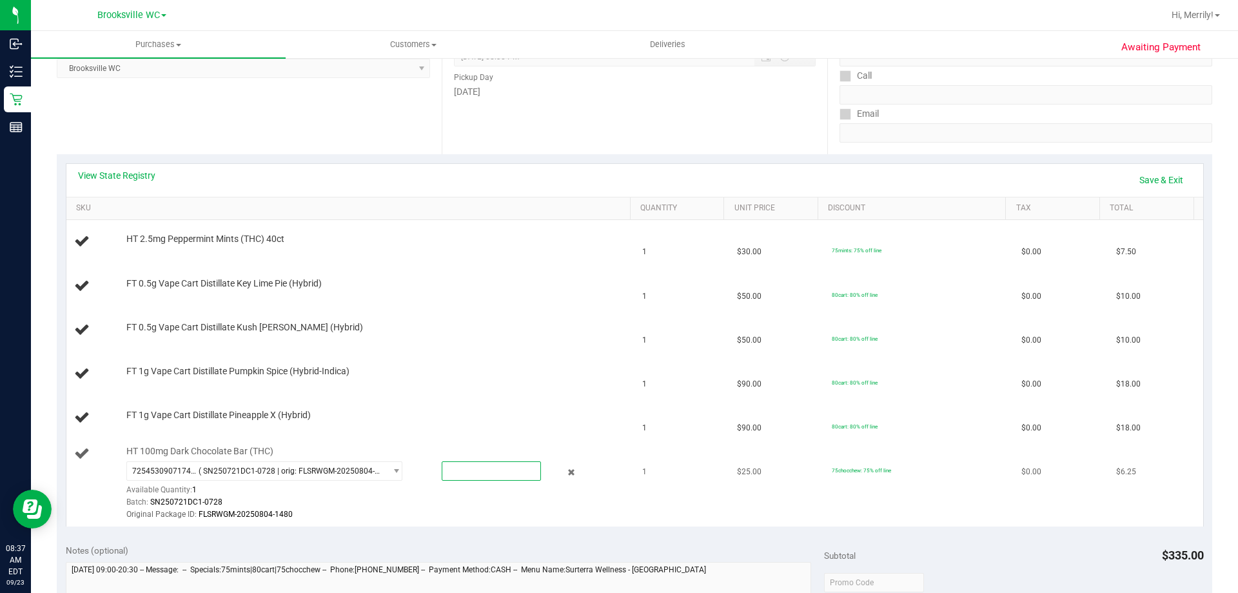
click at [466, 469] on span at bounding box center [491, 470] width 99 height 19
type input "1"
type input "1.0000"
click at [400, 513] on div "Original Package ID: FLSRWGM-20250804-1480" at bounding box center [375, 514] width 498 height 12
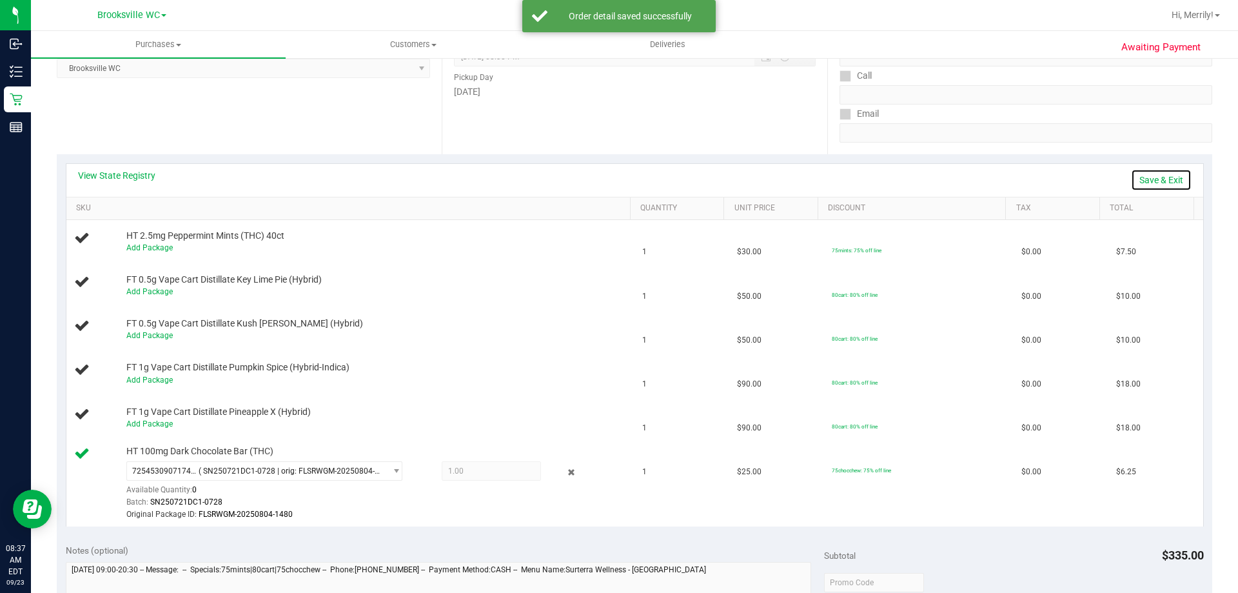
click at [1147, 177] on link "Save & Exit" at bounding box center [1161, 180] width 61 height 22
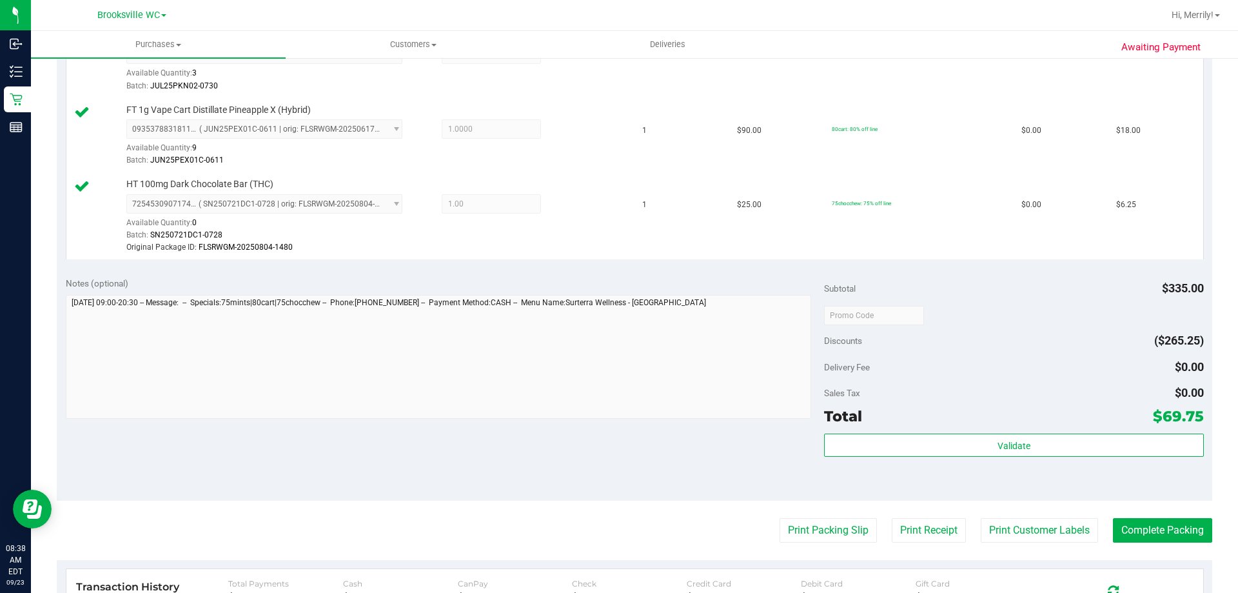
scroll to position [645, 0]
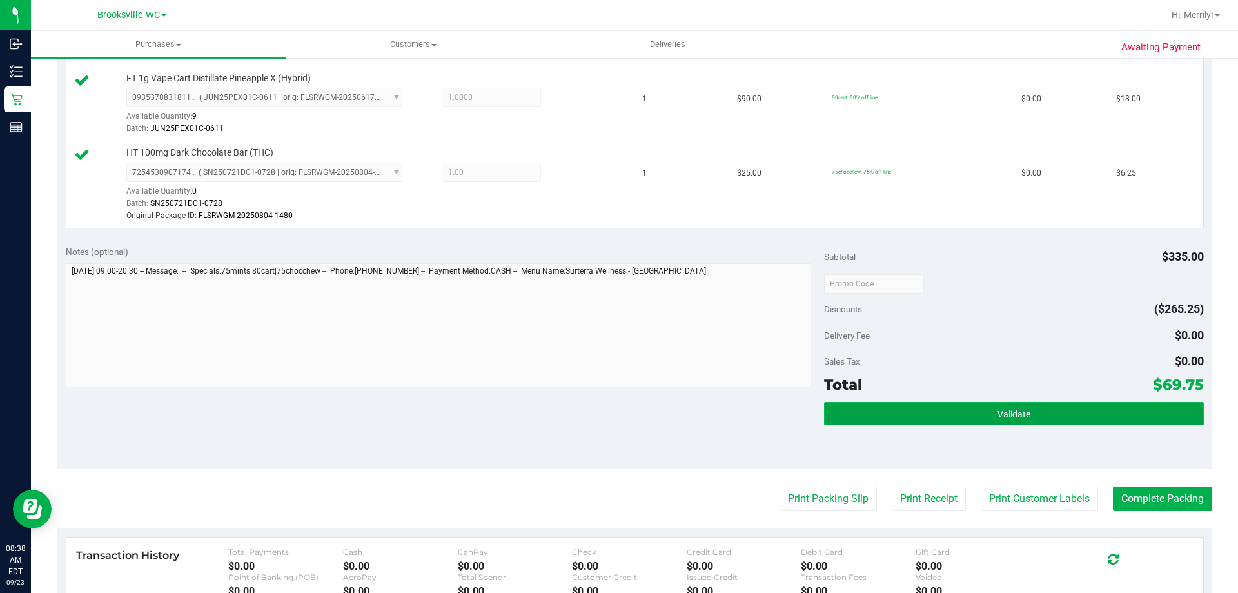
click at [995, 420] on button "Validate" at bounding box center [1013, 413] width 379 height 23
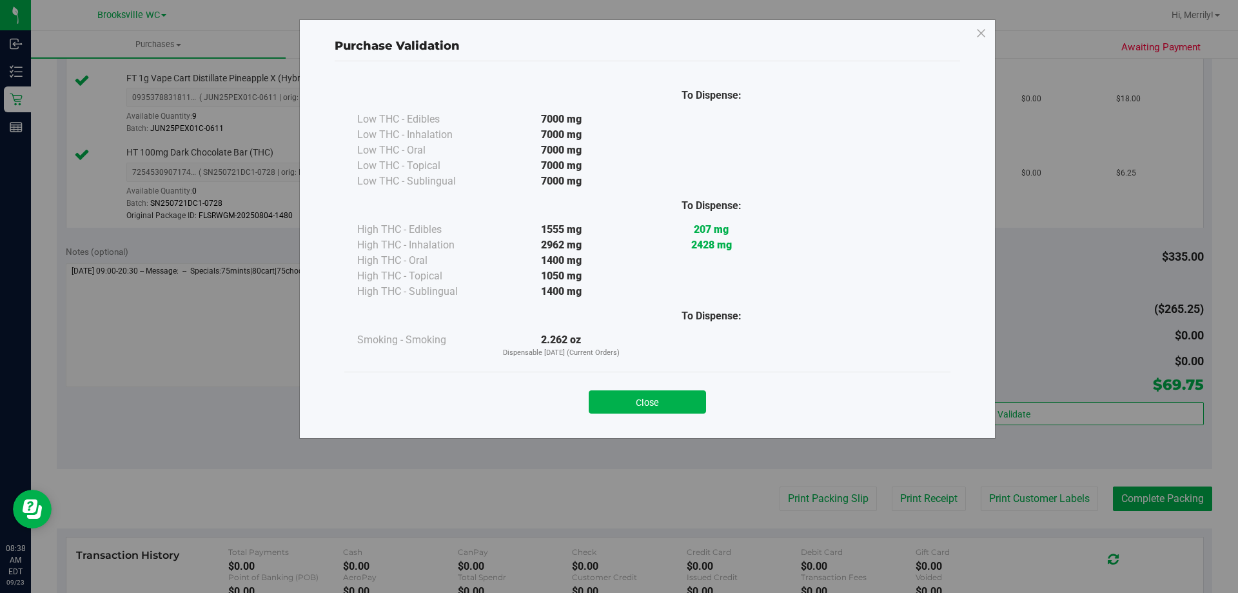
drag, startPoint x: 655, startPoint y: 407, endPoint x: 701, endPoint y: 440, distance: 56.4
click at [655, 408] on button "Close" at bounding box center [647, 401] width 117 height 23
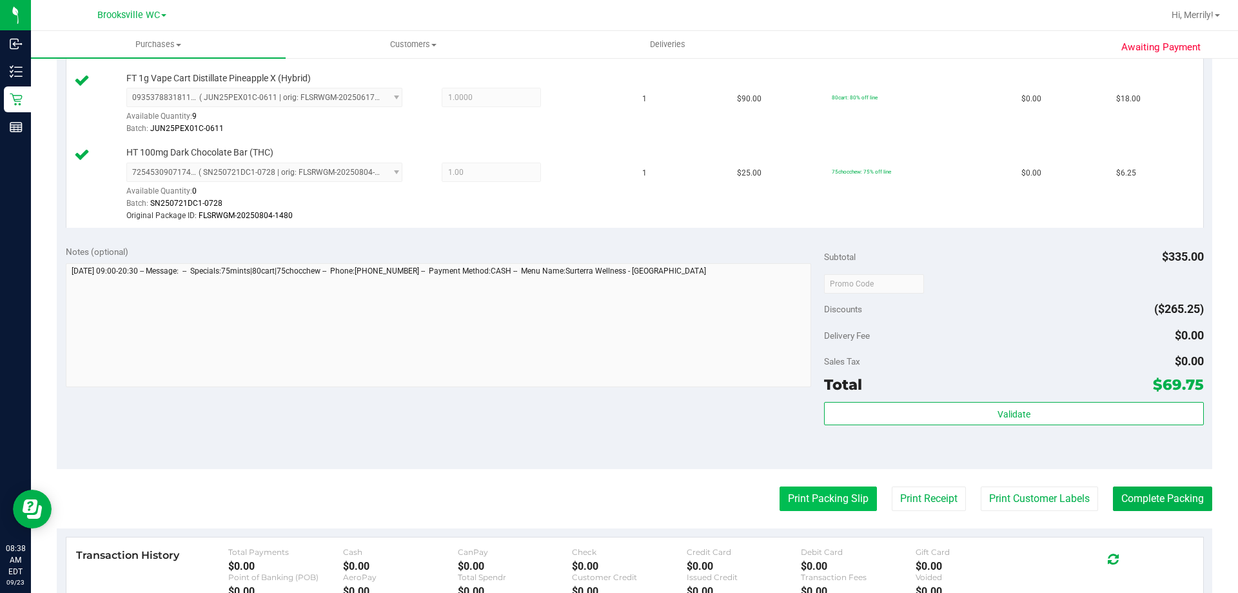
click at [796, 499] on button "Print Packing Slip" at bounding box center [828, 498] width 97 height 25
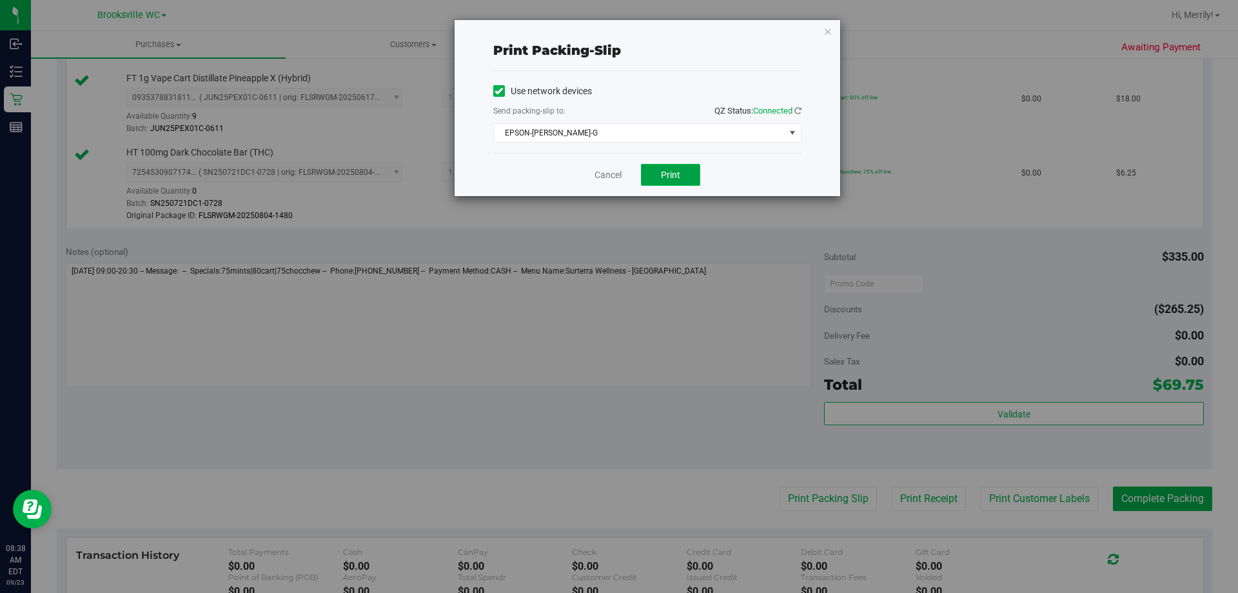
click at [671, 167] on button "Print" at bounding box center [670, 175] width 59 height 22
click at [608, 174] on link "Cancel" at bounding box center [608, 175] width 27 height 14
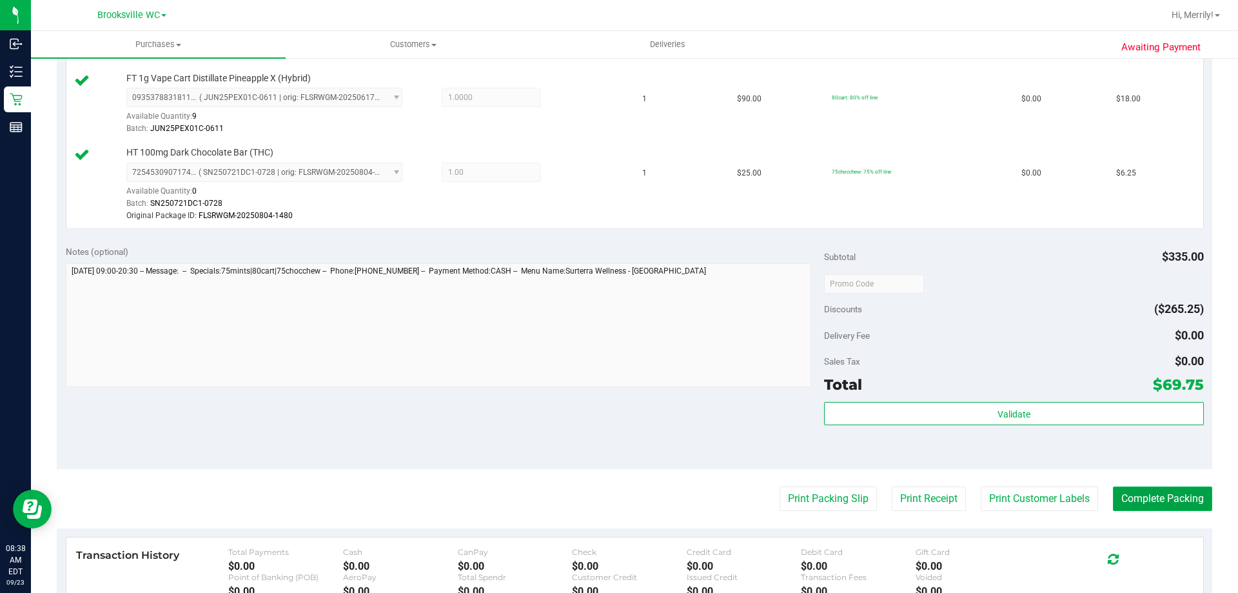
click at [1149, 494] on button "Complete Packing" at bounding box center [1162, 498] width 99 height 25
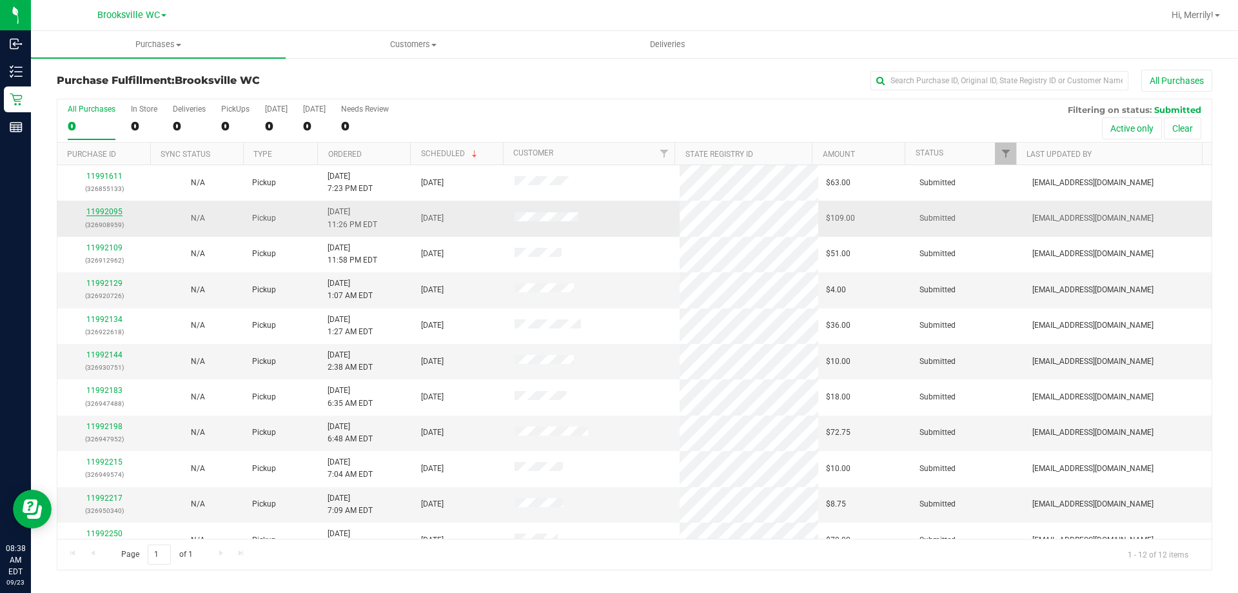
click at [100, 210] on link "11992095" at bounding box center [104, 211] width 36 height 9
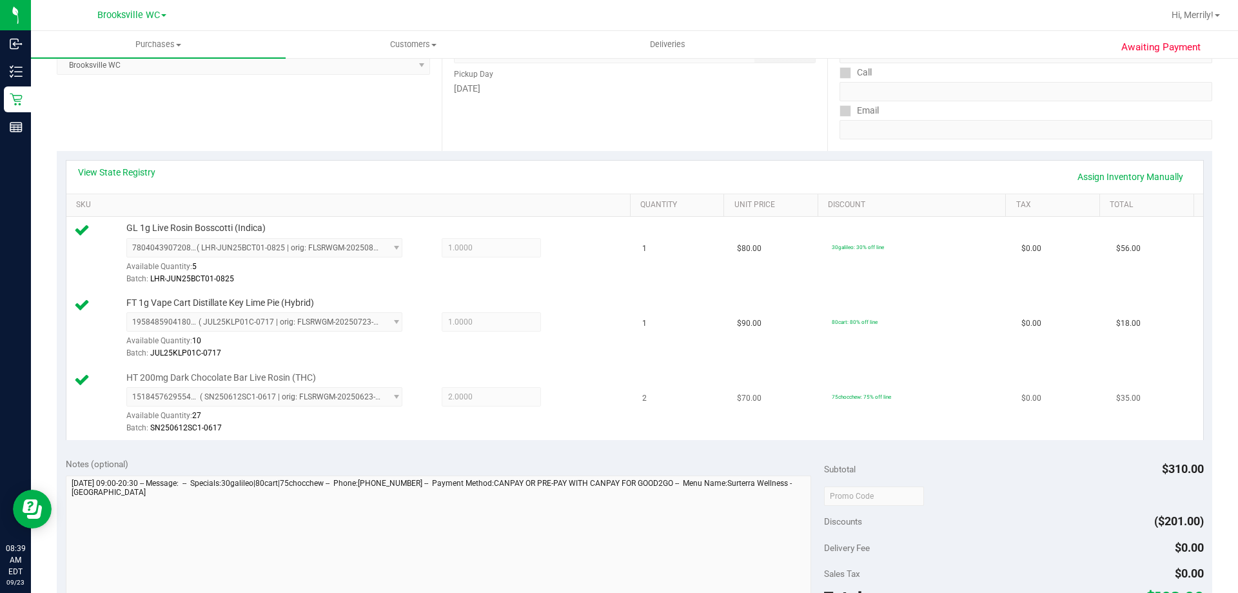
scroll to position [322, 0]
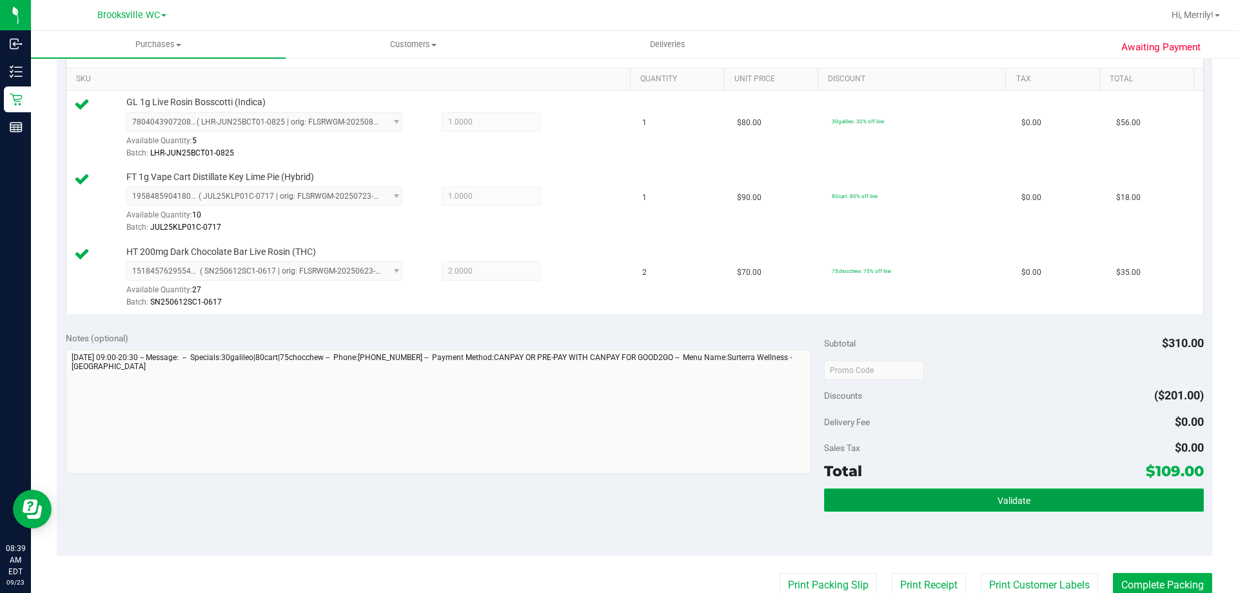
click at [973, 498] on button "Validate" at bounding box center [1013, 499] width 379 height 23
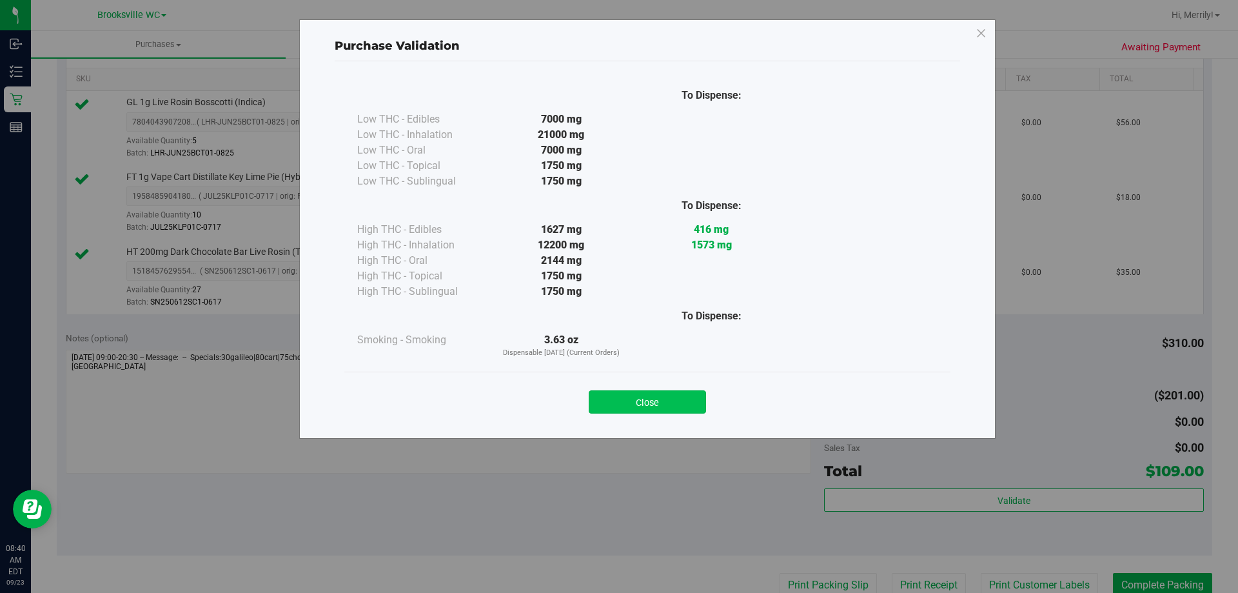
click at [620, 404] on button "Close" at bounding box center [647, 401] width 117 height 23
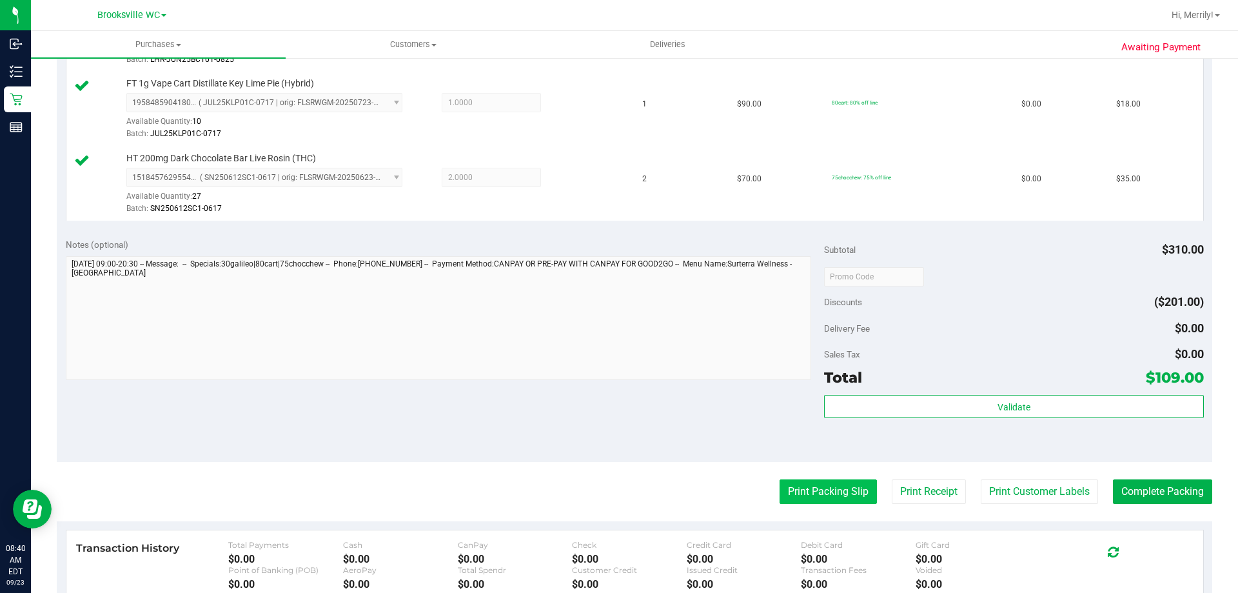
scroll to position [516, 0]
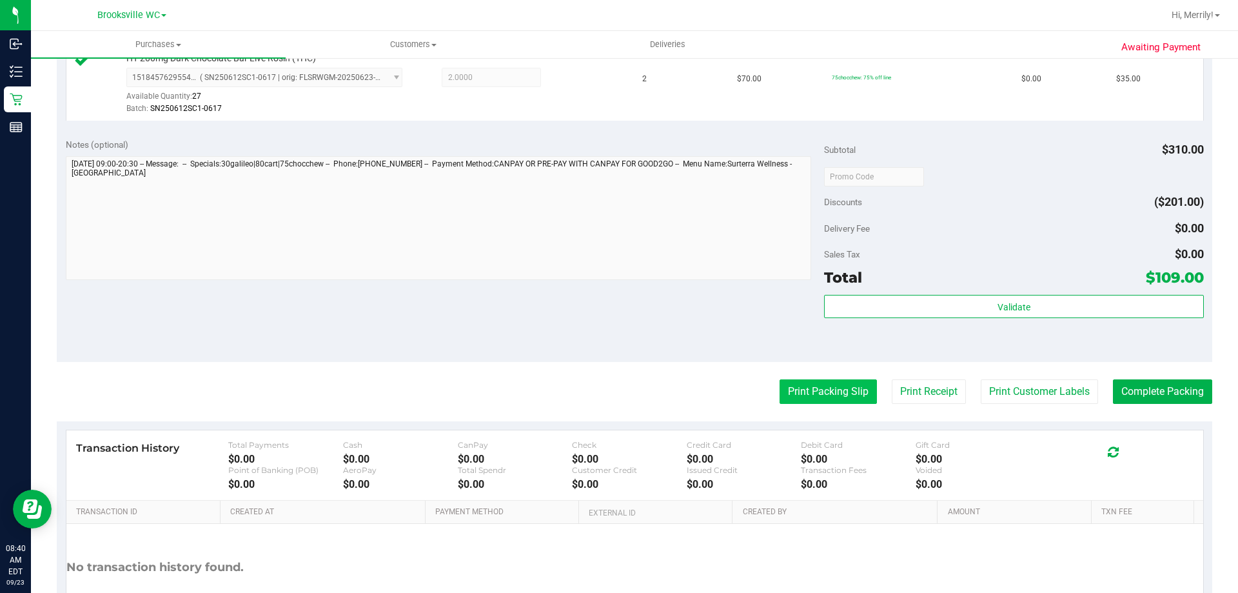
click at [793, 395] on button "Print Packing Slip" at bounding box center [828, 391] width 97 height 25
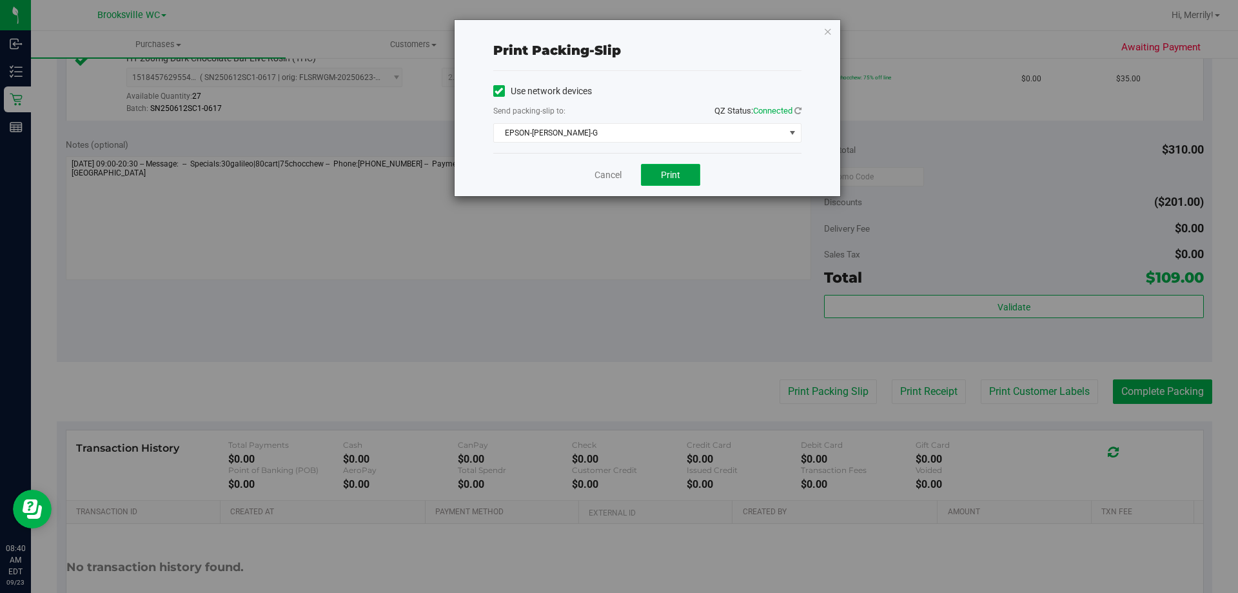
click at [684, 171] on button "Print" at bounding box center [670, 175] width 59 height 22
click at [606, 177] on link "Cancel" at bounding box center [608, 175] width 27 height 14
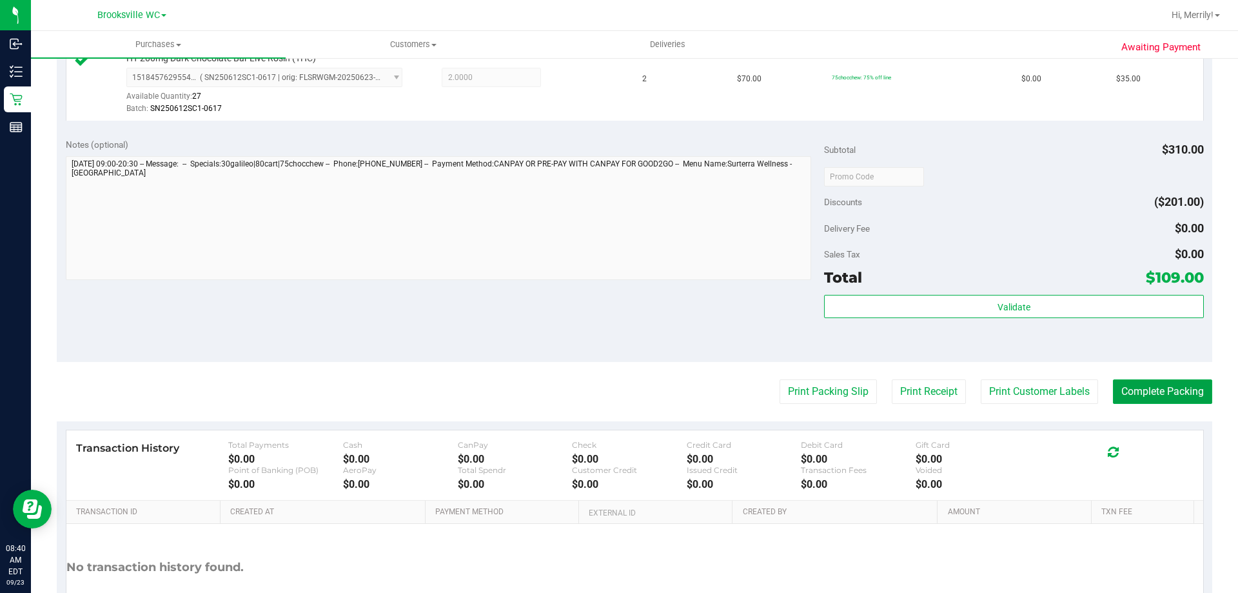
drag, startPoint x: 1165, startPoint y: 397, endPoint x: 1150, endPoint y: 347, distance: 51.8
click at [1165, 392] on button "Complete Packing" at bounding box center [1162, 391] width 99 height 25
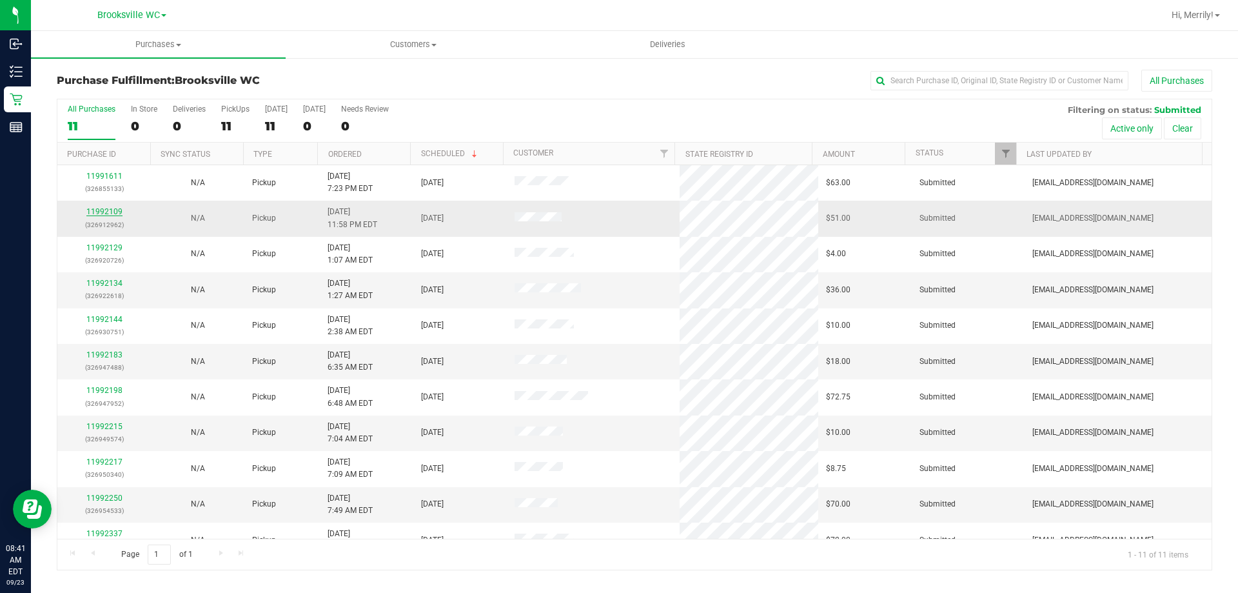
click at [106, 211] on link "11992109" at bounding box center [104, 211] width 36 height 9
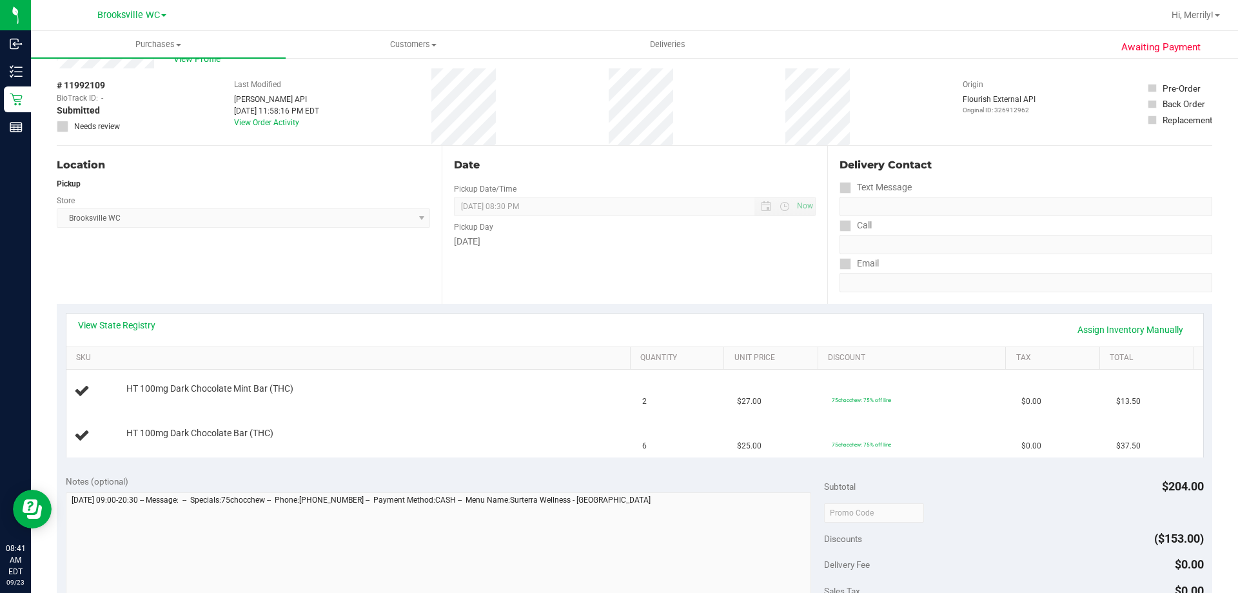
scroll to position [64, 0]
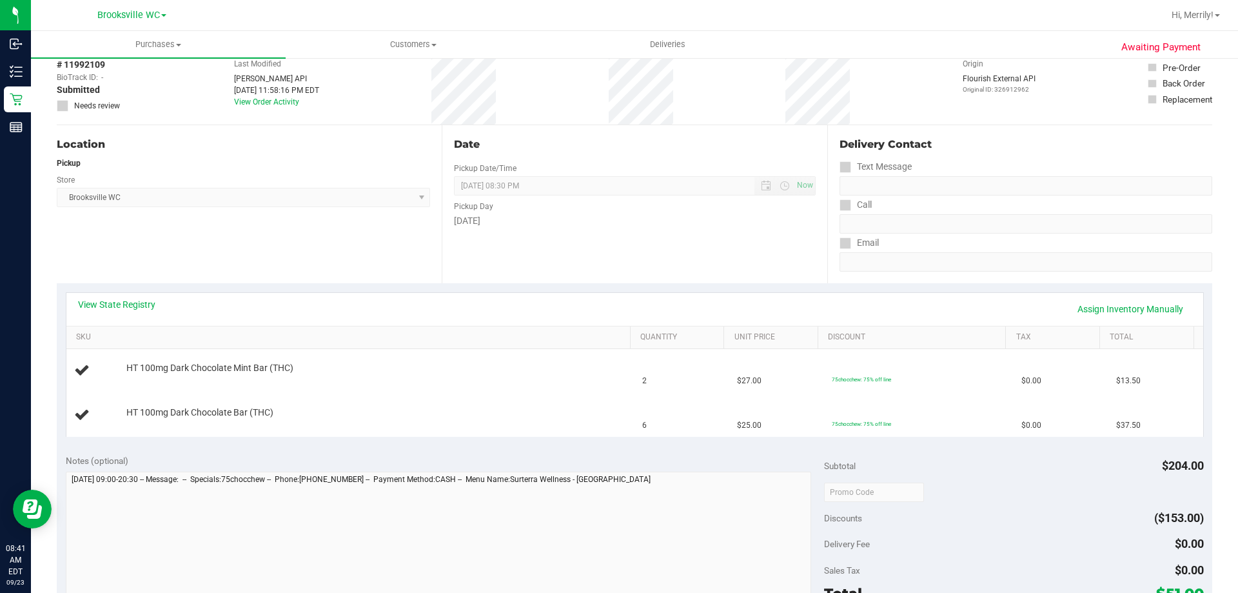
click at [121, 311] on div "View State Registry Assign Inventory Manually" at bounding box center [635, 309] width 1114 height 22
click at [119, 304] on link "View State Registry" at bounding box center [116, 304] width 77 height 13
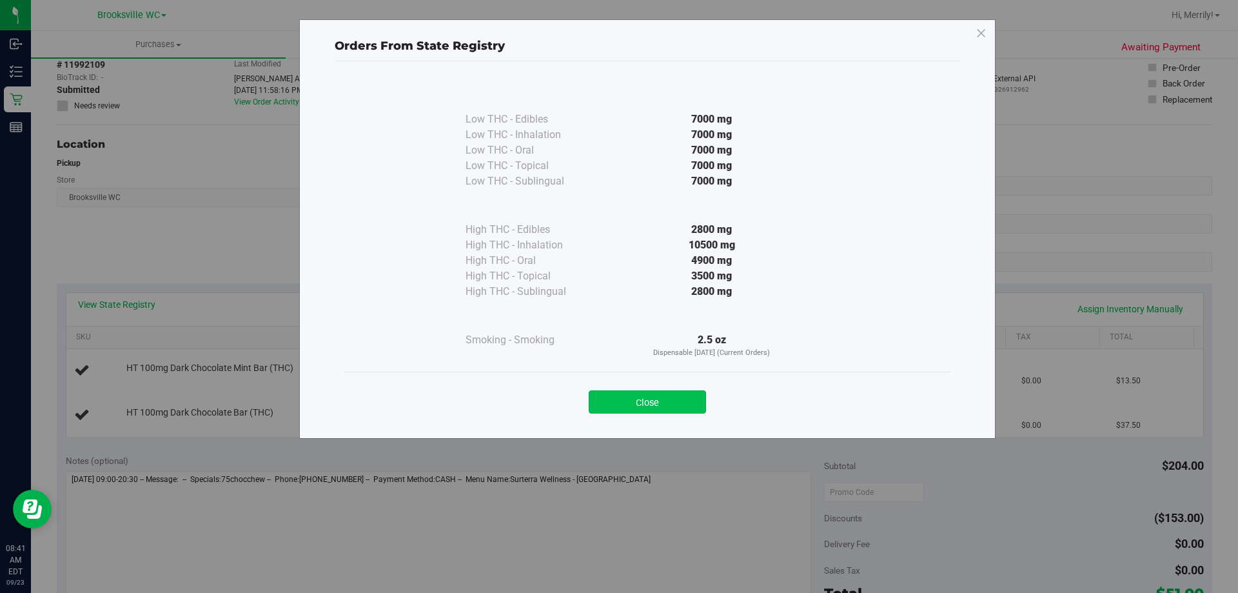
click at [653, 404] on button "Close" at bounding box center [647, 401] width 117 height 23
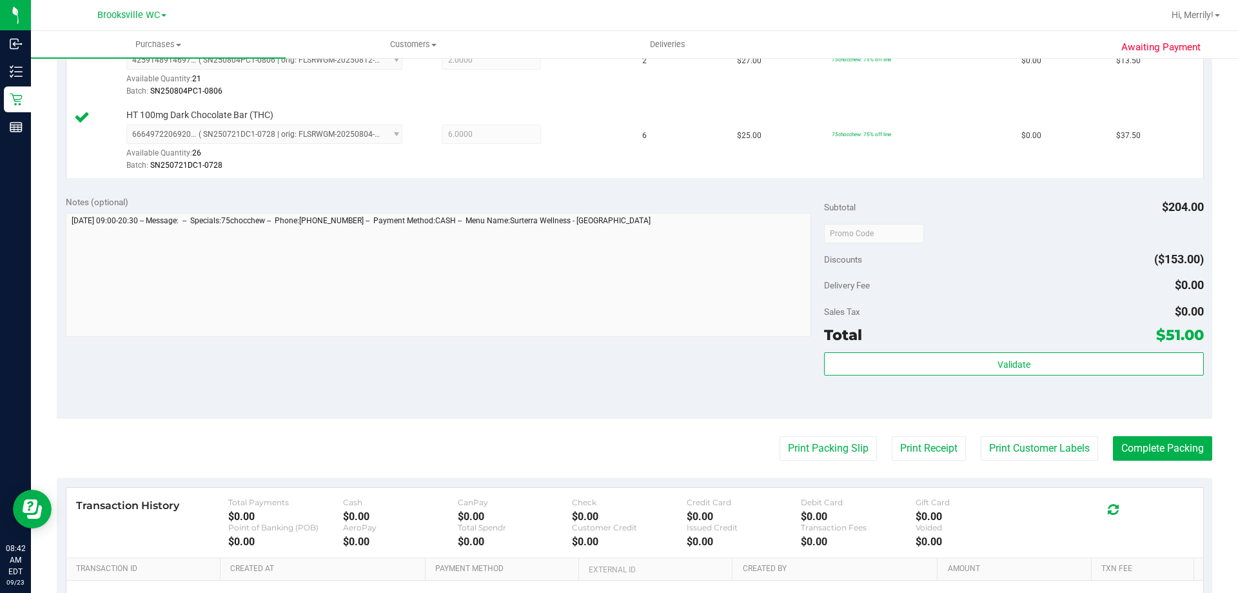
scroll to position [387, 0]
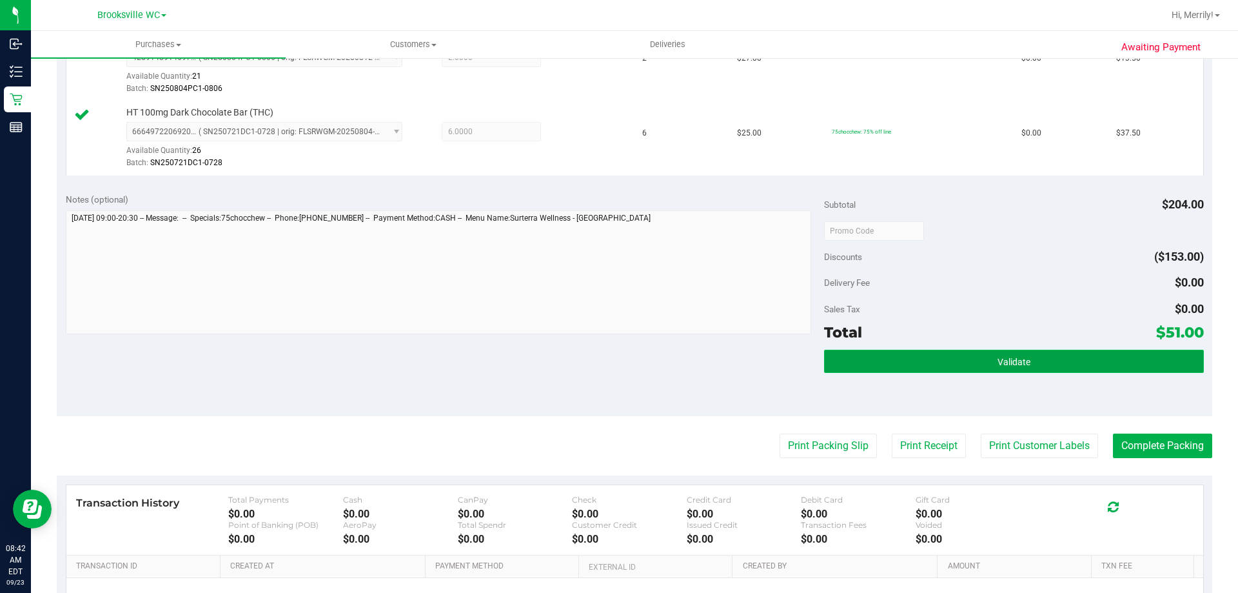
click at [981, 362] on button "Validate" at bounding box center [1013, 361] width 379 height 23
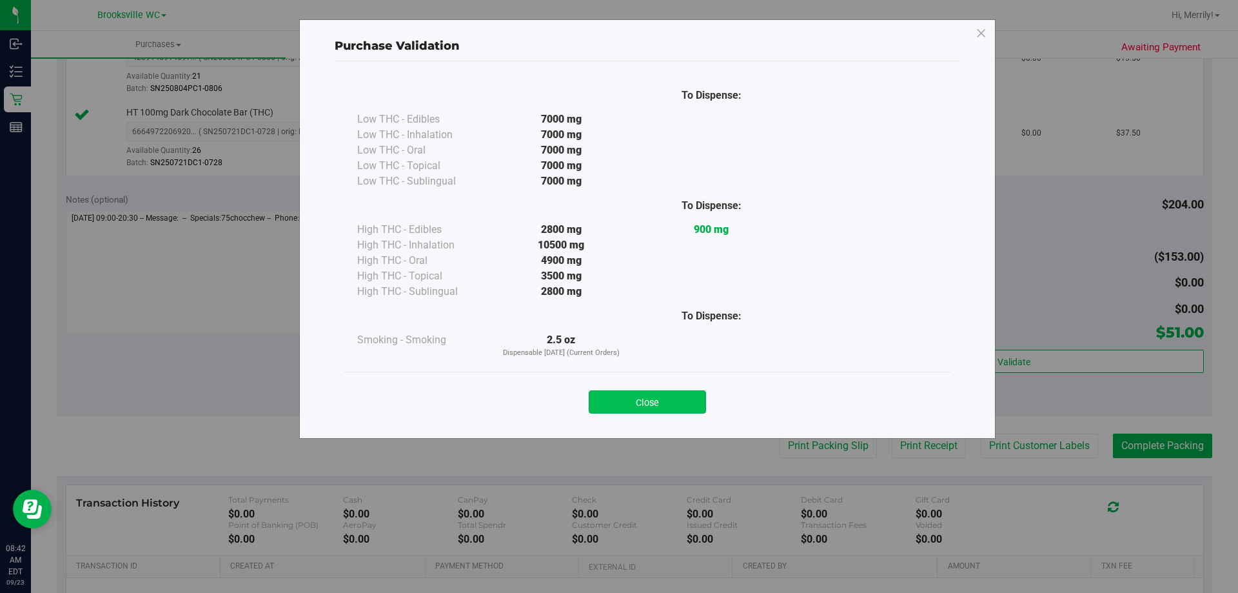
click at [651, 400] on button "Close" at bounding box center [647, 401] width 117 height 23
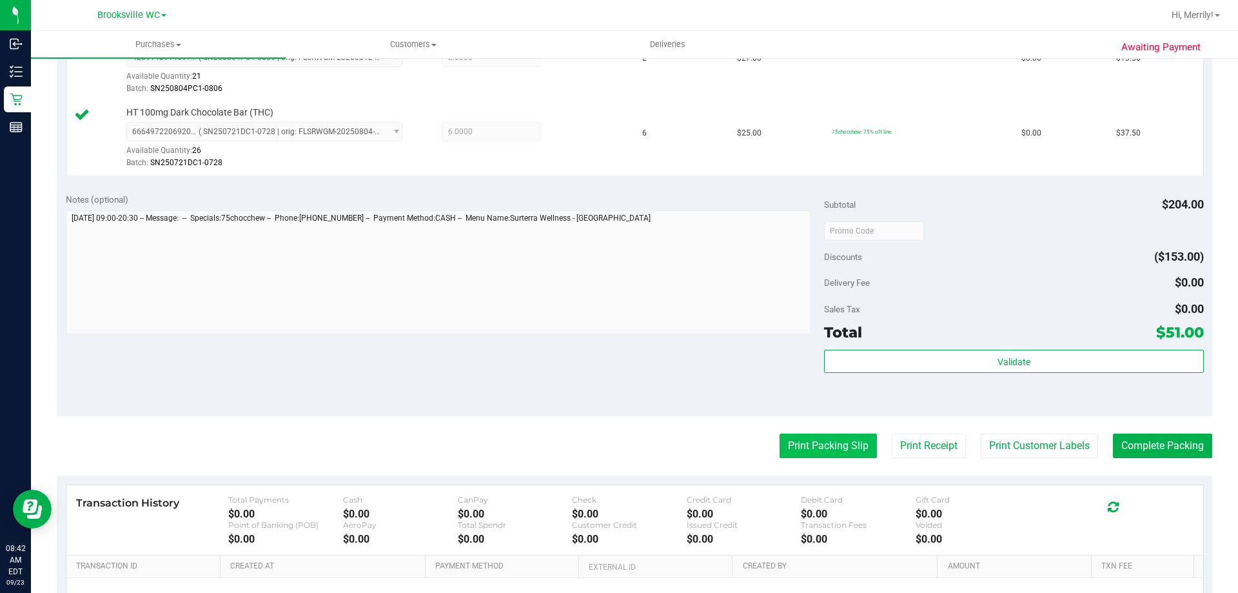
click at [793, 446] on button "Print Packing Slip" at bounding box center [828, 445] width 97 height 25
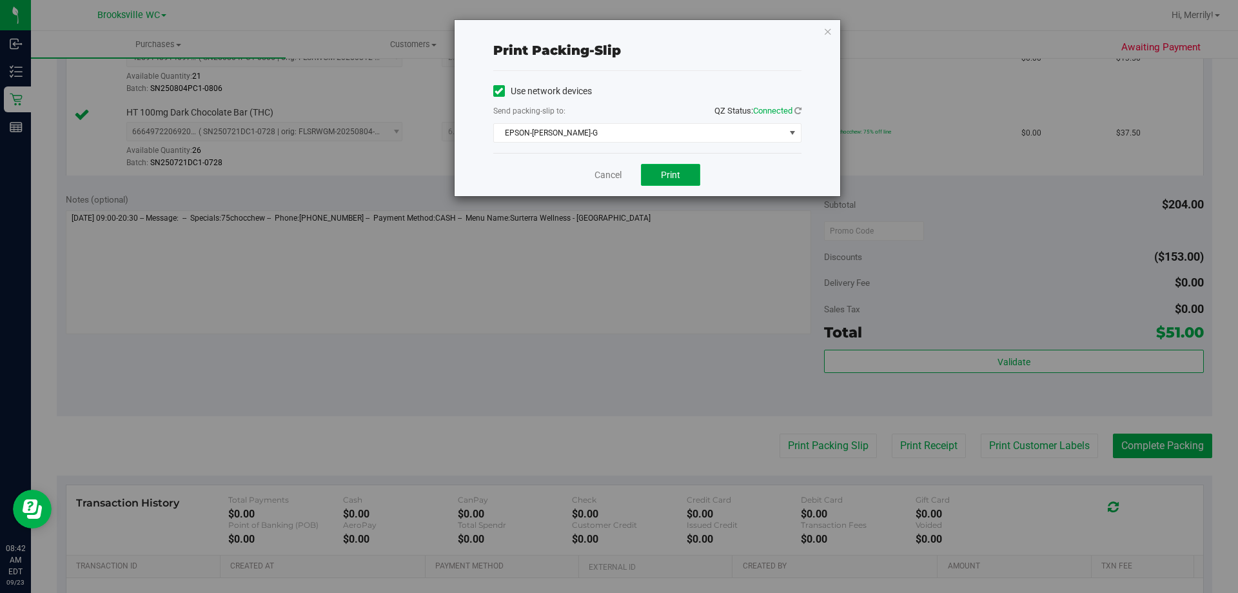
click at [658, 173] on button "Print" at bounding box center [670, 175] width 59 height 22
click at [600, 176] on link "Cancel" at bounding box center [608, 175] width 27 height 14
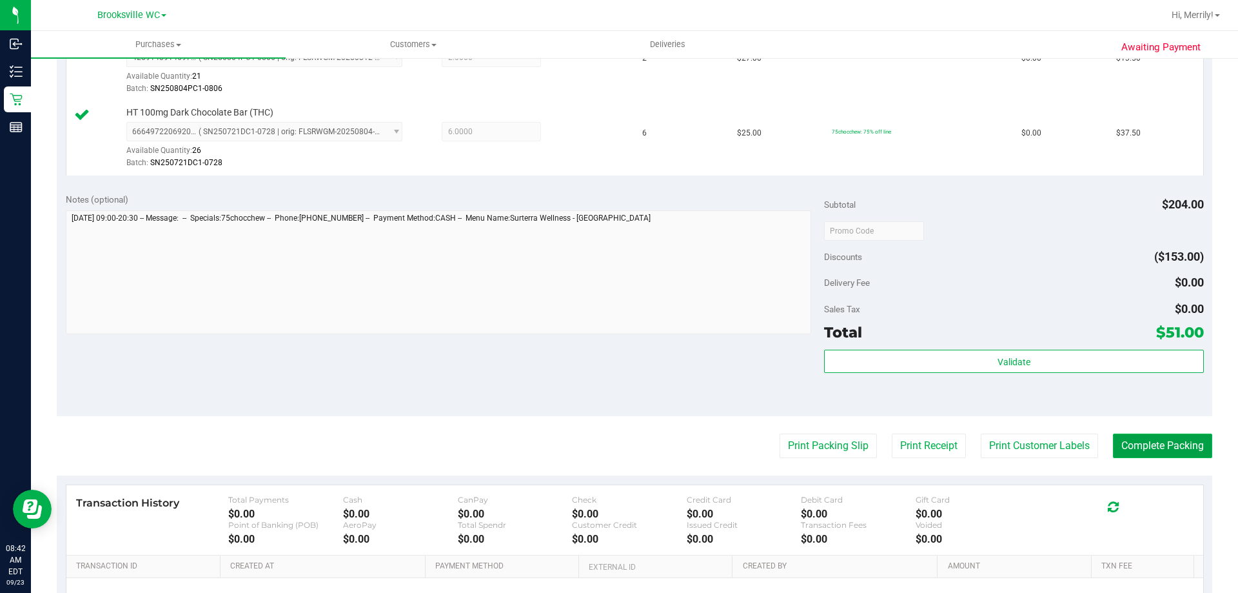
click at [1162, 440] on button "Complete Packing" at bounding box center [1162, 445] width 99 height 25
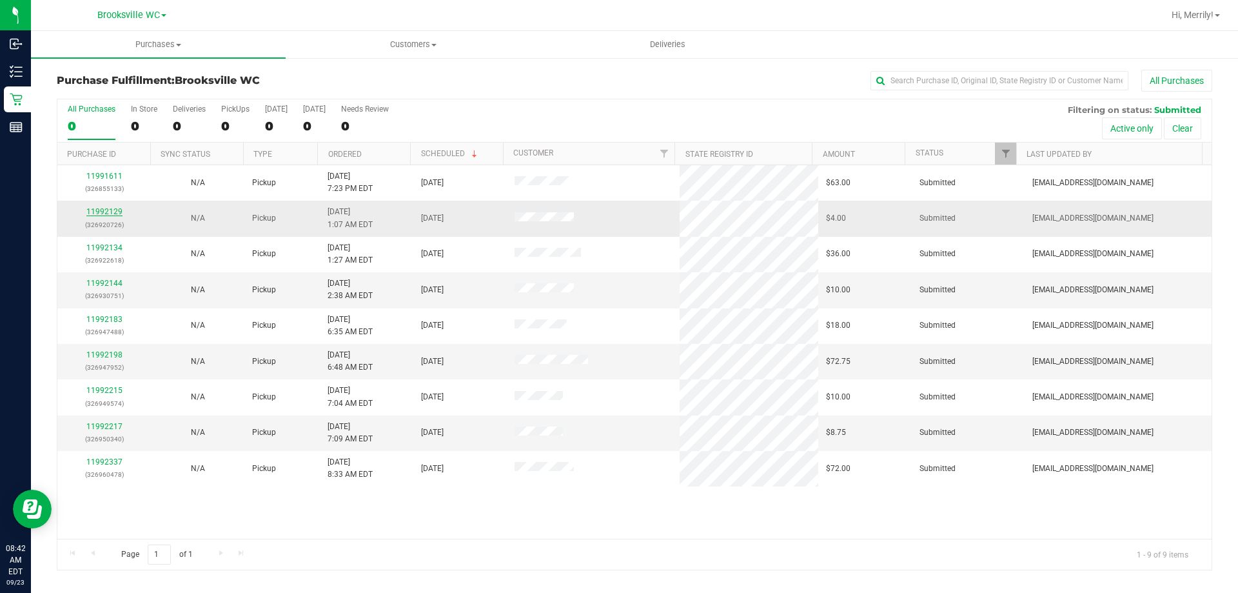
click at [106, 213] on link "11992129" at bounding box center [104, 211] width 36 height 9
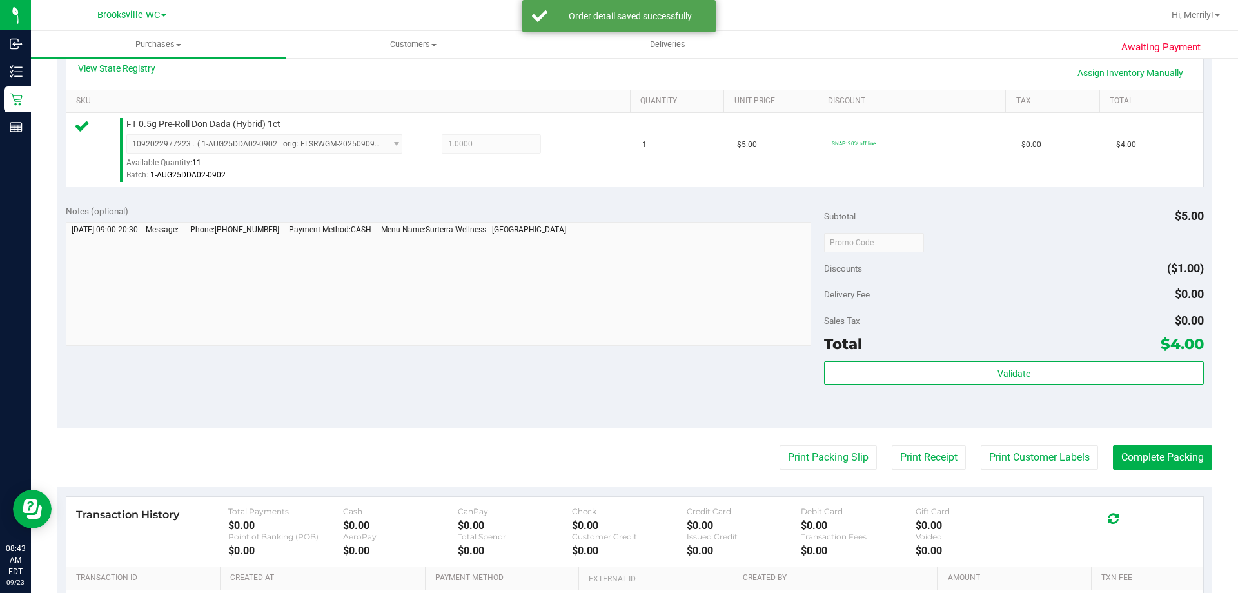
scroll to position [322, 0]
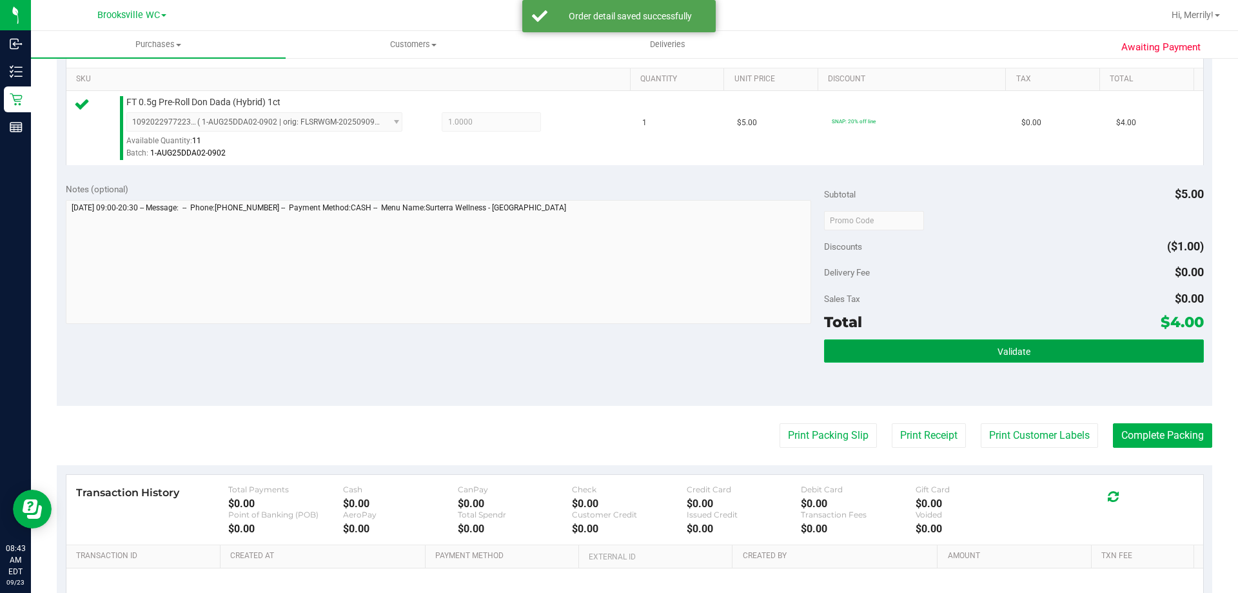
click at [965, 344] on button "Validate" at bounding box center [1013, 350] width 379 height 23
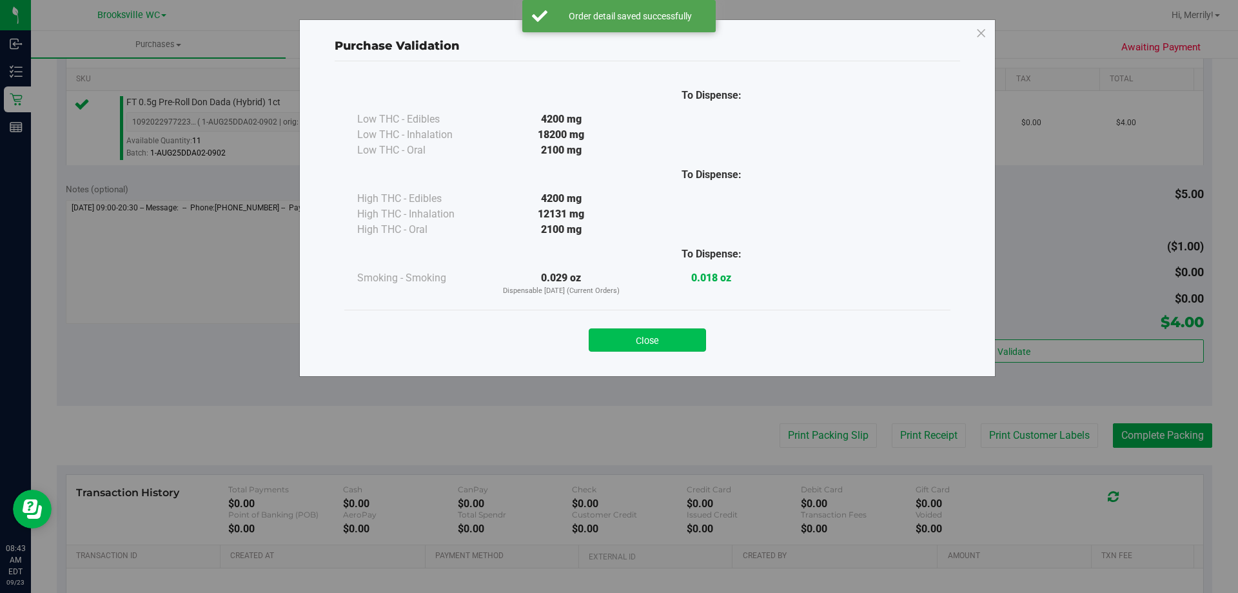
click at [657, 340] on button "Close" at bounding box center [647, 339] width 117 height 23
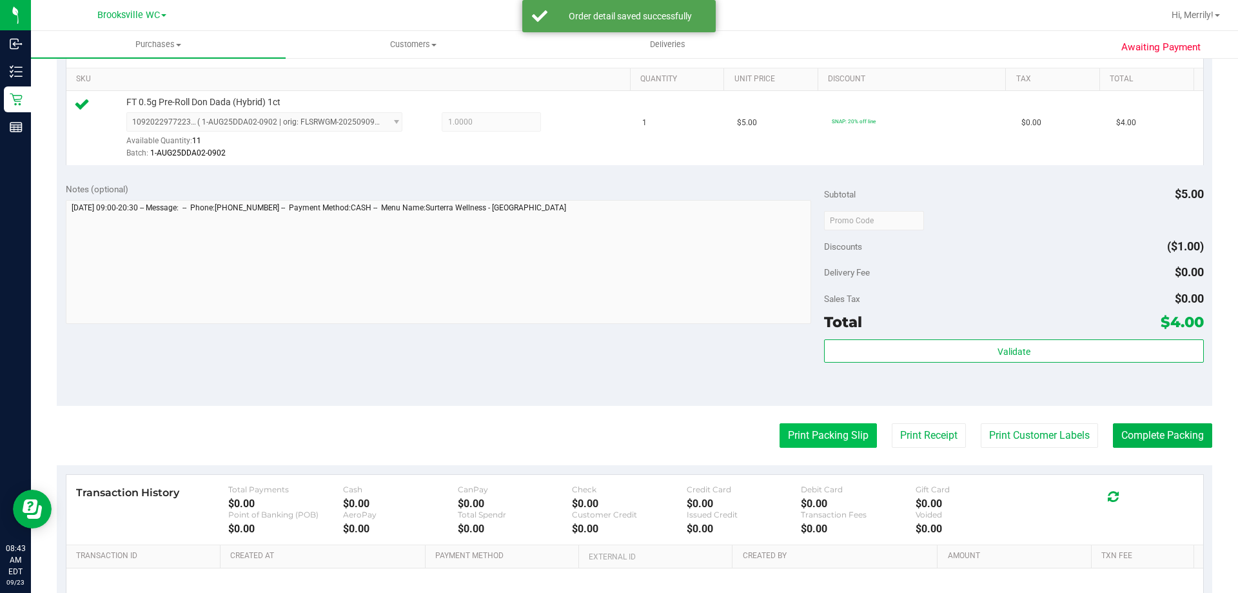
click at [804, 448] on button "Print Packing Slip" at bounding box center [828, 435] width 97 height 25
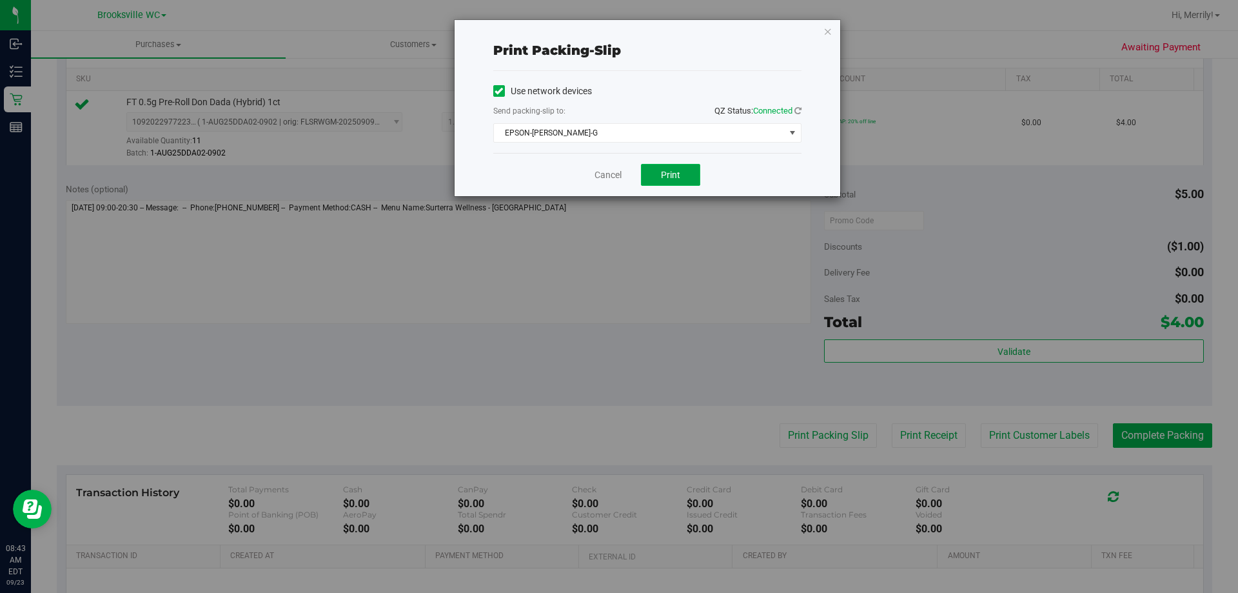
click at [667, 179] on span "Print" at bounding box center [670, 175] width 19 height 10
click at [604, 169] on link "Cancel" at bounding box center [608, 175] width 27 height 14
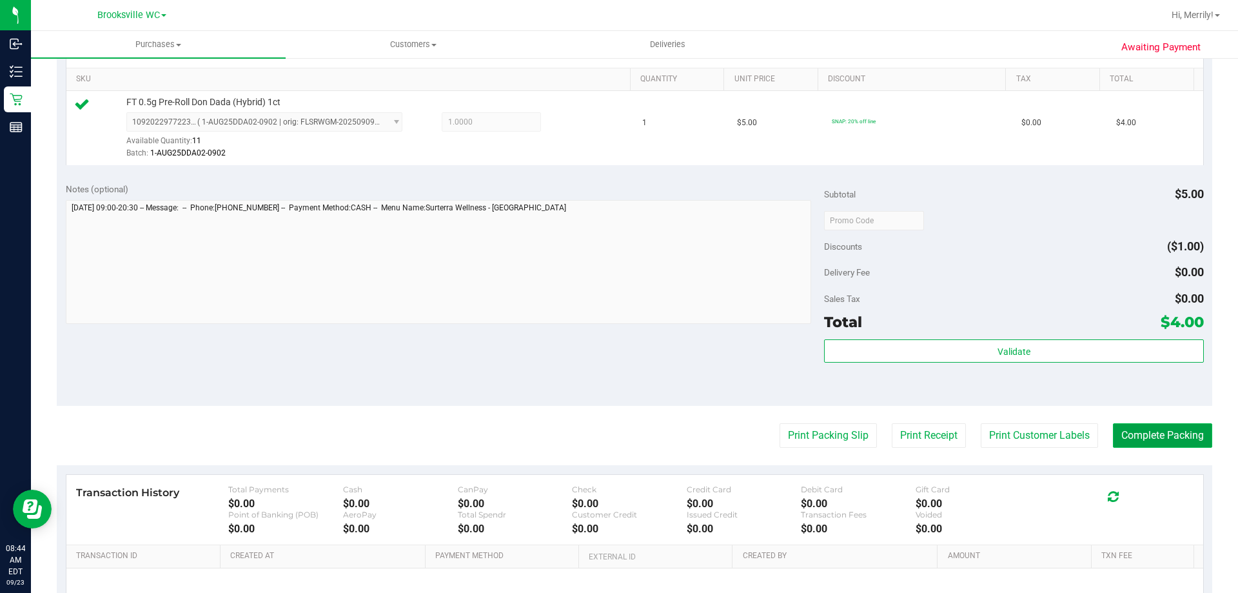
click at [1133, 431] on button "Complete Packing" at bounding box center [1162, 435] width 99 height 25
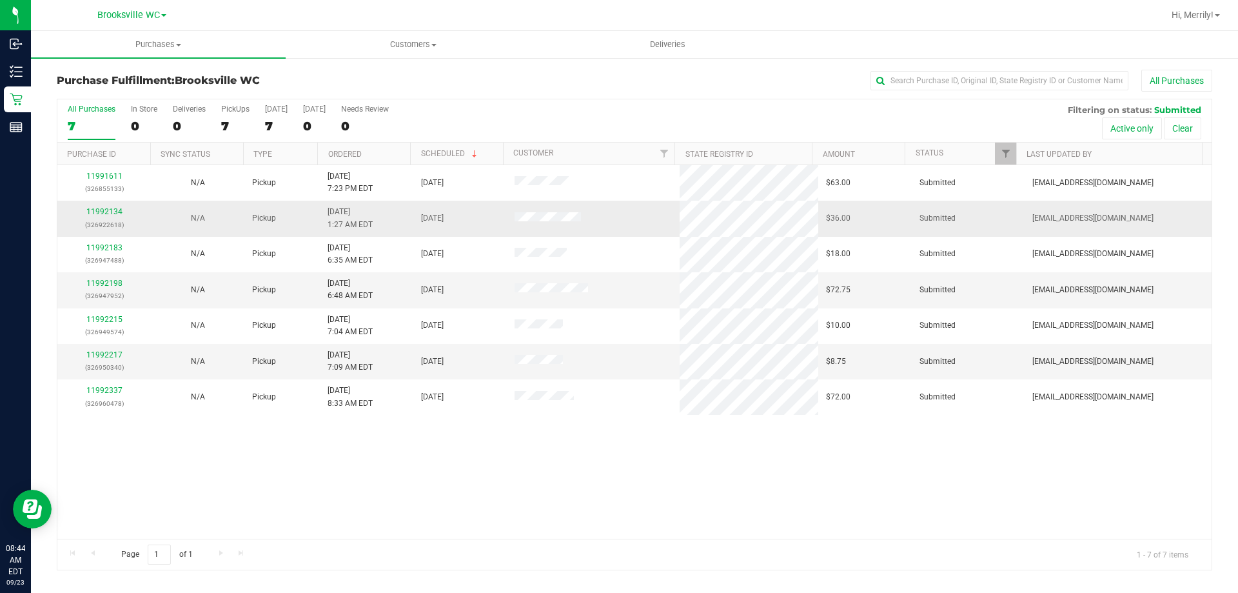
click at [105, 217] on div "11992134 (326922618)" at bounding box center [104, 218] width 78 height 25
click at [105, 216] on div "11992134 (326922618)" at bounding box center [104, 218] width 78 height 25
click at [106, 212] on link "11992134" at bounding box center [104, 211] width 36 height 9
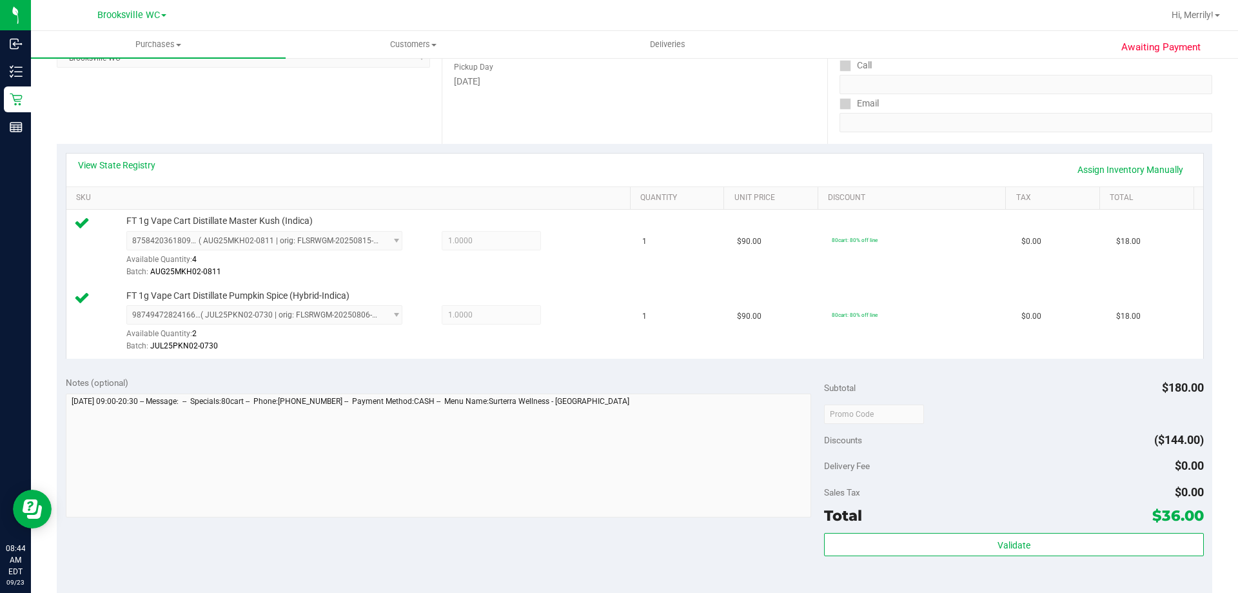
scroll to position [258, 0]
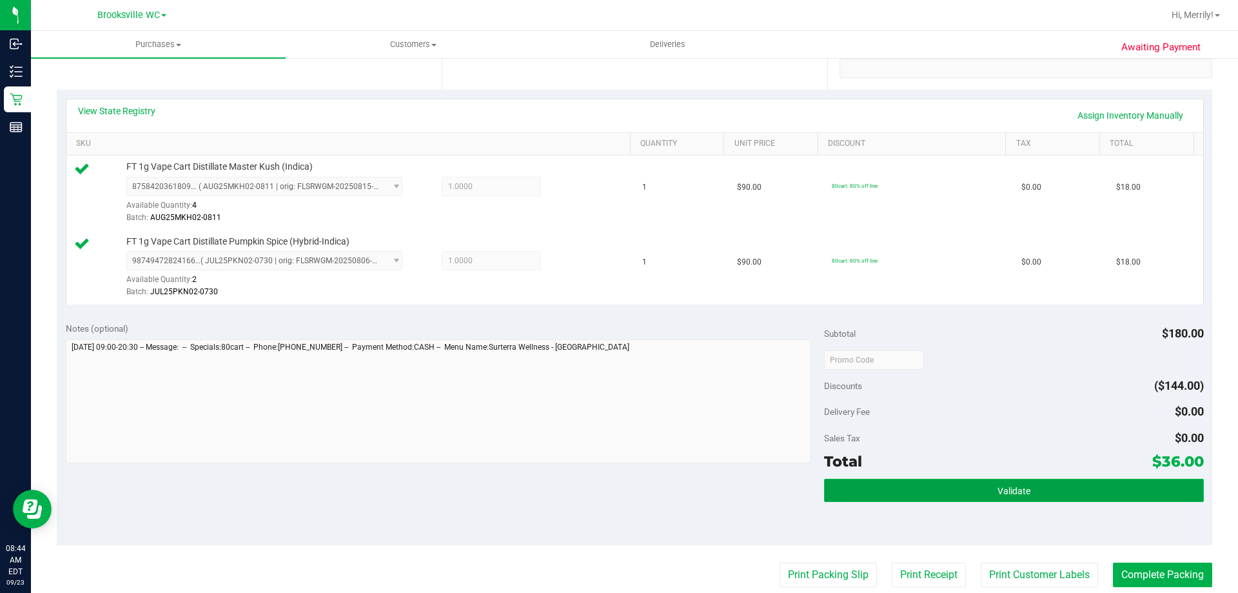
click at [989, 492] on button "Validate" at bounding box center [1013, 489] width 379 height 23
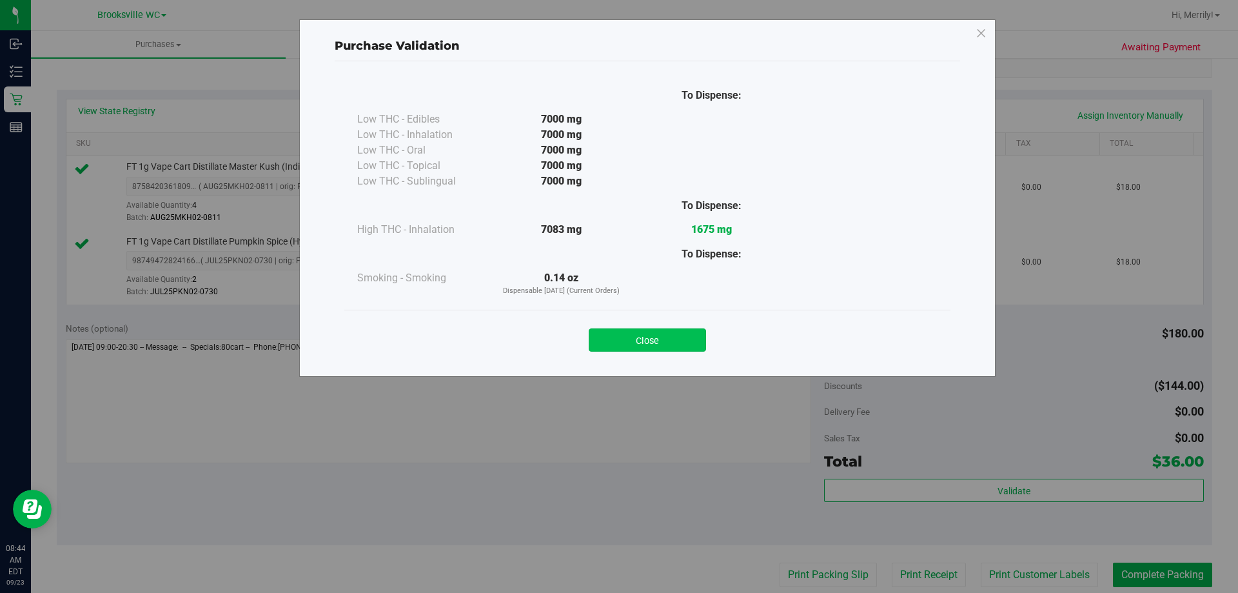
click at [664, 343] on button "Close" at bounding box center [647, 339] width 117 height 23
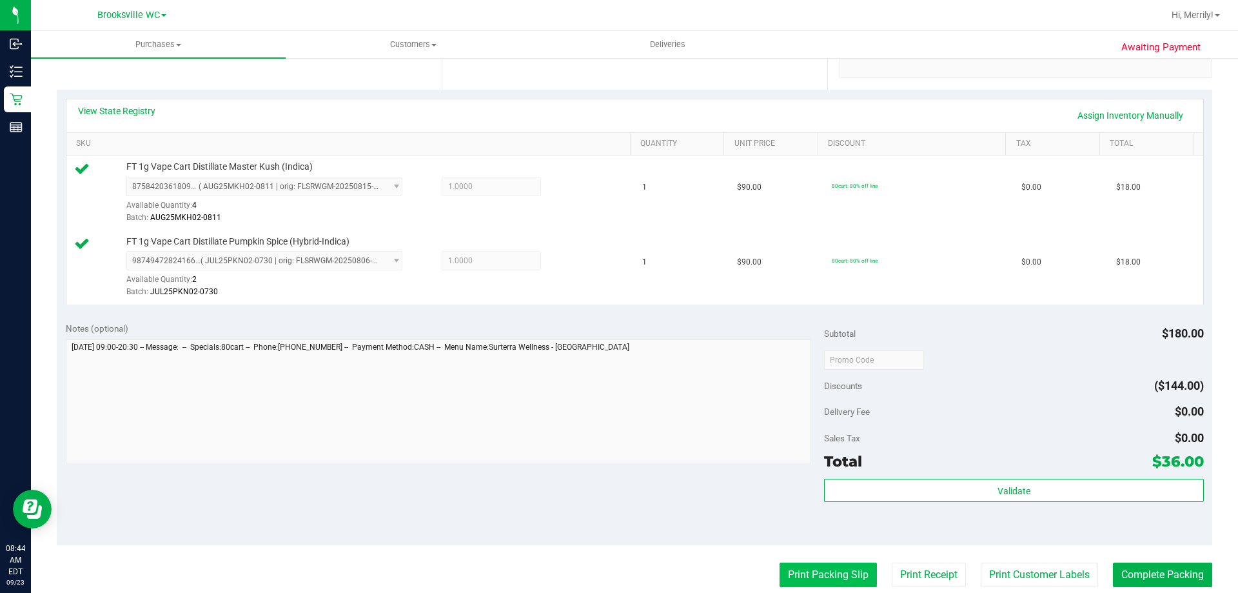
click at [820, 580] on button "Print Packing Slip" at bounding box center [828, 574] width 97 height 25
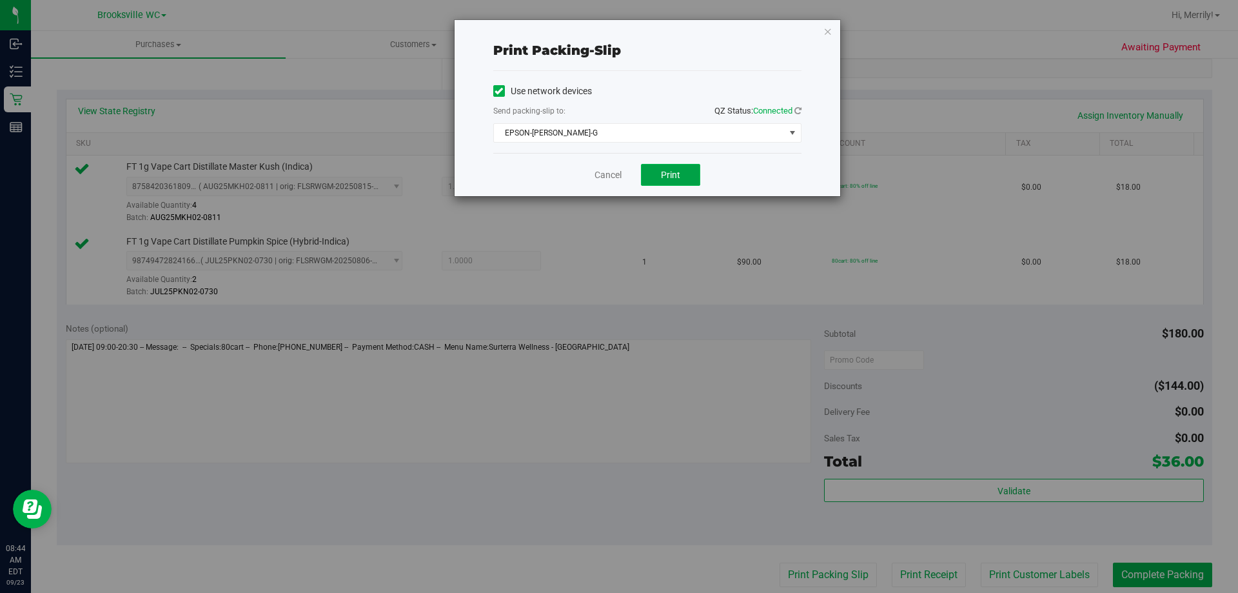
click at [657, 175] on button "Print" at bounding box center [670, 175] width 59 height 22
click at [613, 174] on link "Cancel" at bounding box center [608, 175] width 27 height 14
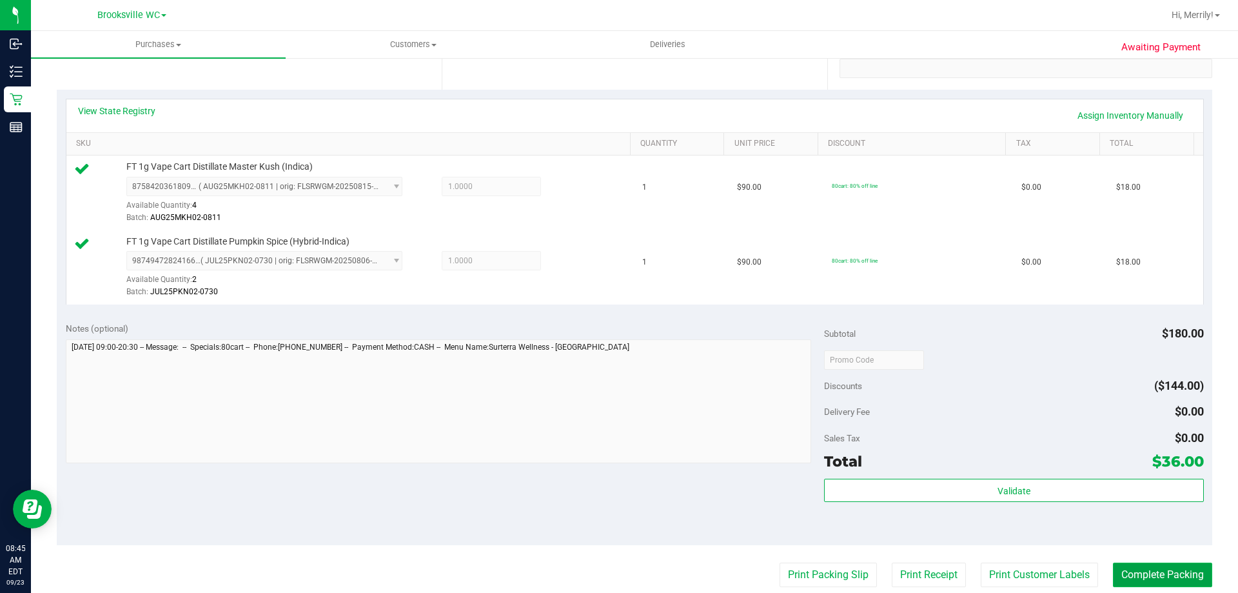
click at [1142, 575] on button "Complete Packing" at bounding box center [1162, 574] width 99 height 25
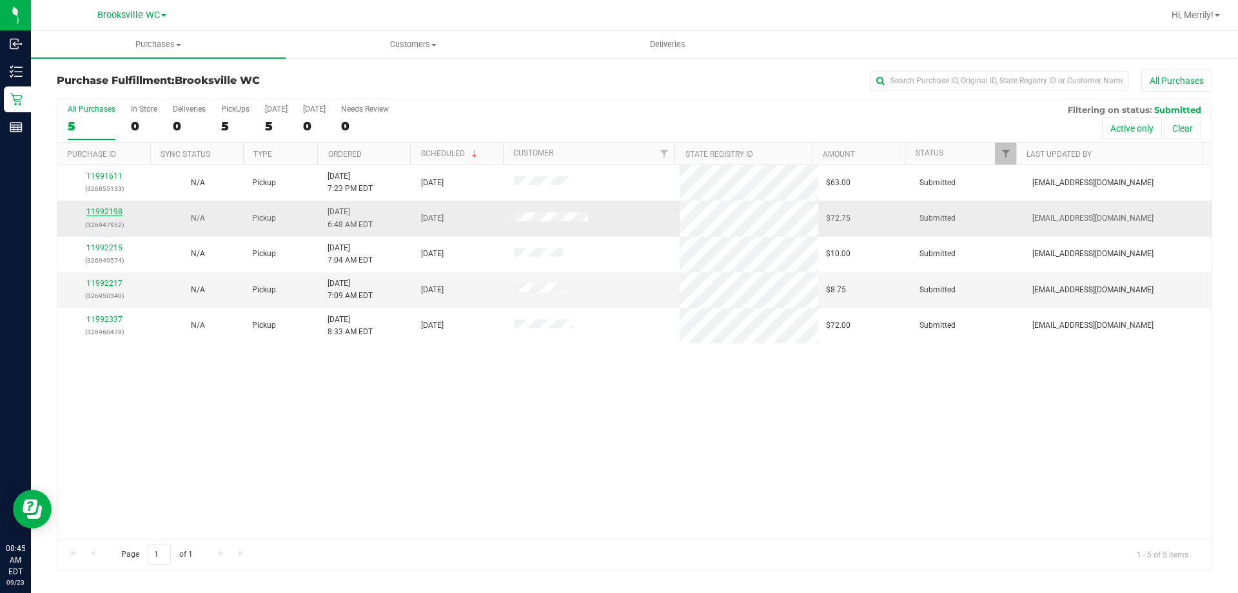
click at [106, 213] on link "11992198" at bounding box center [104, 211] width 36 height 9
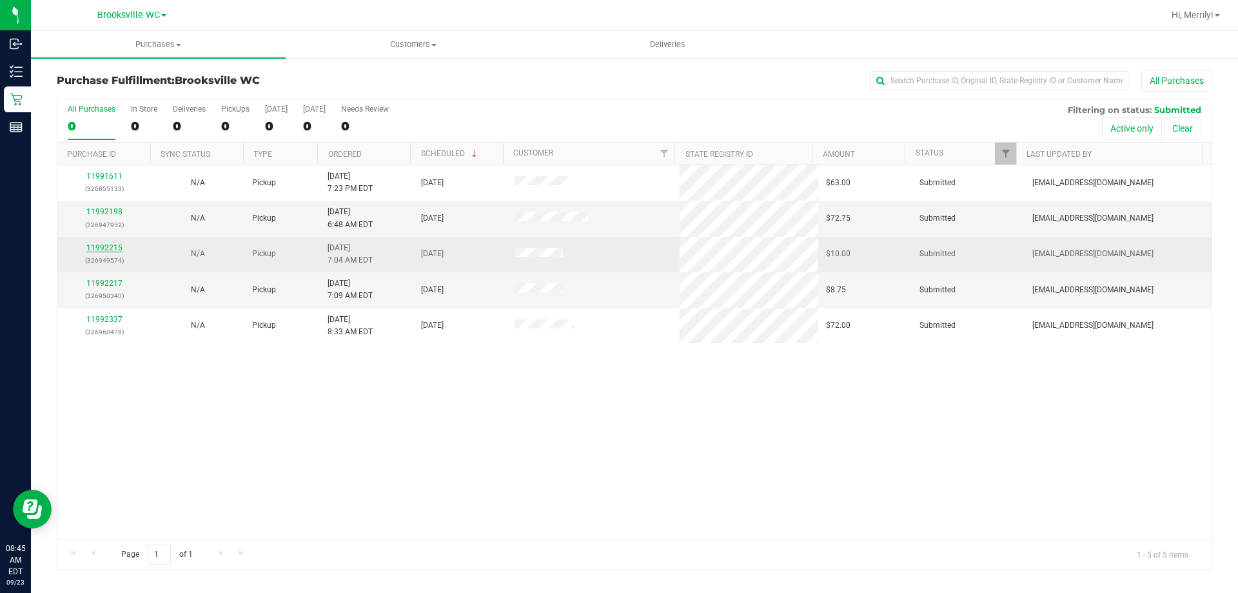
click at [106, 248] on link "11992215" at bounding box center [104, 247] width 36 height 9
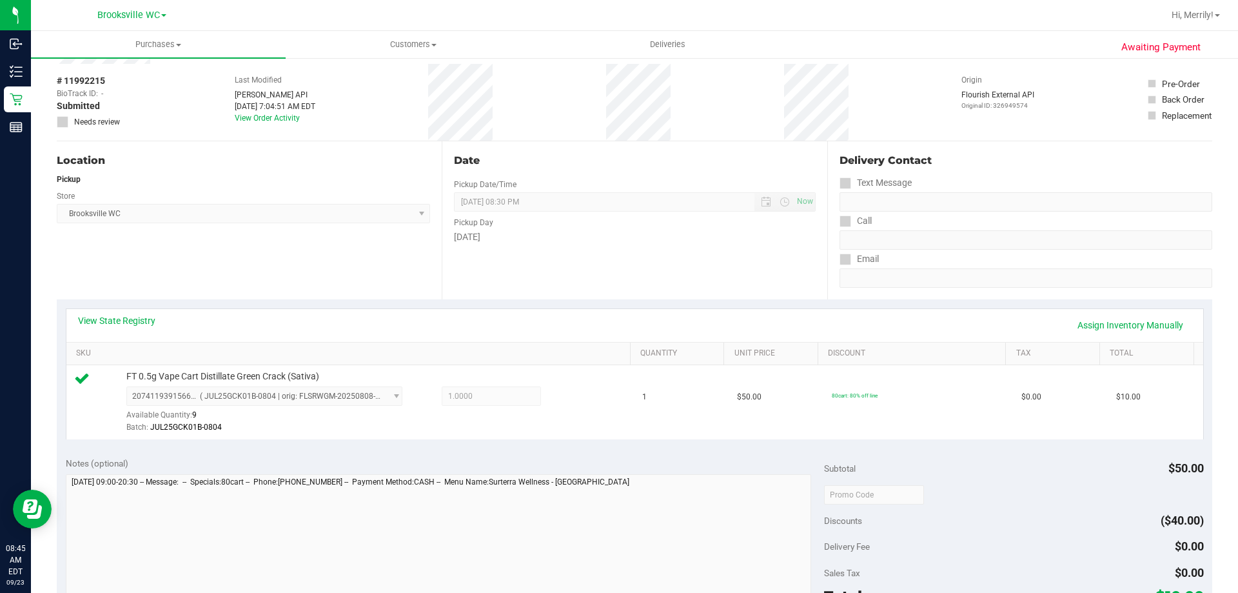
scroll to position [258, 0]
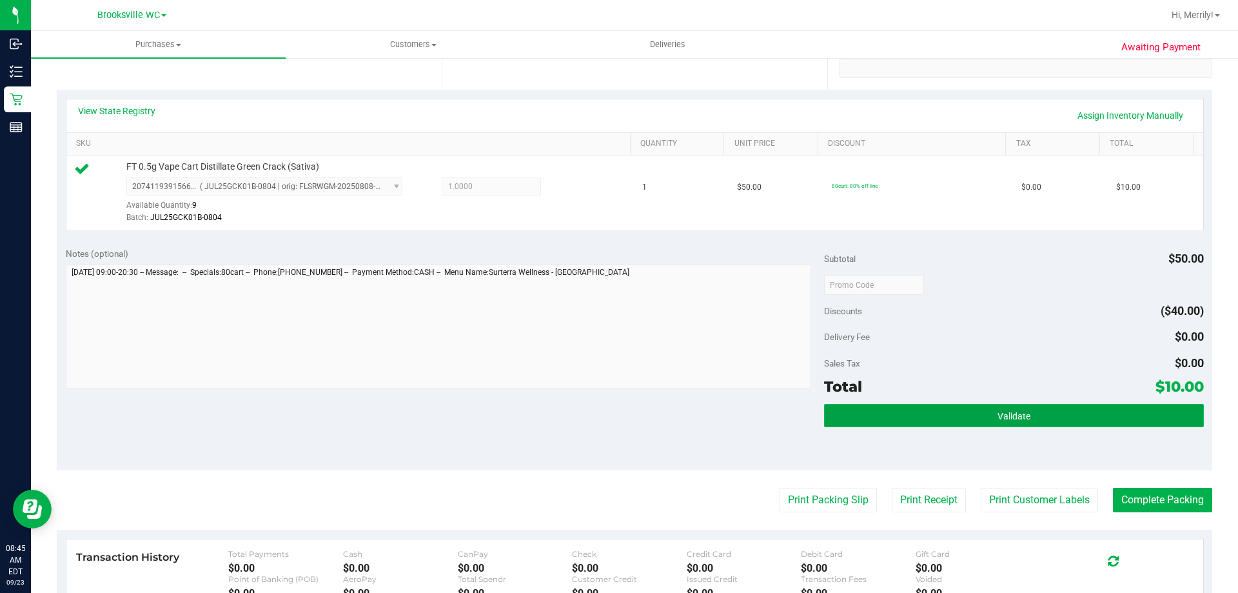
click at [952, 415] on button "Validate" at bounding box center [1013, 415] width 379 height 23
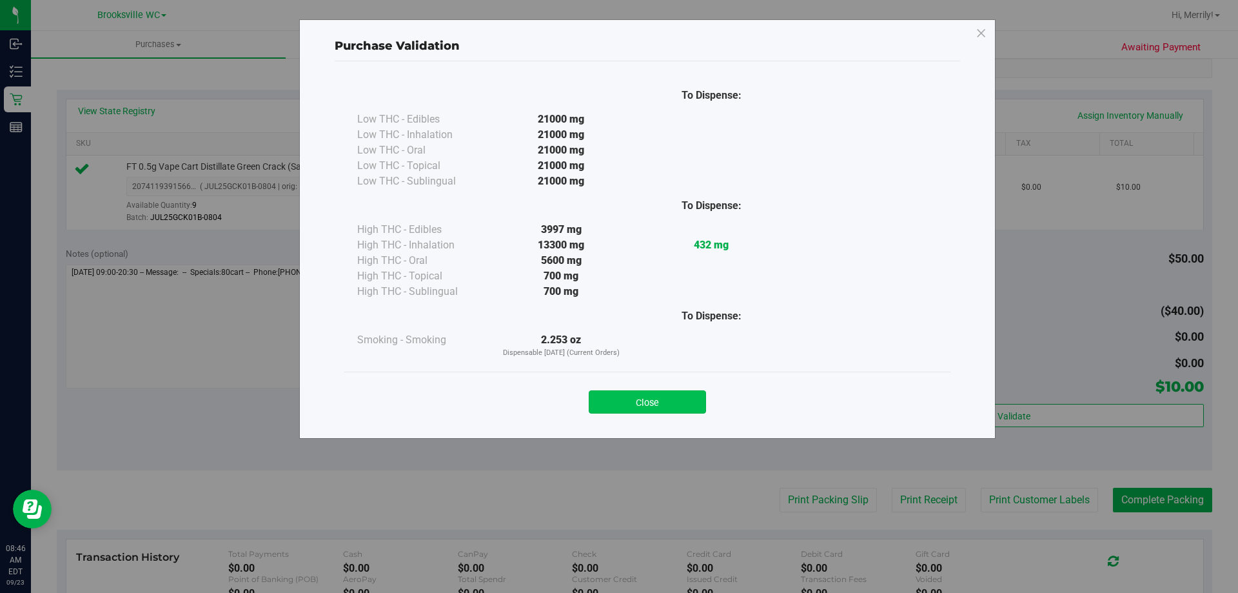
click at [649, 402] on button "Close" at bounding box center [647, 401] width 117 height 23
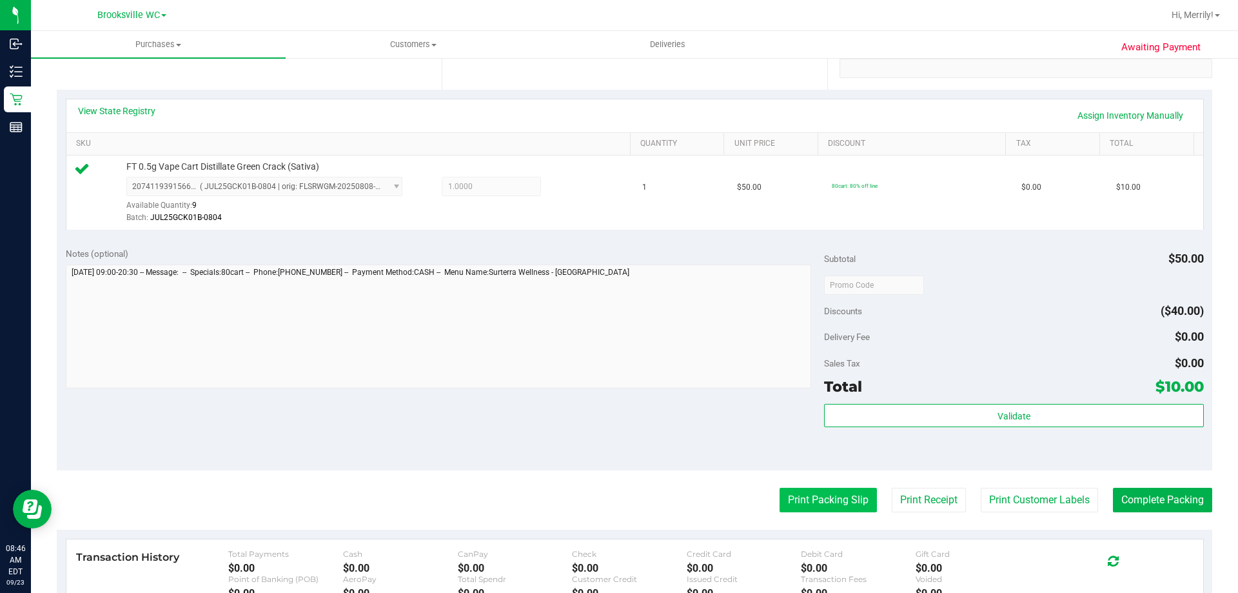
click at [801, 502] on button "Print Packing Slip" at bounding box center [828, 500] width 97 height 25
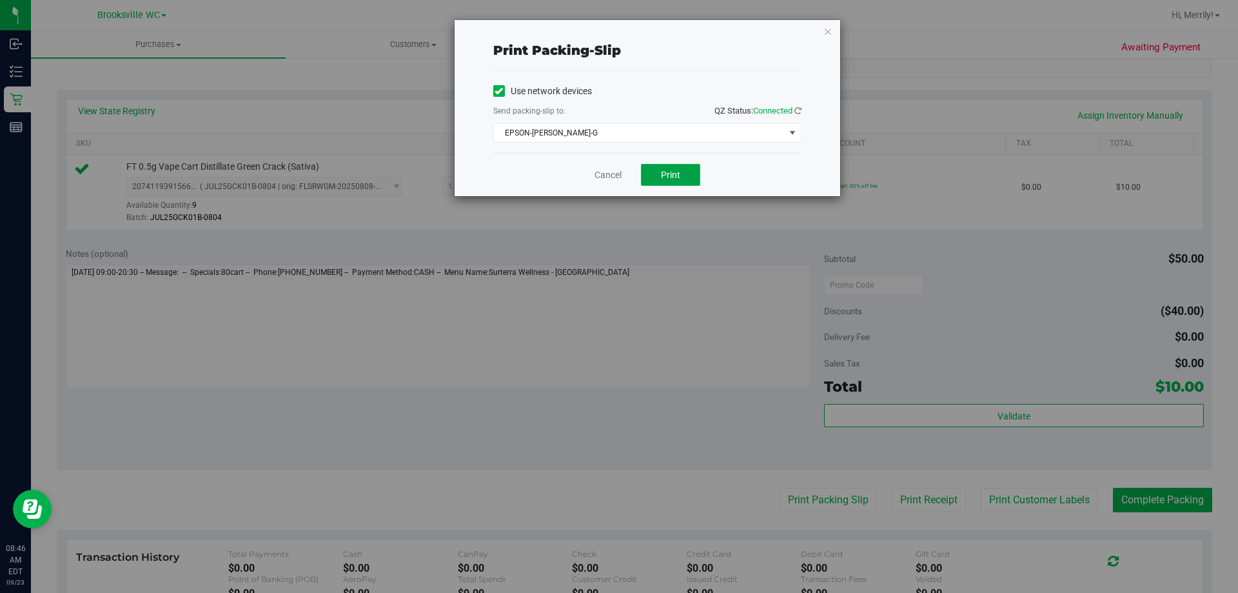
click at [664, 181] on button "Print" at bounding box center [670, 175] width 59 height 22
click at [605, 177] on link "Cancel" at bounding box center [608, 175] width 27 height 14
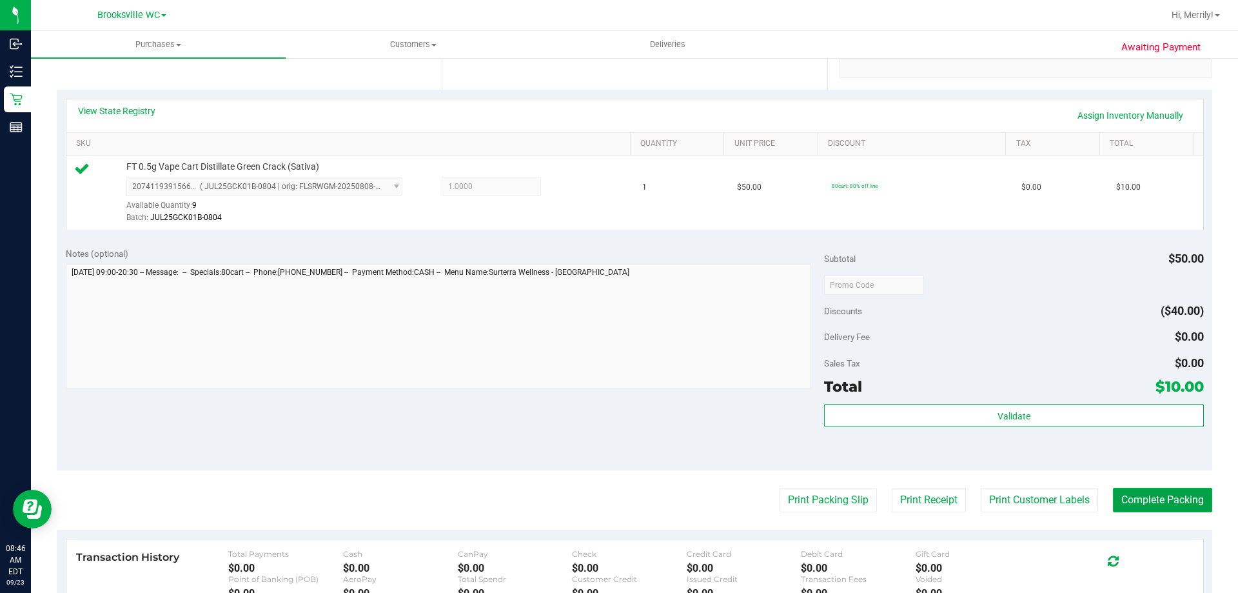
click at [1146, 500] on button "Complete Packing" at bounding box center [1162, 500] width 99 height 25
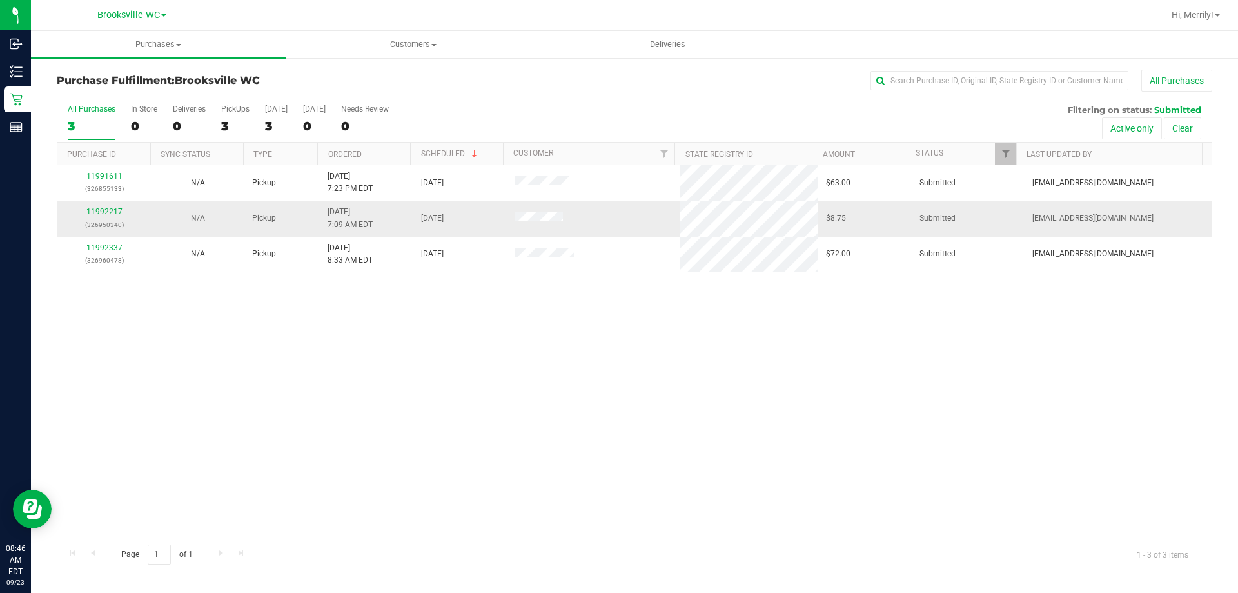
click at [112, 209] on link "11992217" at bounding box center [104, 211] width 36 height 9
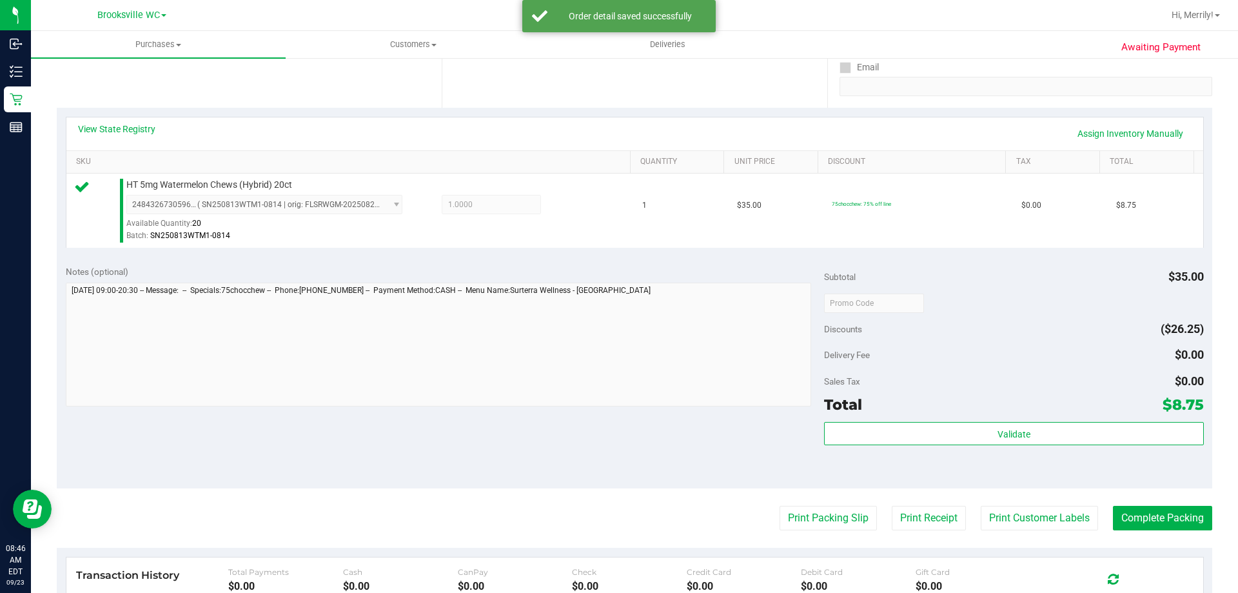
scroll to position [258, 0]
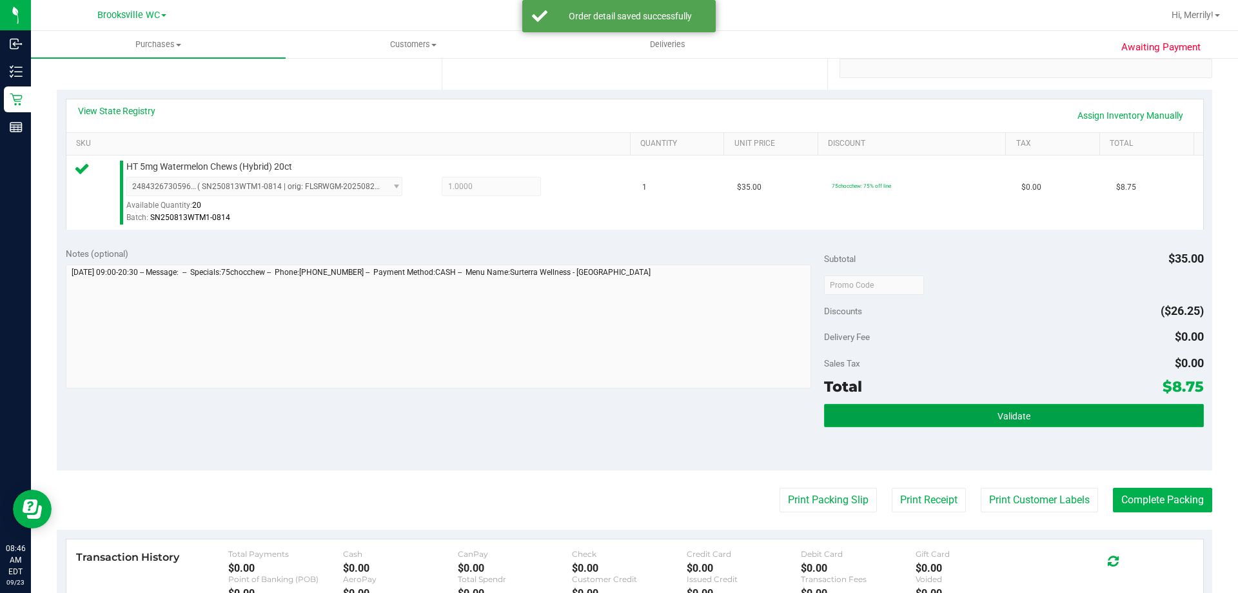
click at [963, 409] on button "Validate" at bounding box center [1013, 415] width 379 height 23
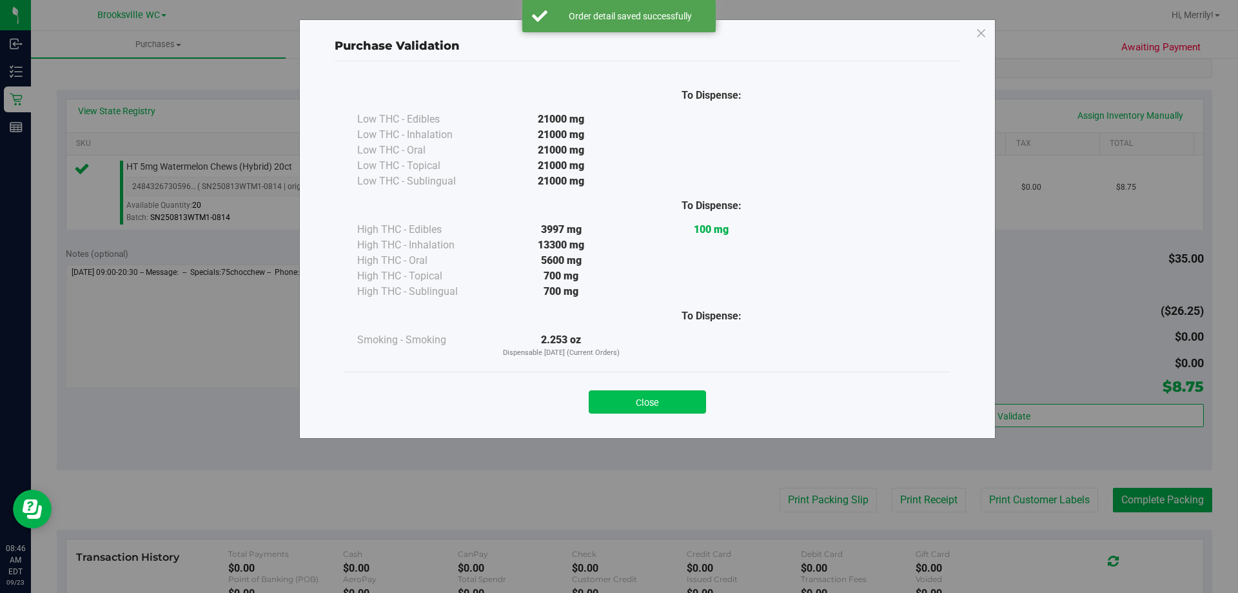
click at [657, 398] on button "Close" at bounding box center [647, 401] width 117 height 23
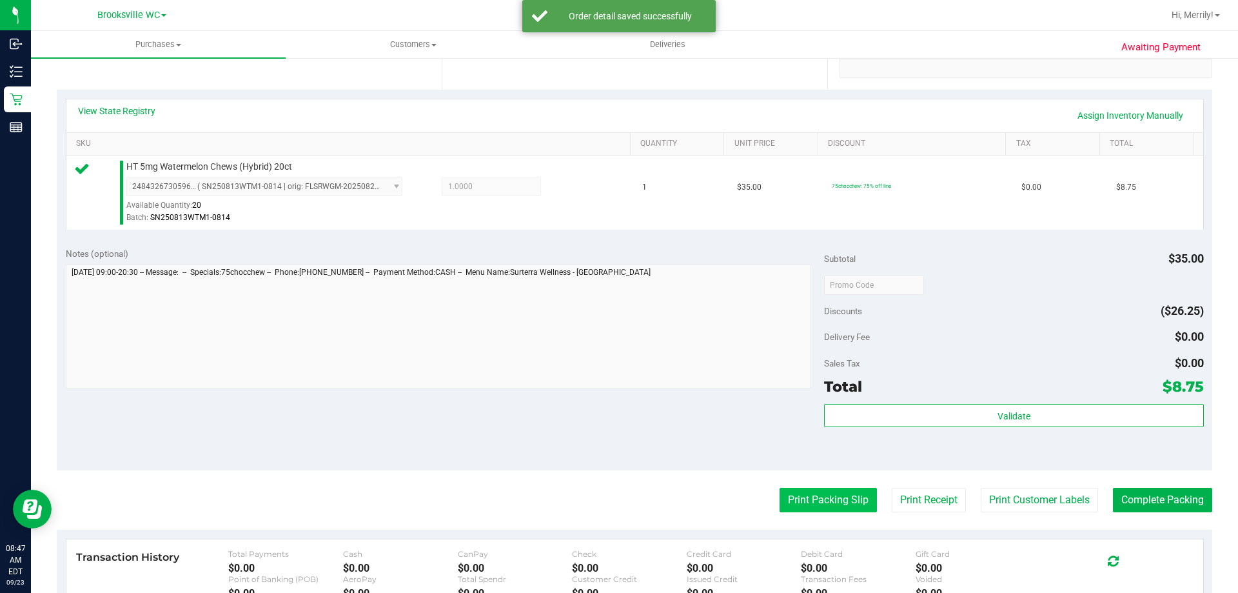
click at [809, 495] on button "Print Packing Slip" at bounding box center [828, 500] width 97 height 25
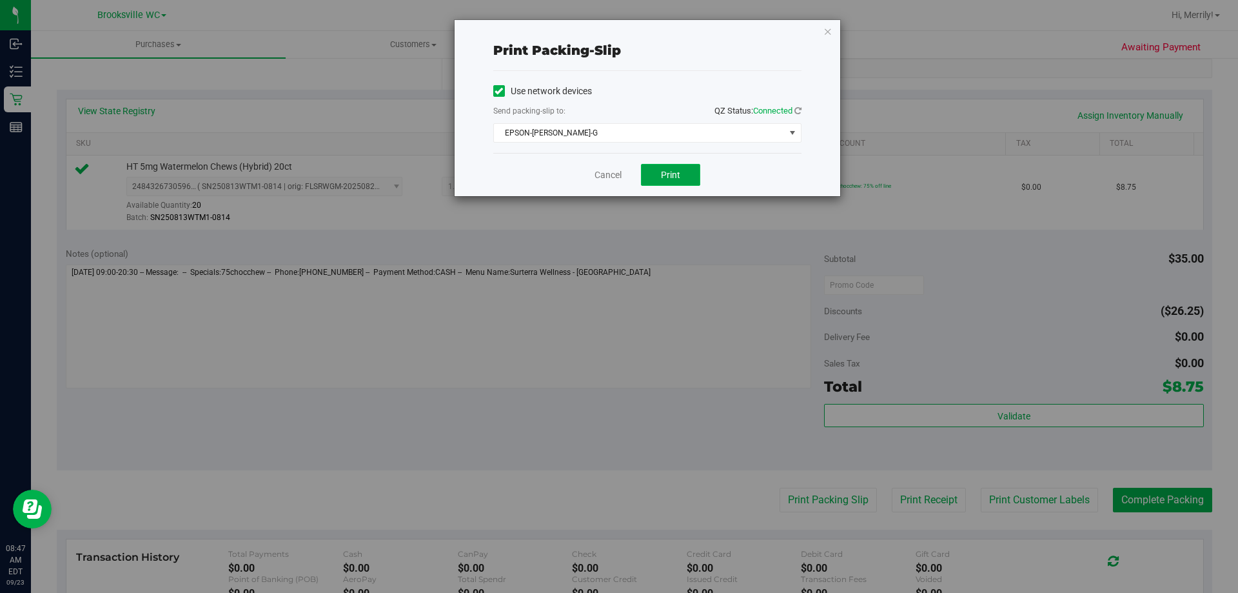
drag, startPoint x: 673, startPoint y: 176, endPoint x: 667, endPoint y: 177, distance: 6.5
click at [673, 176] on span "Print" at bounding box center [670, 175] width 19 height 10
click at [607, 173] on link "Cancel" at bounding box center [608, 175] width 27 height 14
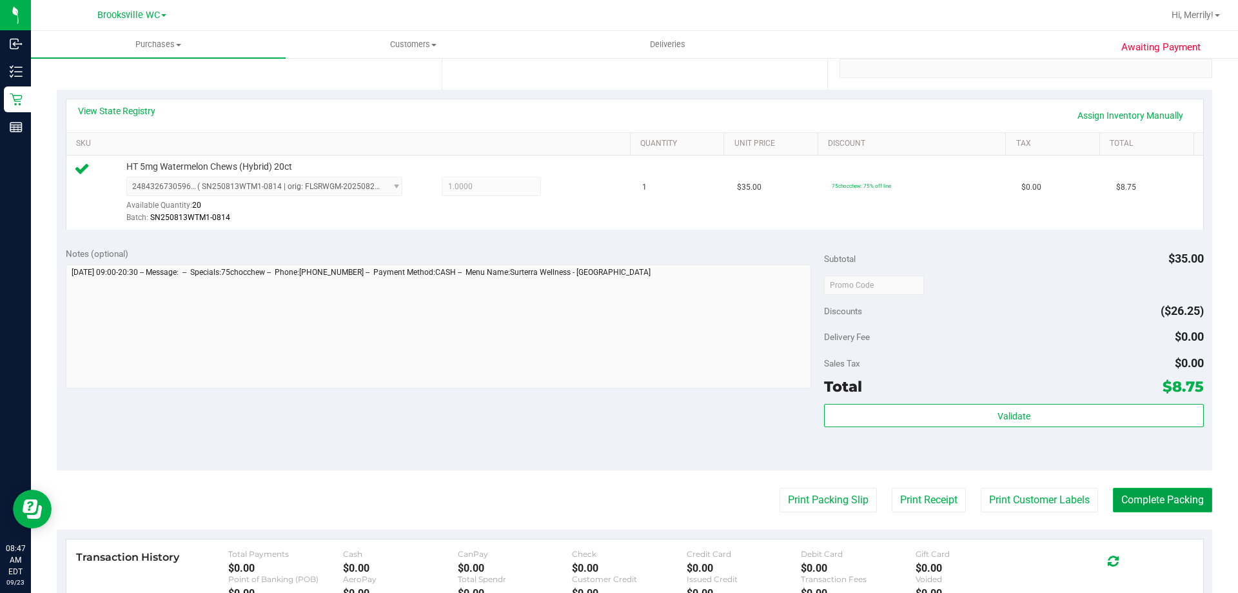
click at [1143, 497] on button "Complete Packing" at bounding box center [1162, 500] width 99 height 25
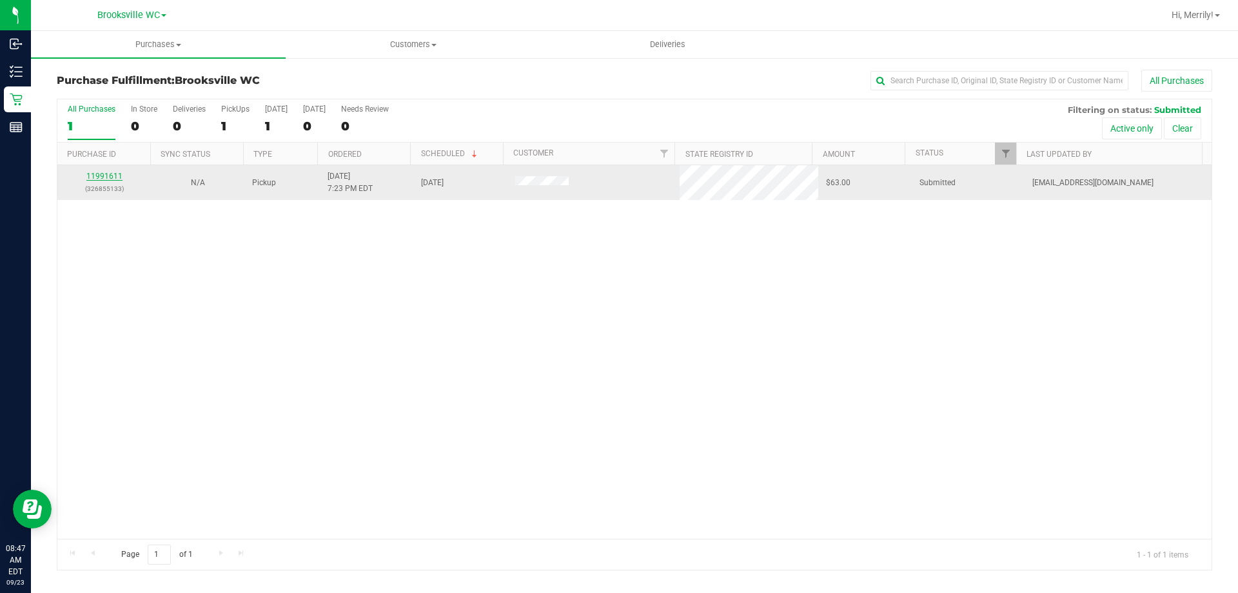
click at [95, 175] on link "11991611" at bounding box center [104, 176] width 36 height 9
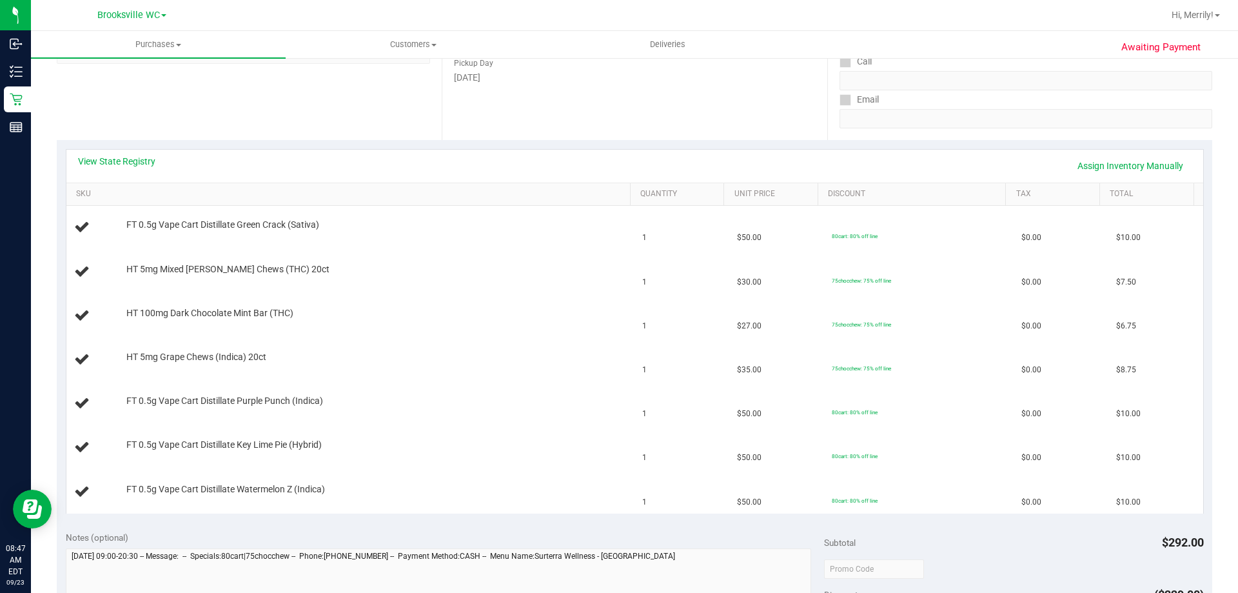
scroll to position [193, 0]
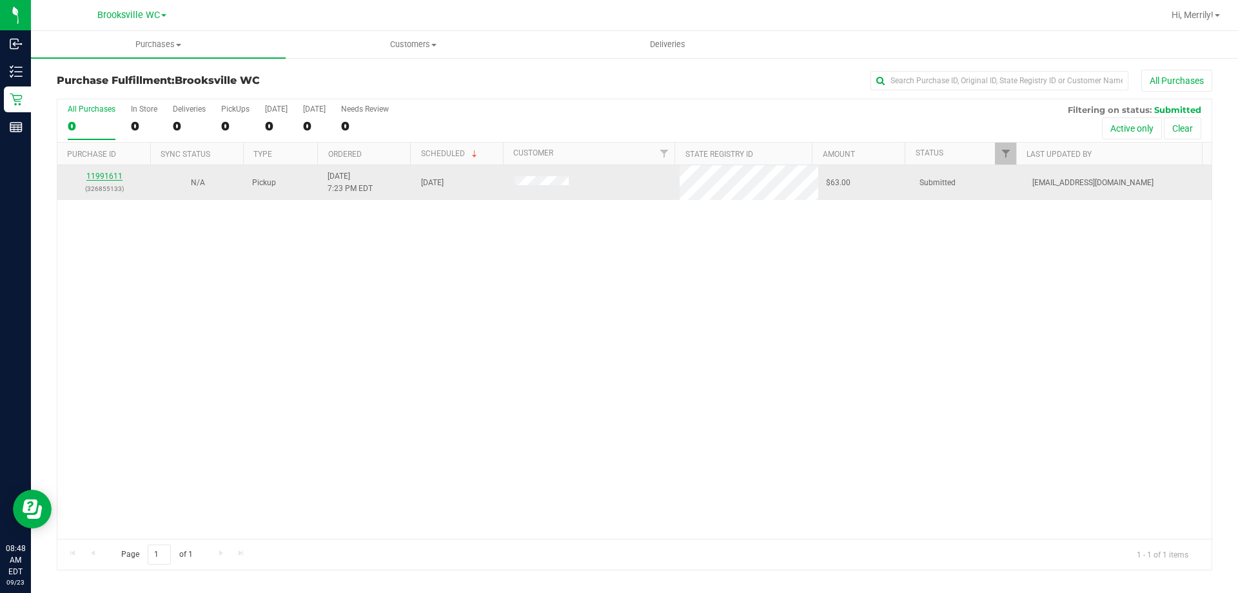
click at [97, 178] on link "11991611" at bounding box center [104, 176] width 36 height 9
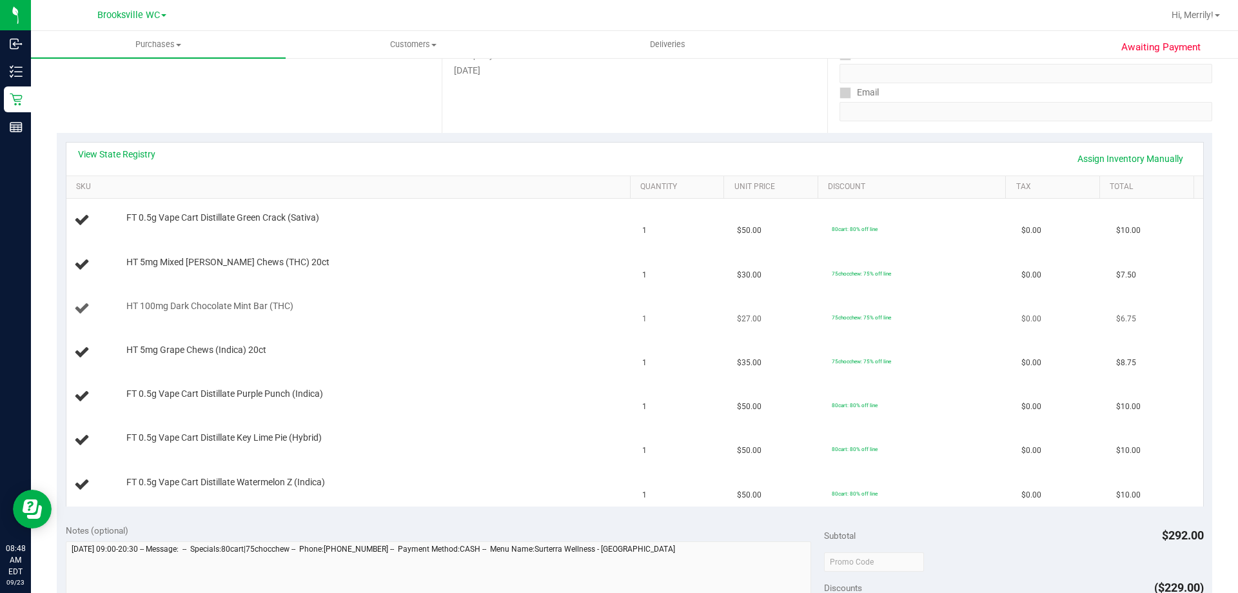
scroll to position [193, 0]
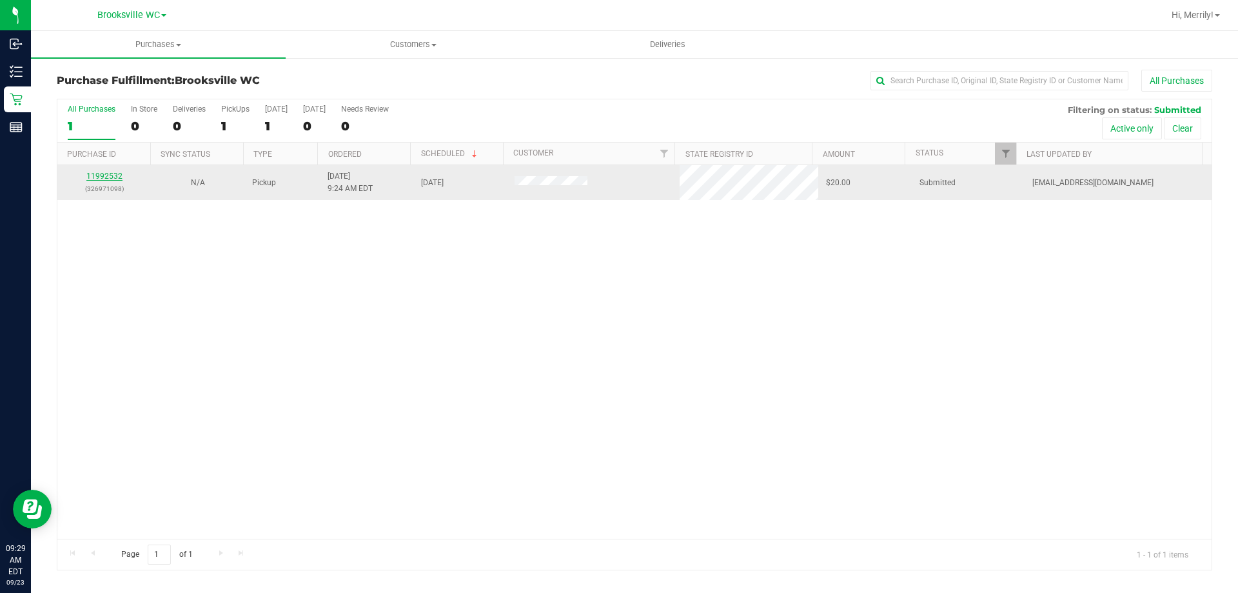
click at [106, 173] on link "11992532" at bounding box center [104, 176] width 36 height 9
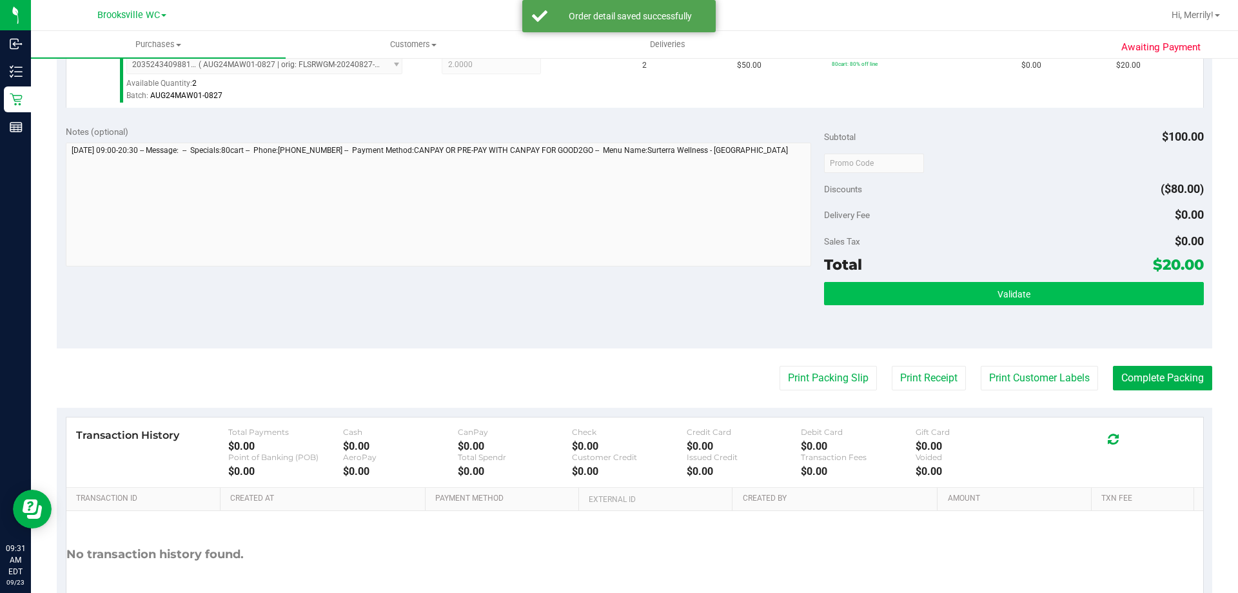
scroll to position [387, 0]
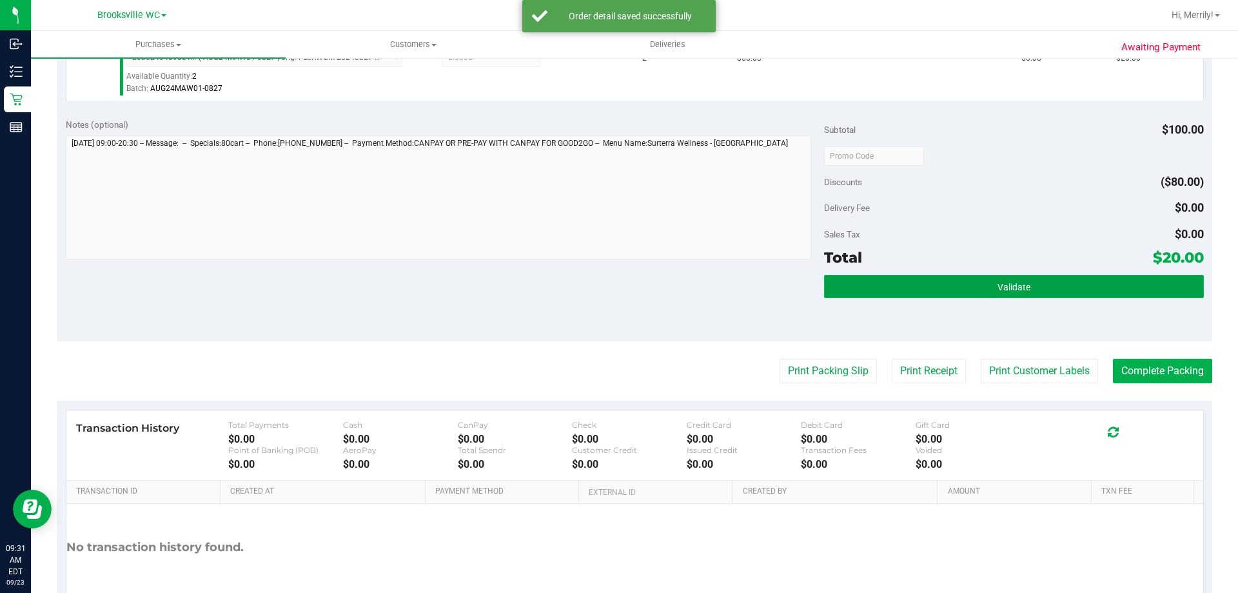
click at [973, 284] on button "Validate" at bounding box center [1013, 286] width 379 height 23
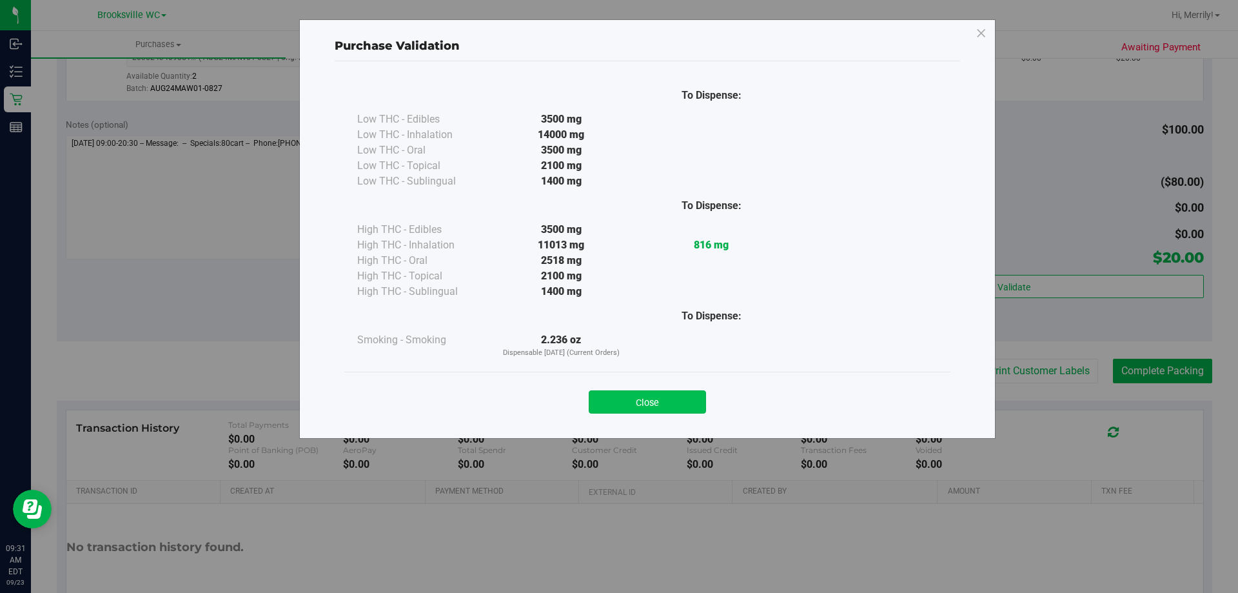
click at [658, 400] on button "Close" at bounding box center [647, 401] width 117 height 23
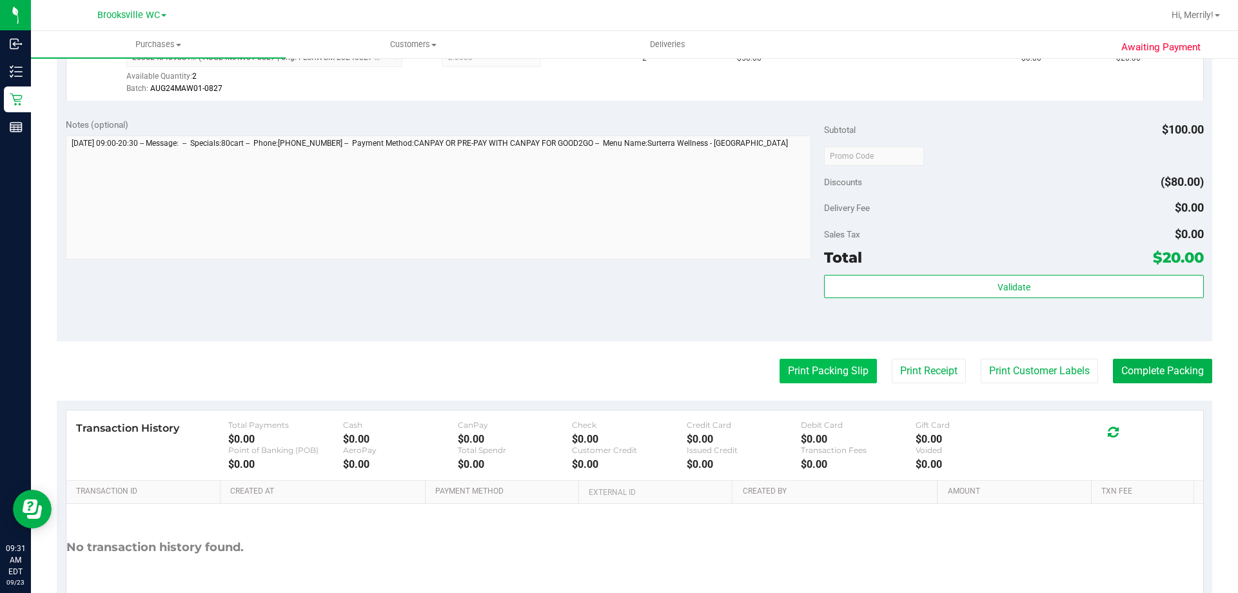
click at [818, 369] on button "Print Packing Slip" at bounding box center [828, 371] width 97 height 25
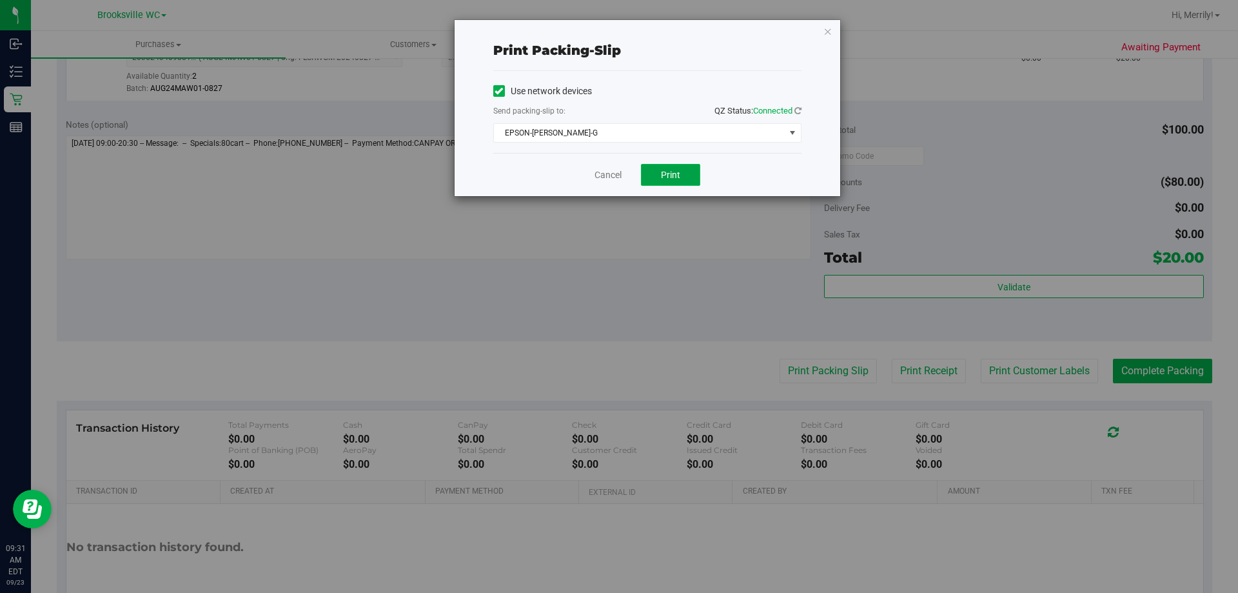
click at [667, 167] on button "Print" at bounding box center [670, 175] width 59 height 22
click at [606, 173] on link "Cancel" at bounding box center [608, 175] width 27 height 14
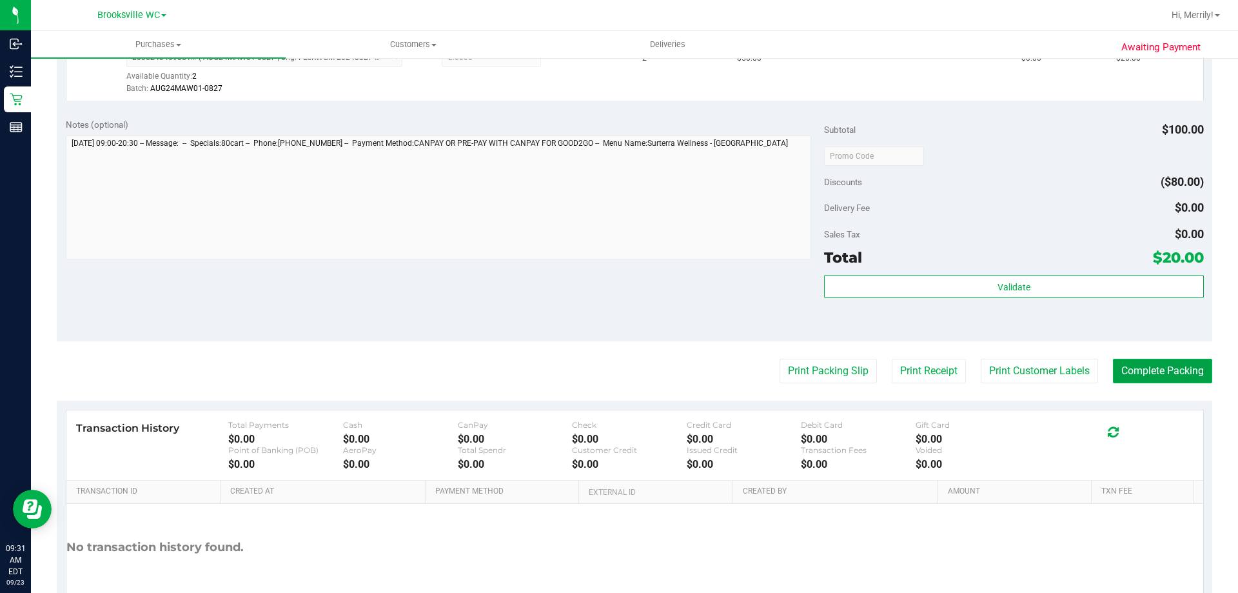
click at [1155, 375] on button "Complete Packing" at bounding box center [1162, 371] width 99 height 25
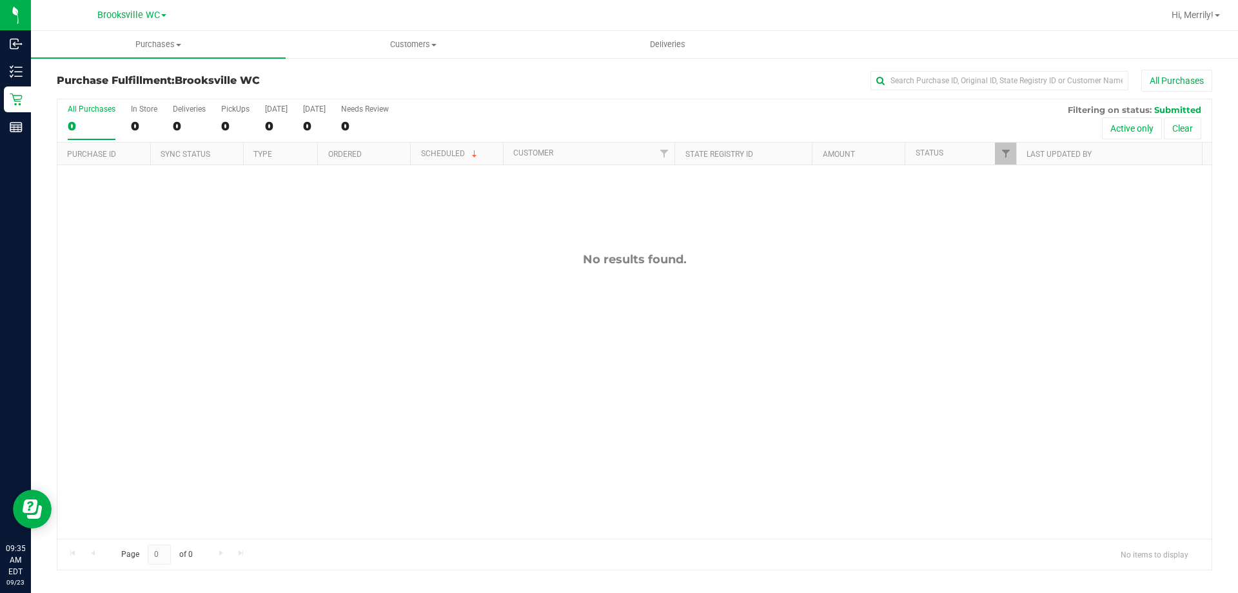
click at [178, 397] on div "No results found." at bounding box center [634, 395] width 1154 height 460
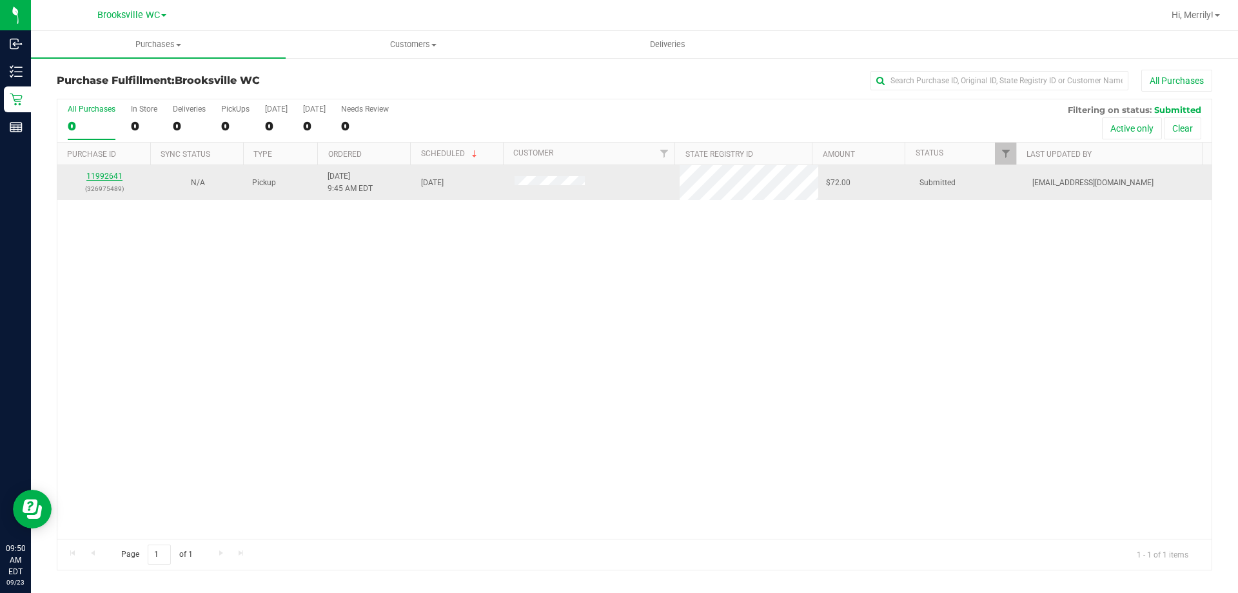
click at [112, 176] on link "11992641" at bounding box center [104, 176] width 36 height 9
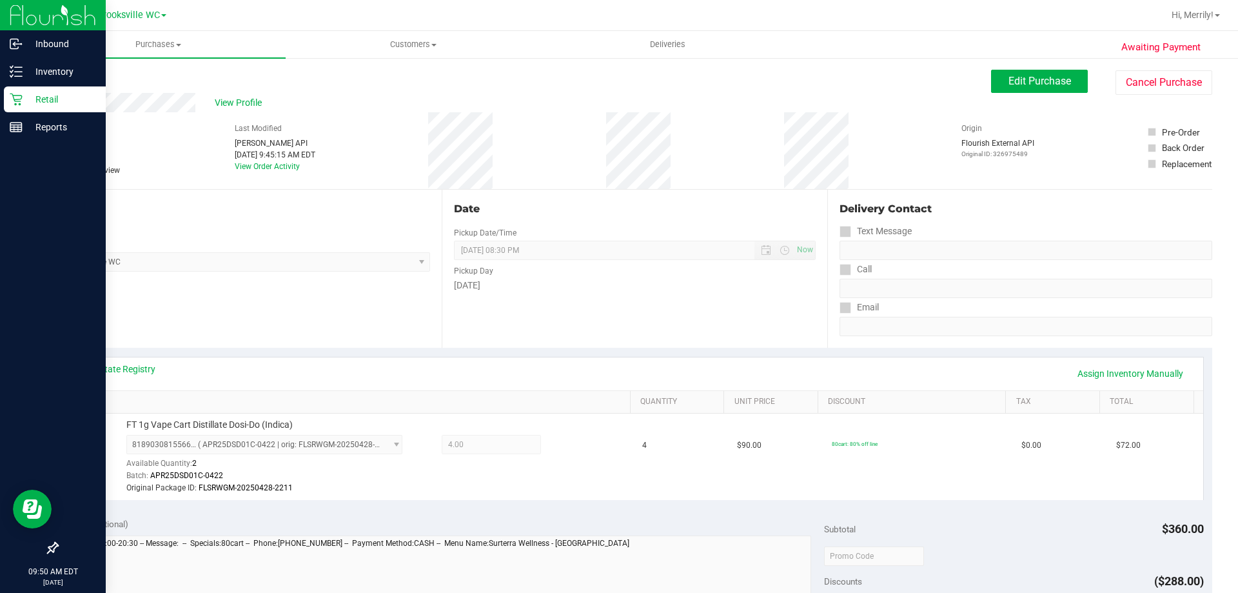
click at [12, 100] on icon at bounding box center [16, 99] width 13 height 13
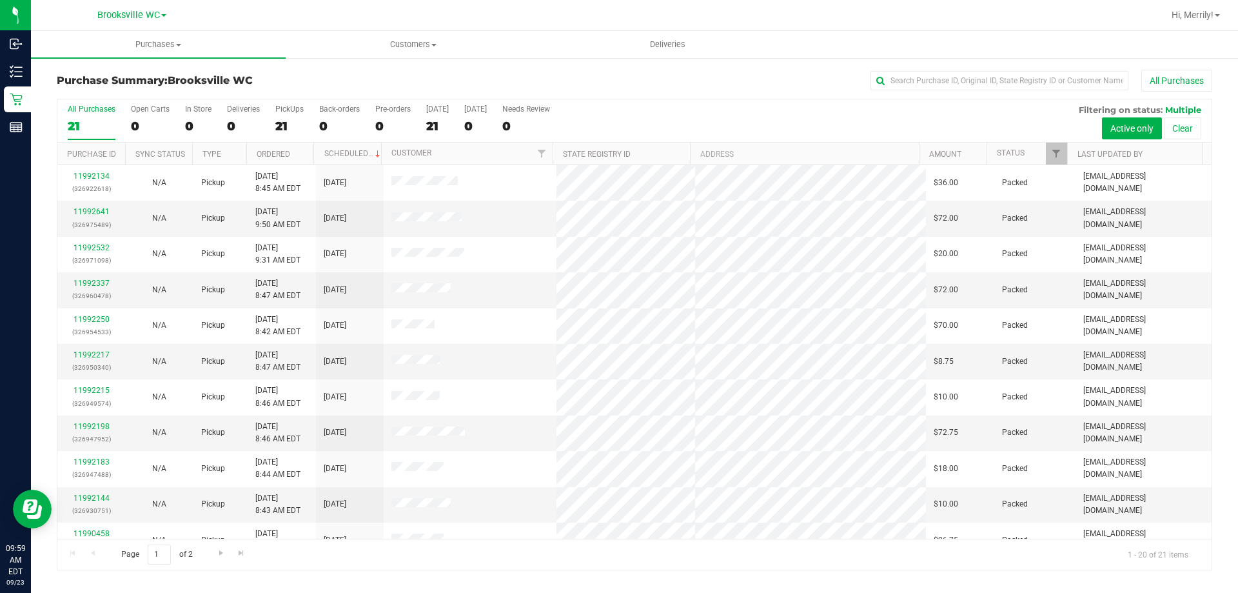
click at [293, 27] on div at bounding box center [697, 15] width 932 height 25
